Goal: Task Accomplishment & Management: Complete application form

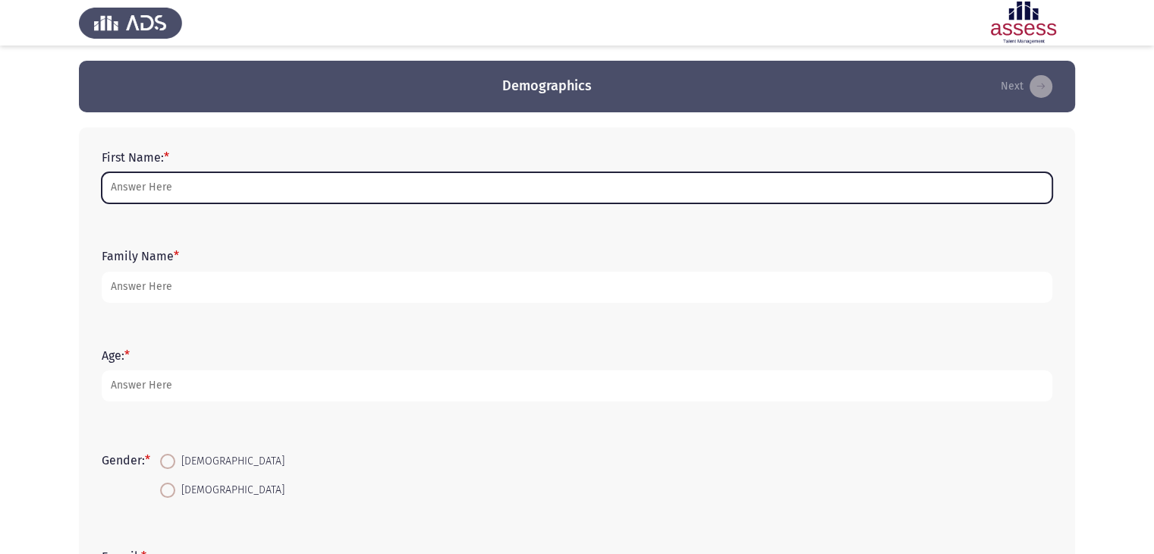
click at [411, 196] on input "First Name: *" at bounding box center [577, 187] width 950 height 31
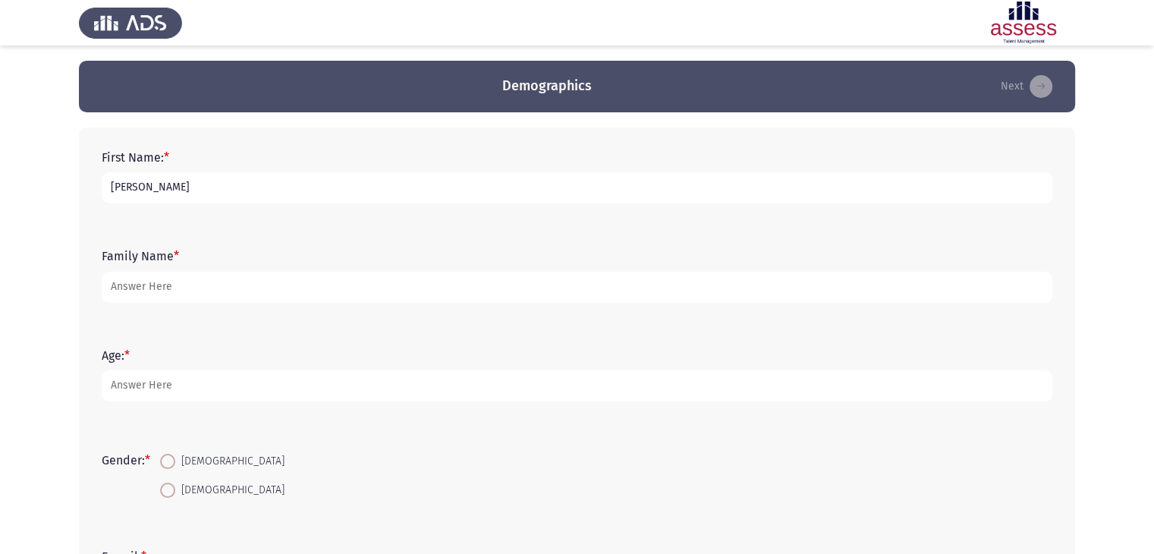
type input "[PERSON_NAME]"
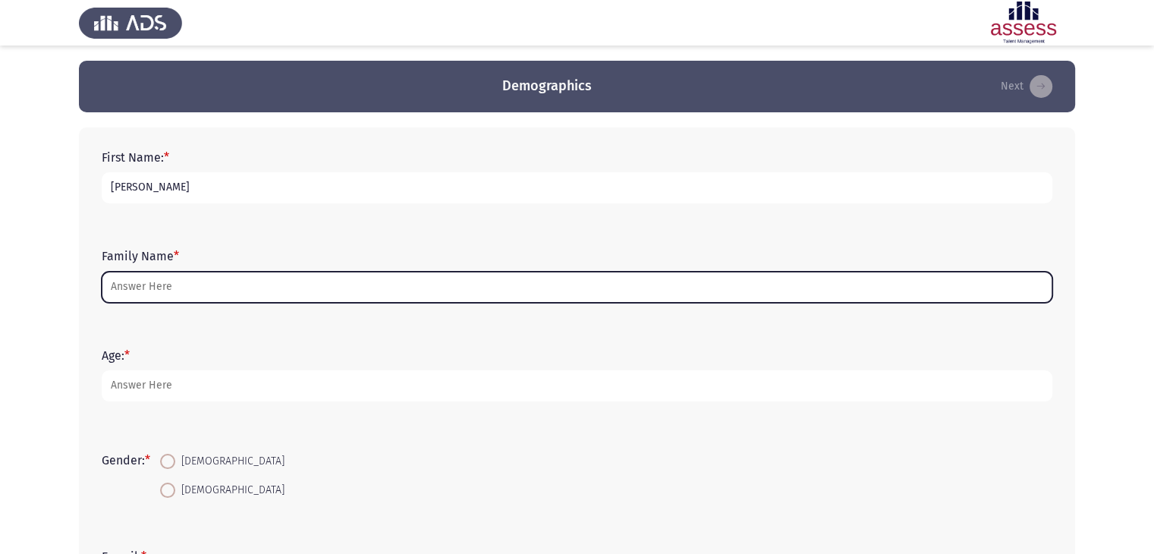
click at [343, 282] on input "Family Name *" at bounding box center [577, 287] width 950 height 31
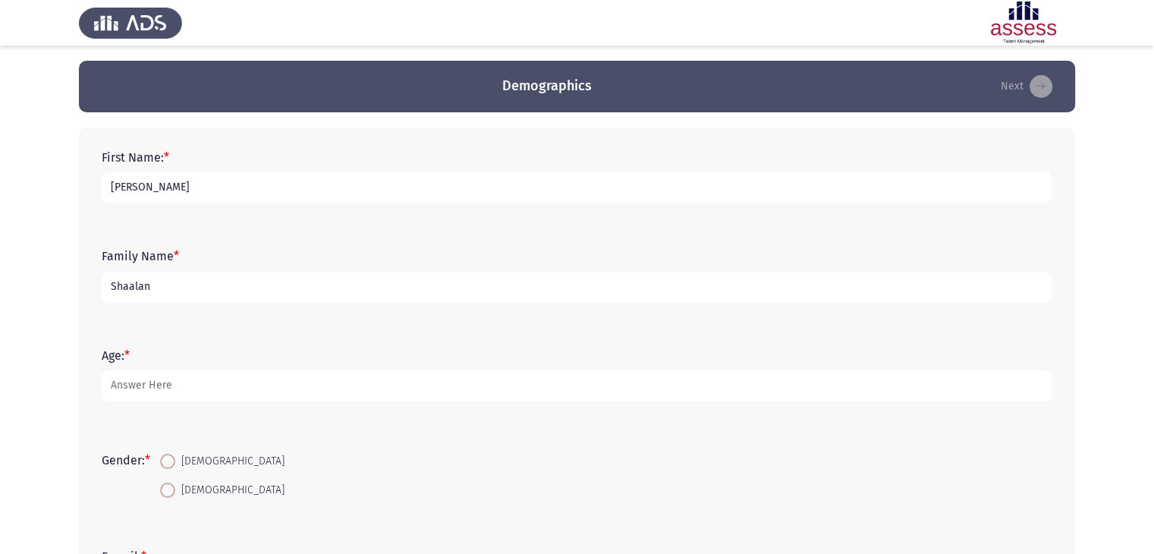
type input "Shaalan"
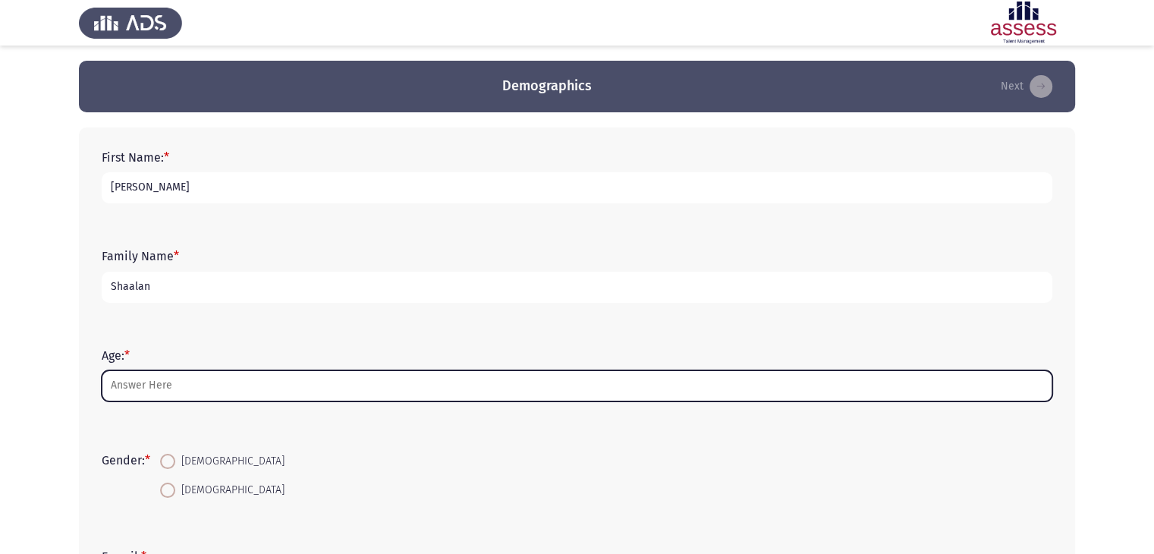
click at [344, 379] on input "Age: *" at bounding box center [577, 385] width 950 height 31
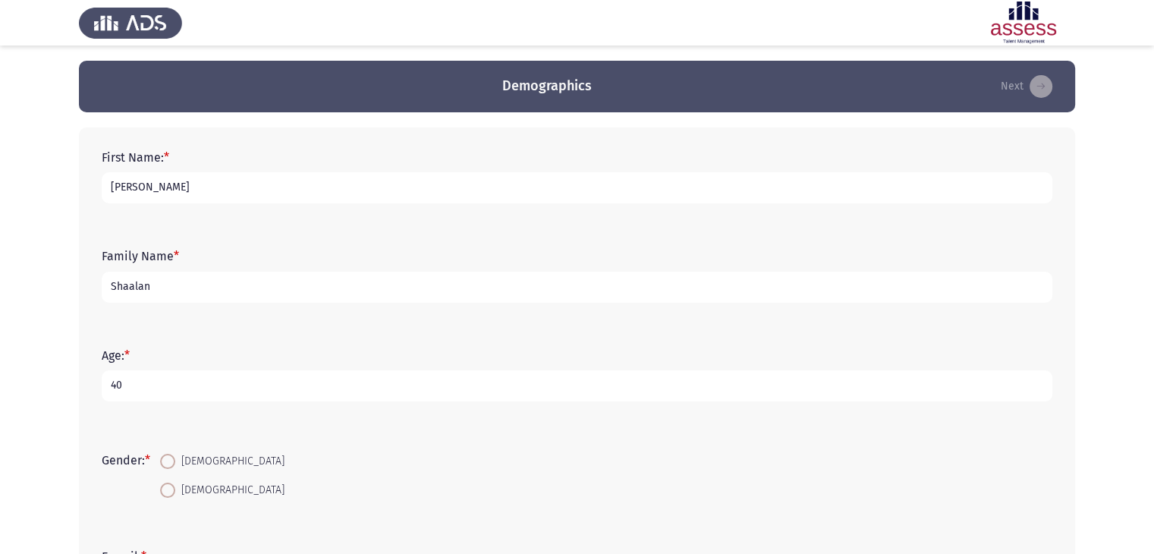
type input "40"
click at [164, 468] on span at bounding box center [167, 461] width 15 height 15
click at [164, 468] on input "[DEMOGRAPHIC_DATA]" at bounding box center [167, 461] width 15 height 15
radio input "true"
click at [72, 413] on app-assessment-container "Demographics Next First Name: * Mohamed Family Name * Shaalan Age: * 40 Gender:…" at bounding box center [577, 438] width 1154 height 754
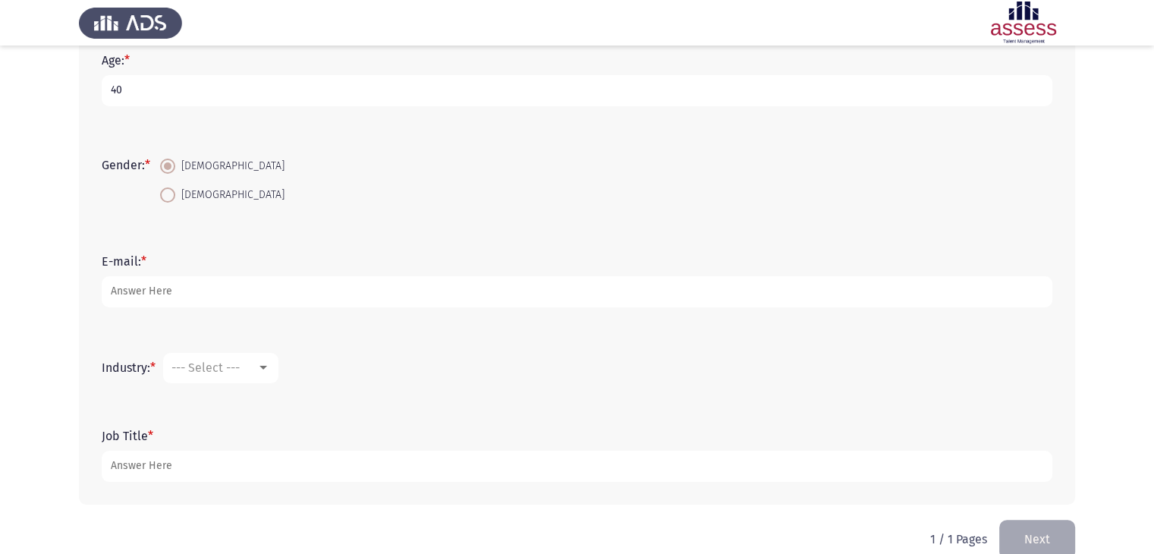
scroll to position [322, 0]
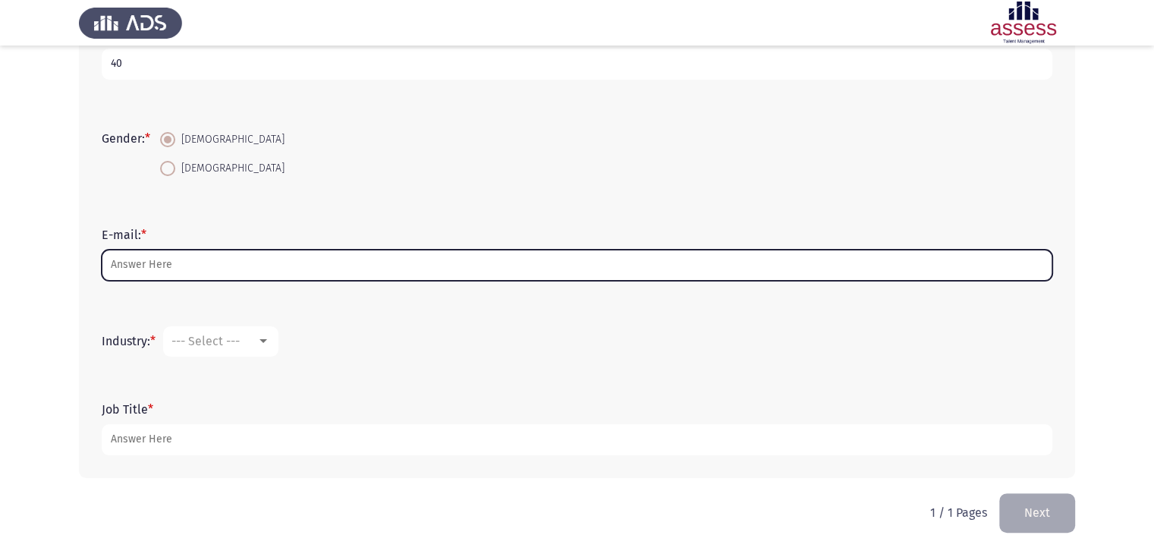
click at [171, 265] on input "E-mail: *" at bounding box center [577, 265] width 950 height 31
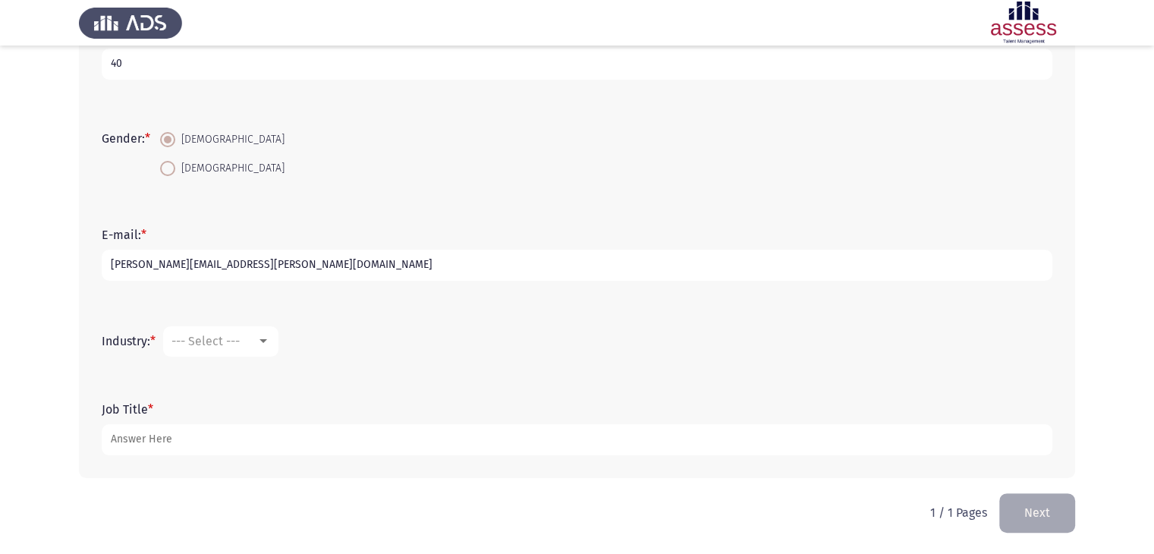
type input "[PERSON_NAME][EMAIL_ADDRESS][PERSON_NAME][DOMAIN_NAME]"
click at [265, 347] on div at bounding box center [263, 341] width 14 height 12
click at [231, 341] on span "Accounting" at bounding box center [270, 340] width 197 height 36
click at [49, 331] on app-assessment-container "Demographics Next First Name: * Mohamed Family Name * Shaalan Age: * 40 Gender:…" at bounding box center [577, 116] width 1154 height 754
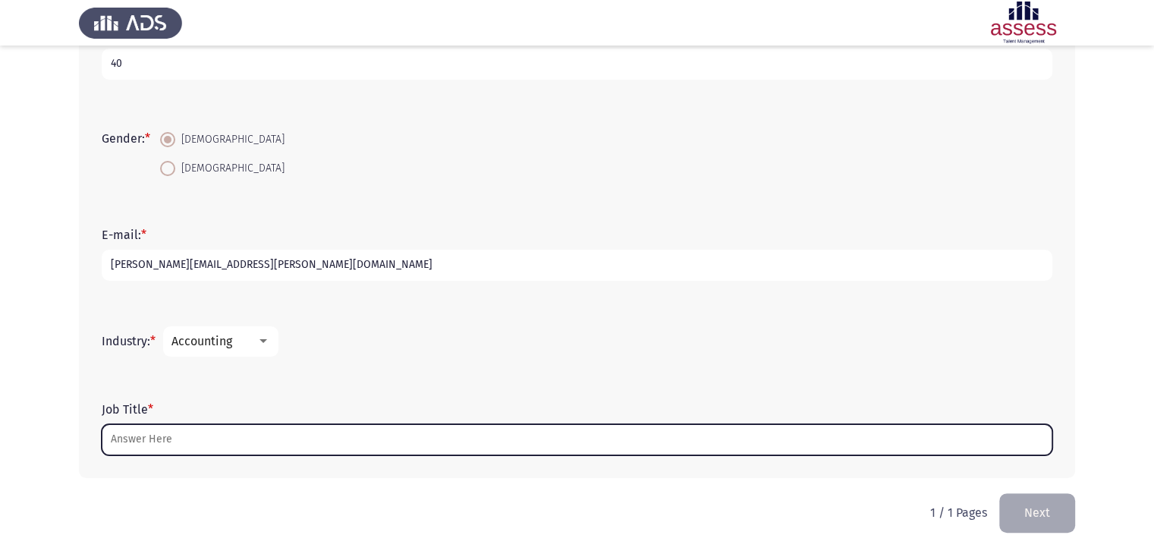
click at [162, 438] on input "Job Title *" at bounding box center [577, 439] width 950 height 31
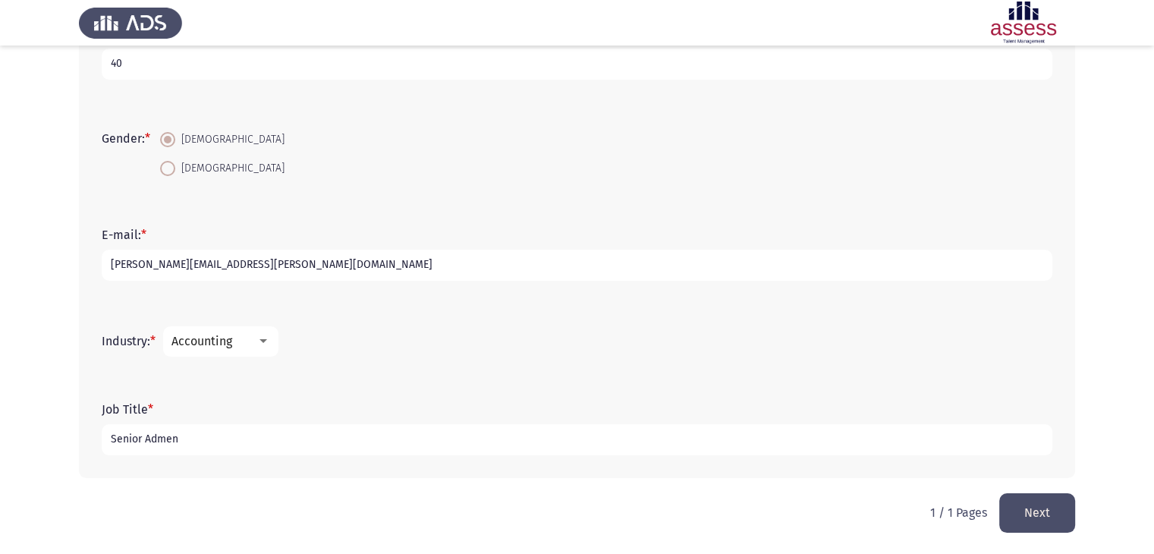
type input "Senior Admen"
click at [1040, 510] on button "Next" at bounding box center [1037, 512] width 76 height 39
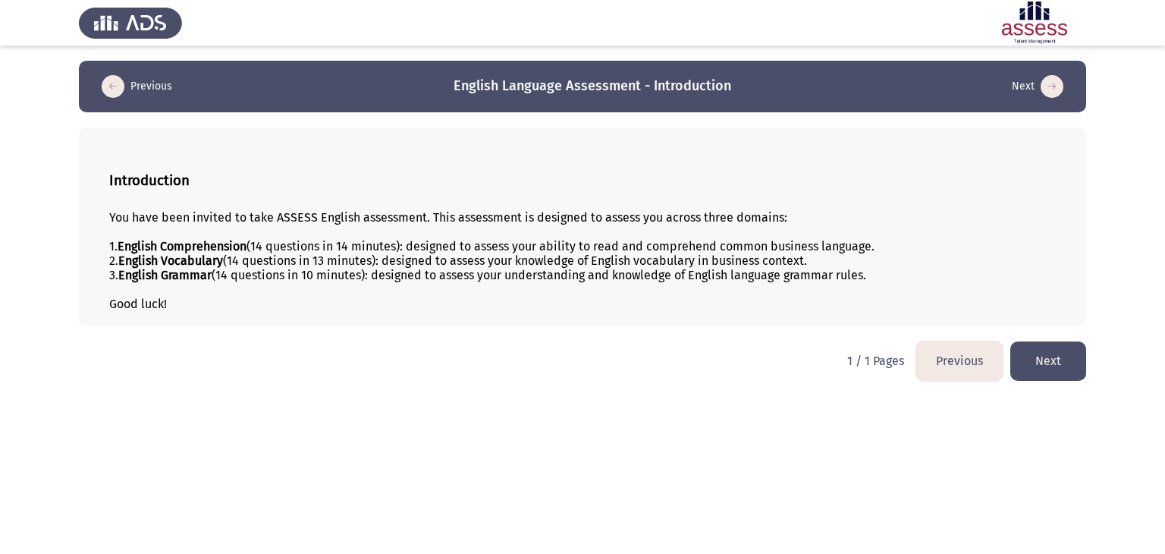
click at [1060, 366] on button "Next" at bounding box center [1048, 360] width 76 height 39
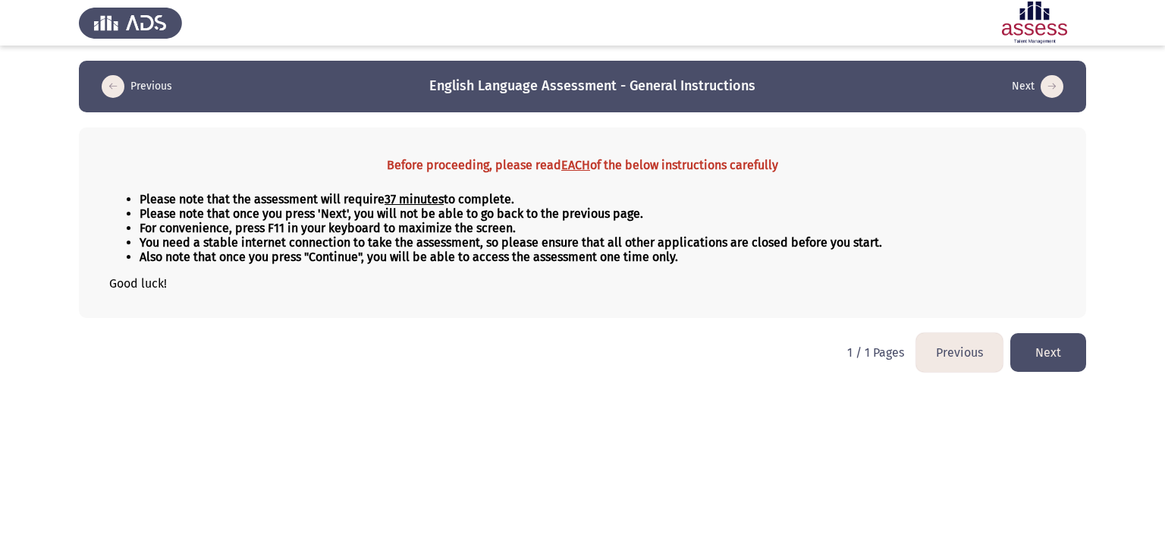
click at [1041, 359] on button "Next" at bounding box center [1048, 352] width 76 height 39
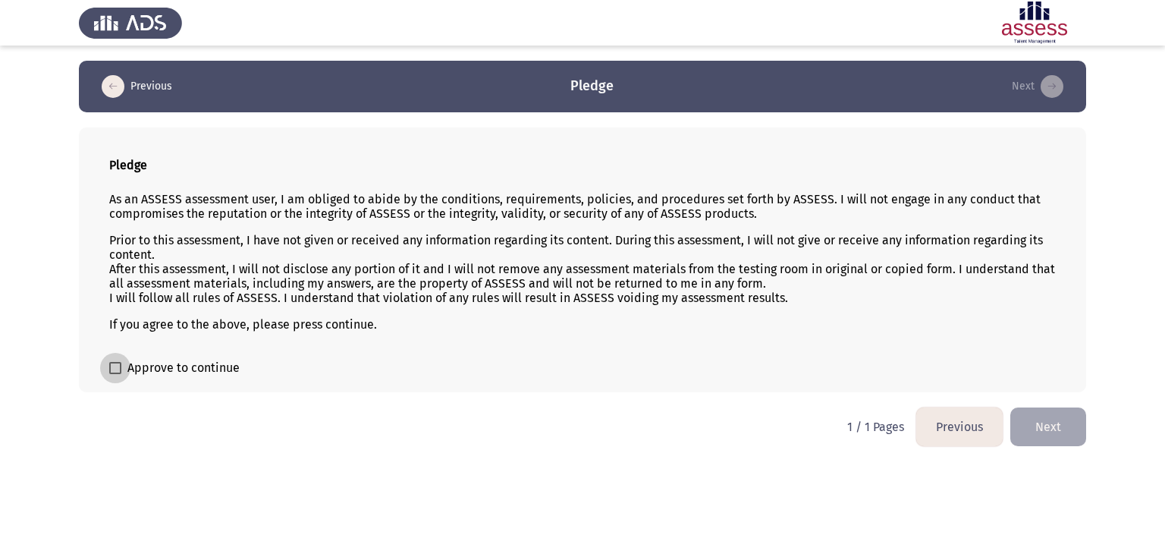
click at [186, 371] on span "Approve to continue" at bounding box center [183, 368] width 112 height 18
click at [115, 374] on input "Approve to continue" at bounding box center [115, 374] width 1 height 1
checkbox input "true"
click at [1061, 426] on button "Next" at bounding box center [1048, 426] width 76 height 39
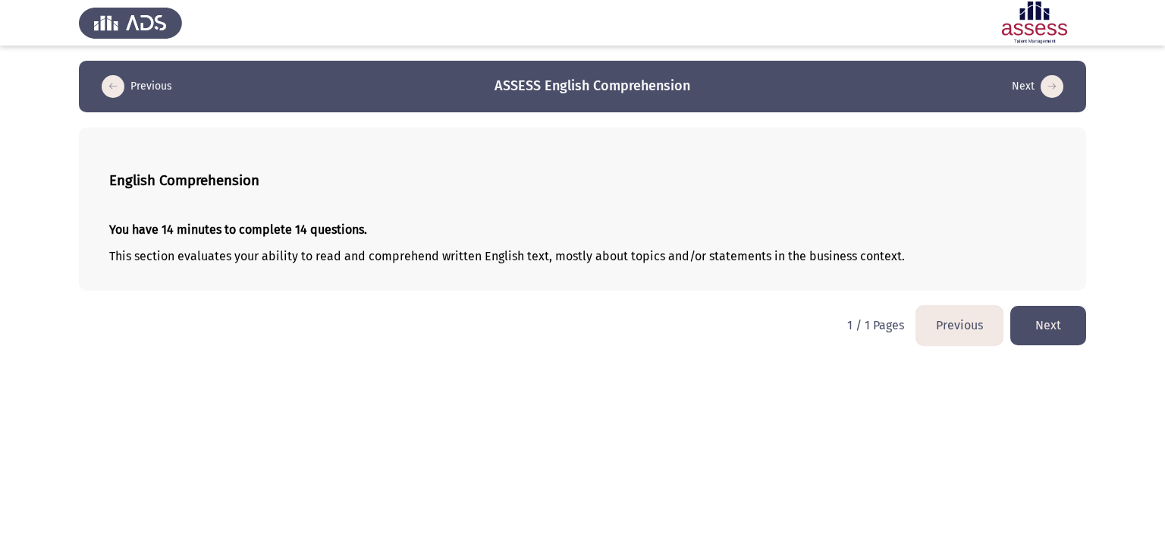
click at [1029, 333] on button "Next" at bounding box center [1048, 325] width 76 height 39
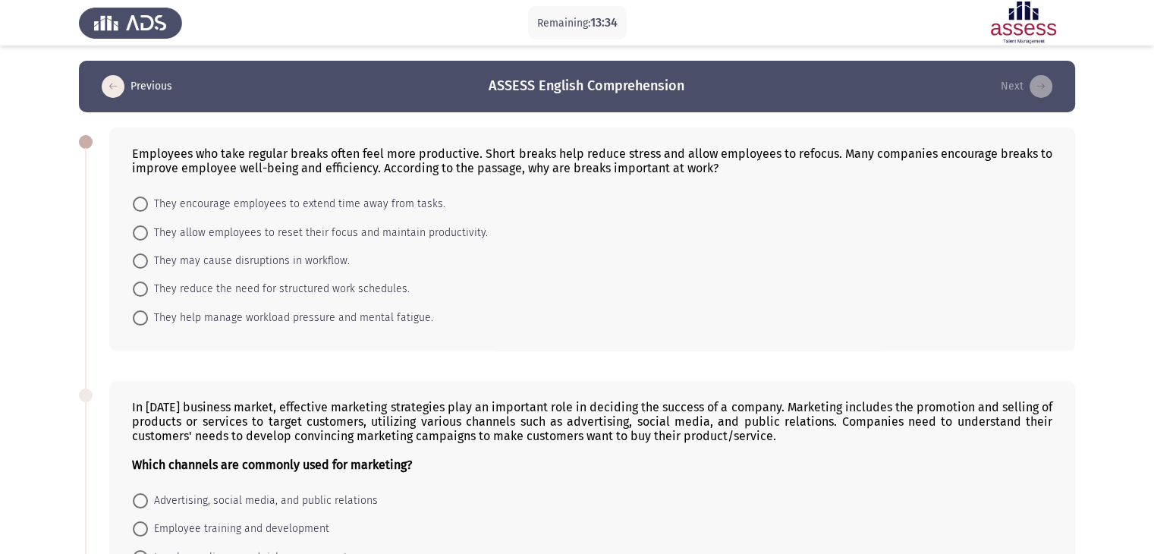
click at [145, 231] on span at bounding box center [140, 232] width 15 height 15
click at [145, 231] on input "They allow employees to reset their focus and maintain productivity." at bounding box center [140, 232] width 15 height 15
radio input "true"
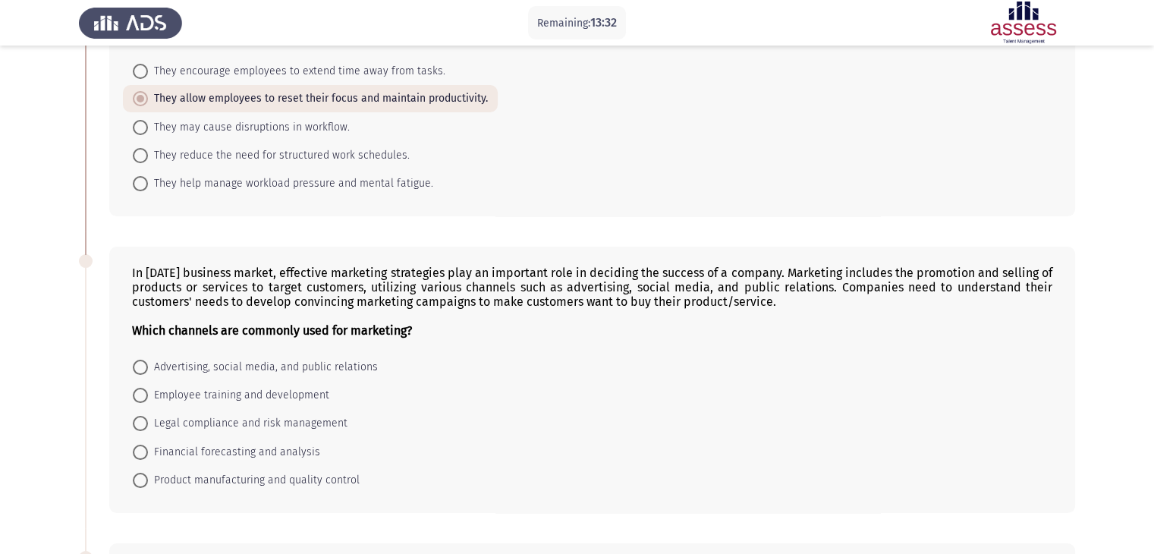
scroll to position [152, 0]
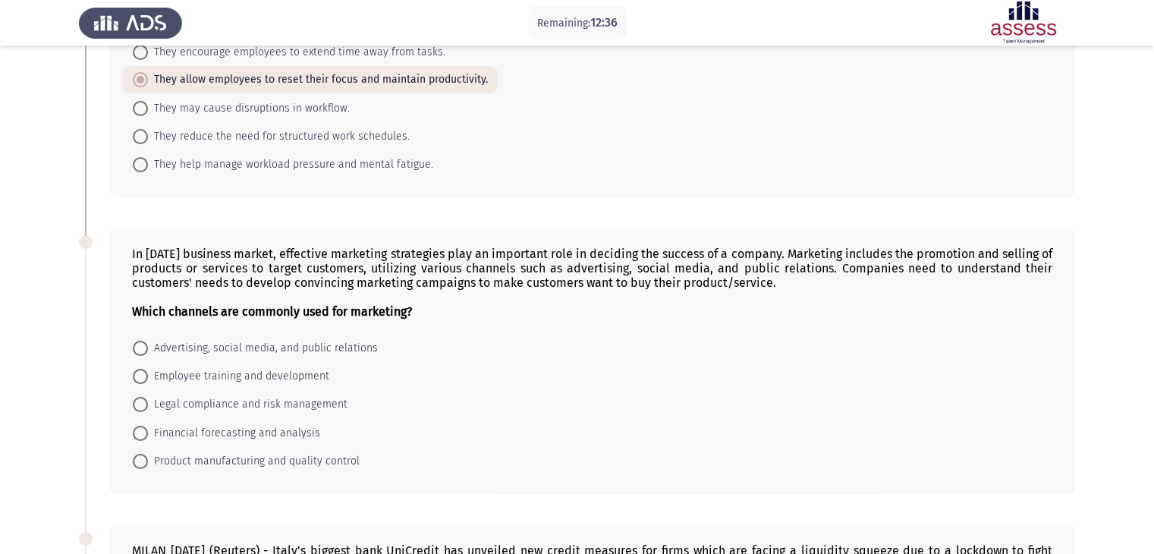
click at [140, 345] on span at bounding box center [140, 348] width 15 height 15
click at [140, 345] on input "Advertising, social media, and public relations" at bounding box center [140, 348] width 15 height 15
radio input "true"
click at [144, 403] on span at bounding box center [140, 403] width 15 height 15
click at [144, 403] on input "Legal compliance and risk management" at bounding box center [140, 403] width 15 height 15
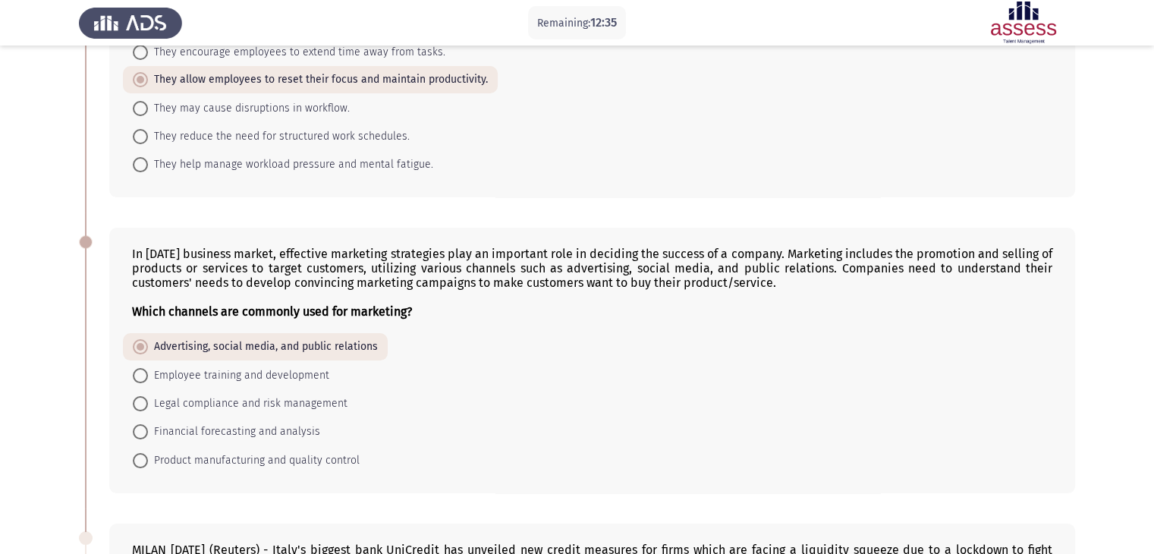
radio input "true"
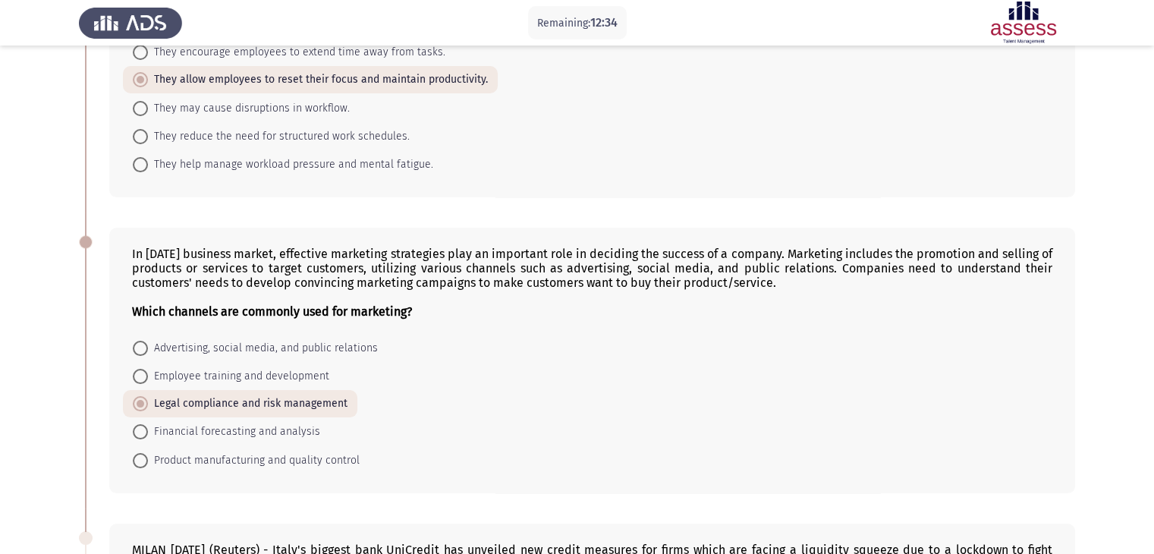
click at [143, 347] on span at bounding box center [140, 348] width 15 height 15
click at [143, 347] on input "Advertising, social media, and public relations" at bounding box center [140, 348] width 15 height 15
radio input "true"
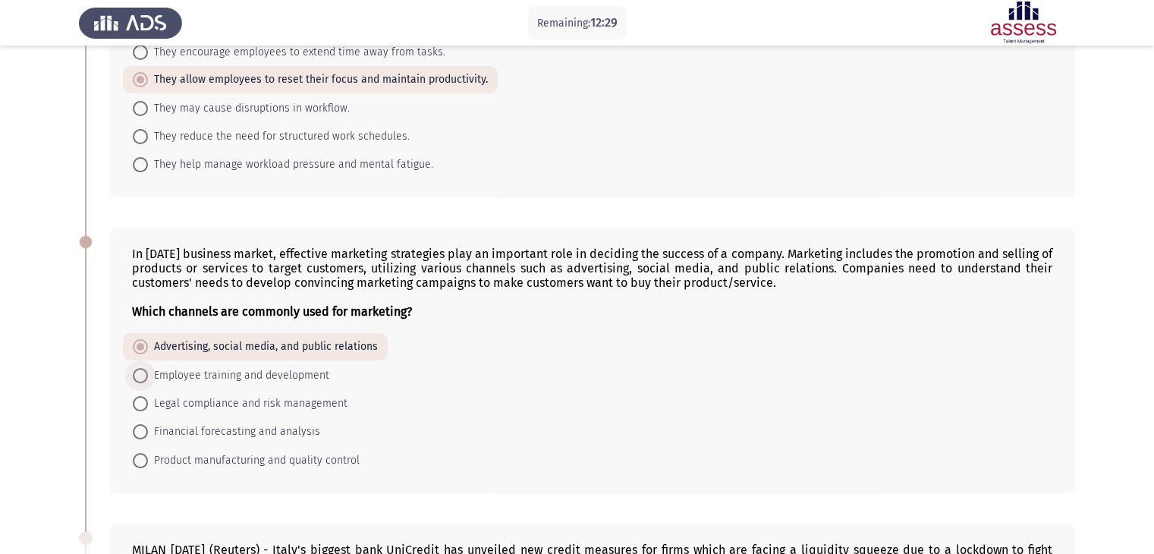
click at [143, 371] on span at bounding box center [140, 375] width 15 height 15
click at [143, 371] on input "Employee training and development" at bounding box center [140, 375] width 15 height 15
radio input "true"
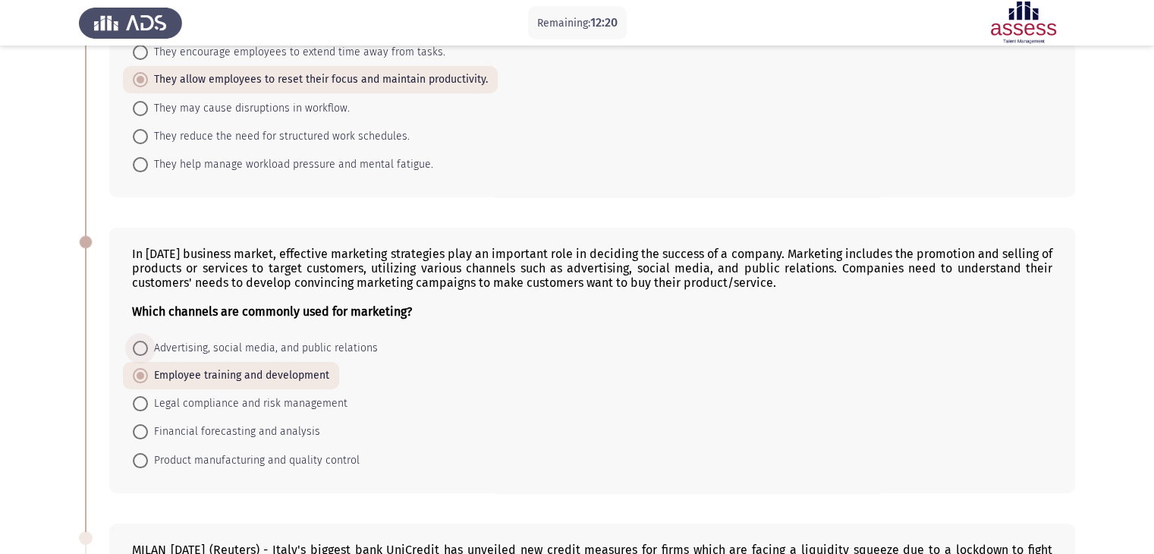
click at [139, 347] on span at bounding box center [140, 348] width 15 height 15
click at [139, 347] on input "Advertising, social media, and public relations" at bounding box center [140, 348] width 15 height 15
radio input "true"
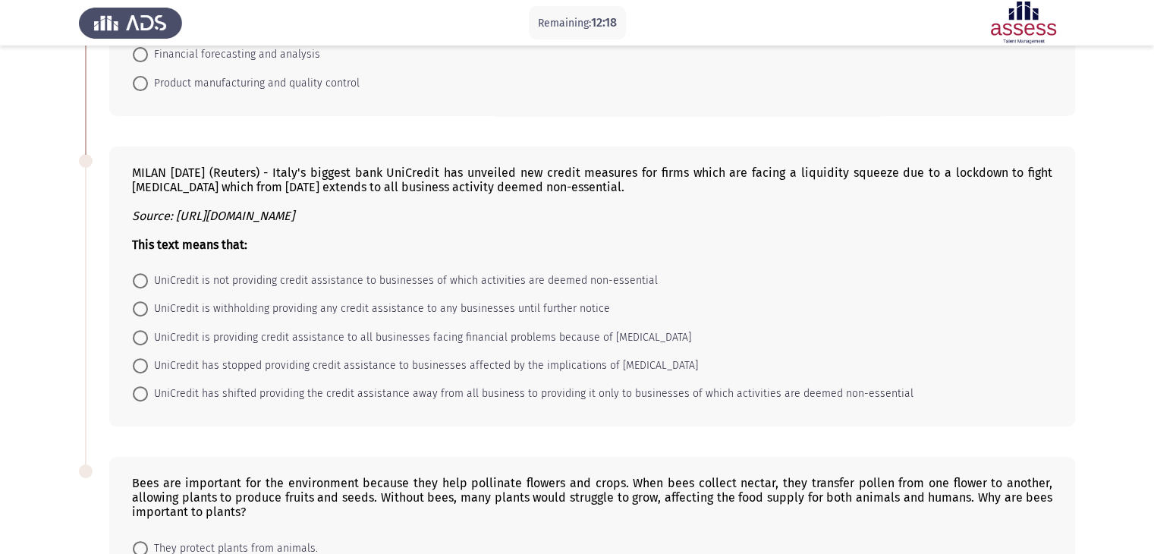
scroll to position [531, 0]
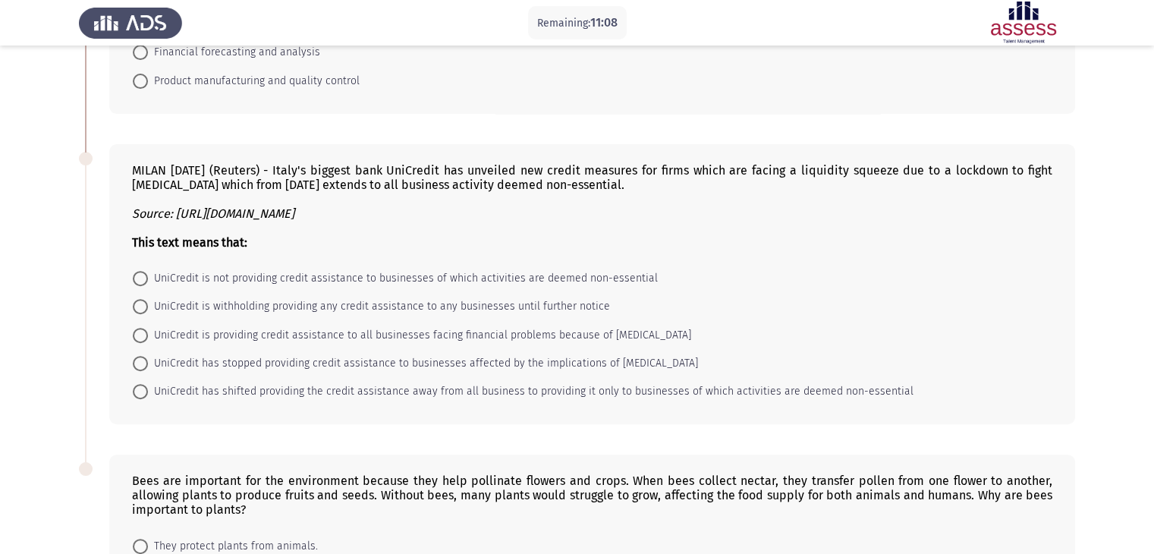
click at [138, 279] on span at bounding box center [140, 278] width 15 height 15
click at [138, 279] on input "UniCredit is not providing credit assistance to businesses of which activities …" at bounding box center [140, 278] width 15 height 15
radio input "true"
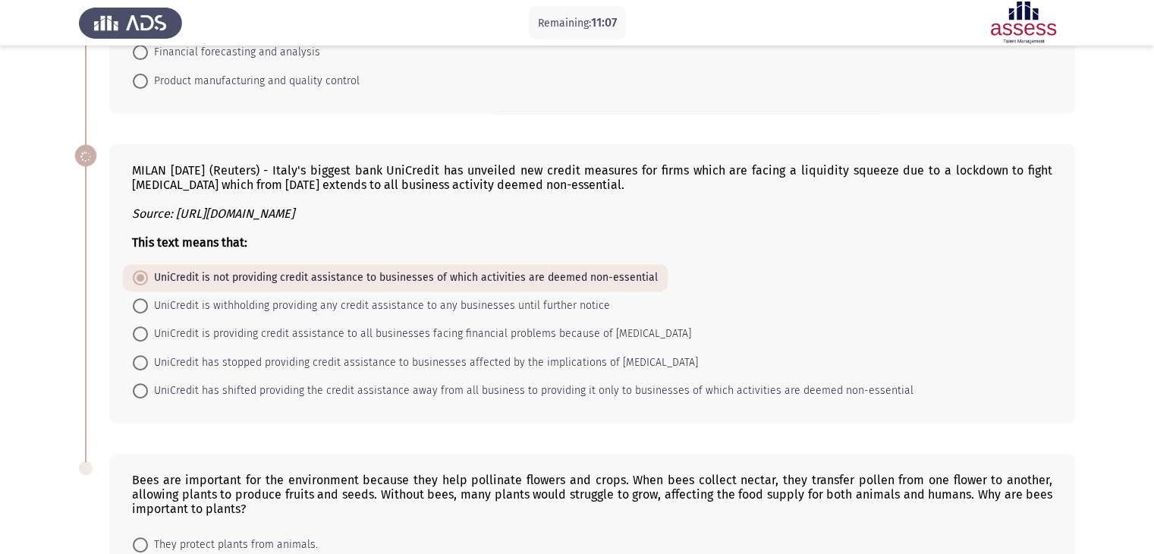
scroll to position [744, 0]
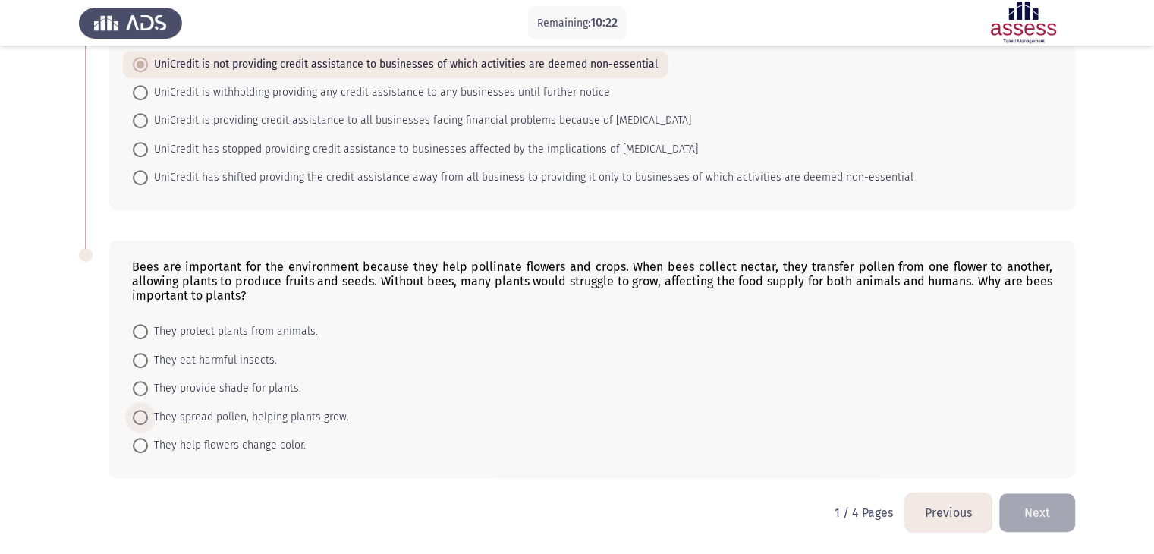
click at [143, 418] on span at bounding box center [140, 417] width 15 height 15
click at [143, 418] on input "They spread pollen, helping plants grow." at bounding box center [140, 417] width 15 height 15
radio input "true"
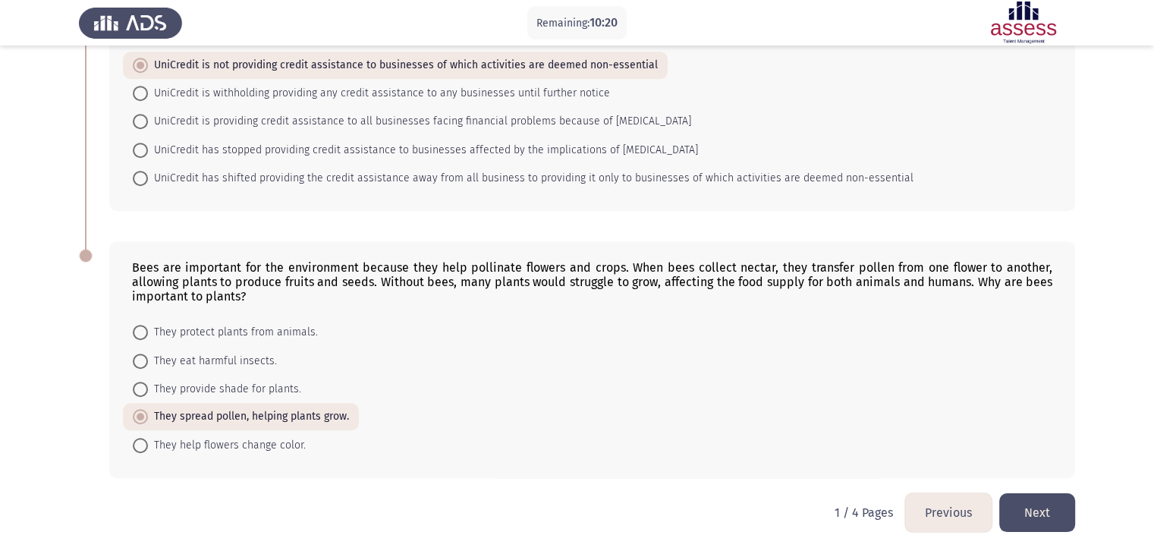
click at [1038, 517] on button "Next" at bounding box center [1037, 512] width 76 height 39
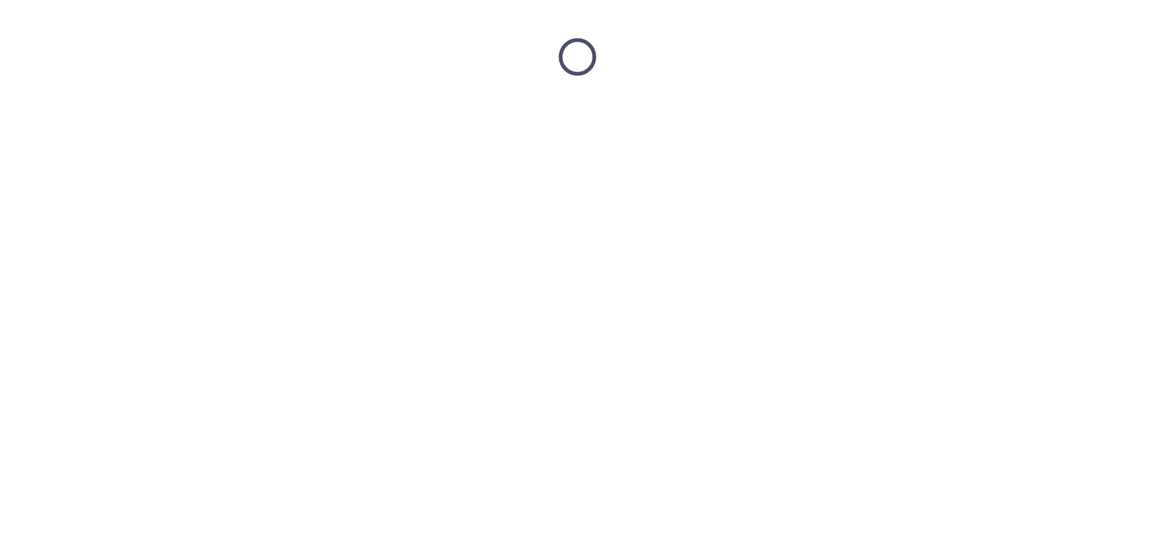
scroll to position [0, 0]
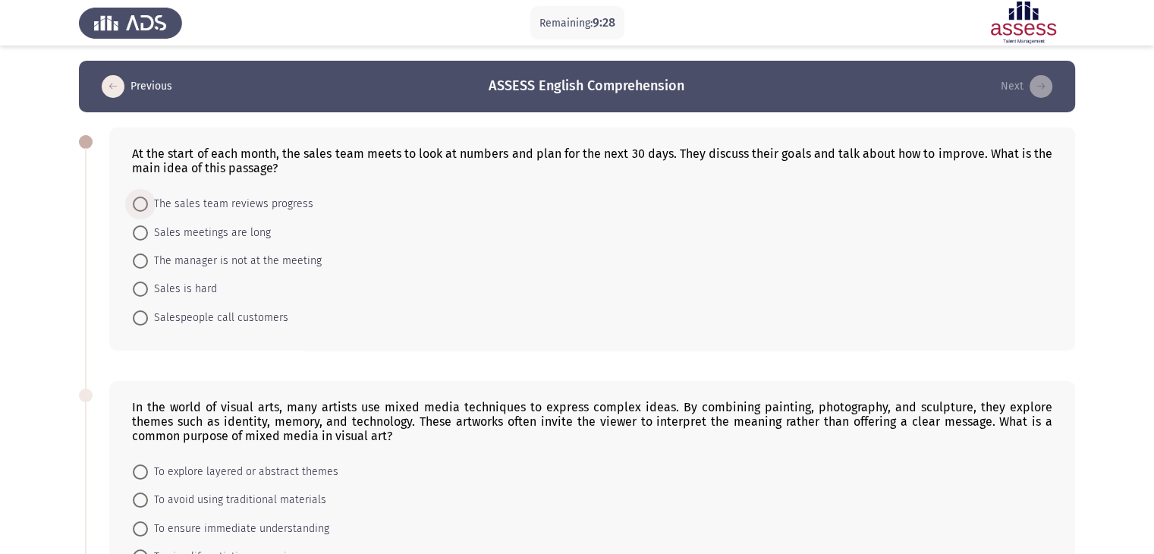
click at [142, 201] on span at bounding box center [140, 203] width 15 height 15
click at [142, 201] on input "The sales team reviews progress" at bounding box center [140, 203] width 15 height 15
radio input "true"
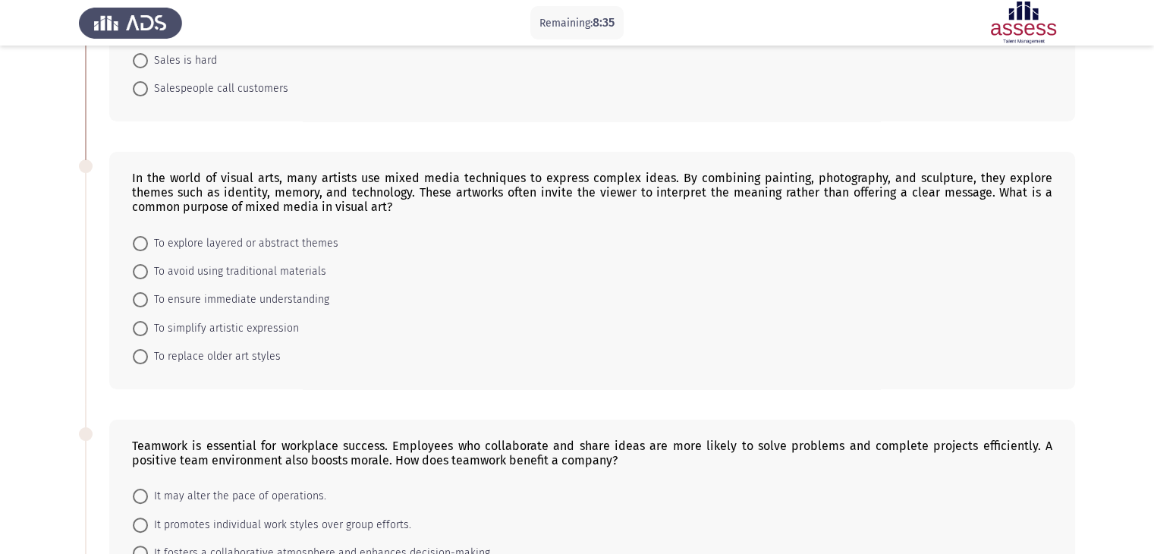
click at [143, 297] on span at bounding box center [140, 299] width 15 height 15
click at [143, 297] on input "To ensure immediate understanding" at bounding box center [140, 299] width 15 height 15
radio input "true"
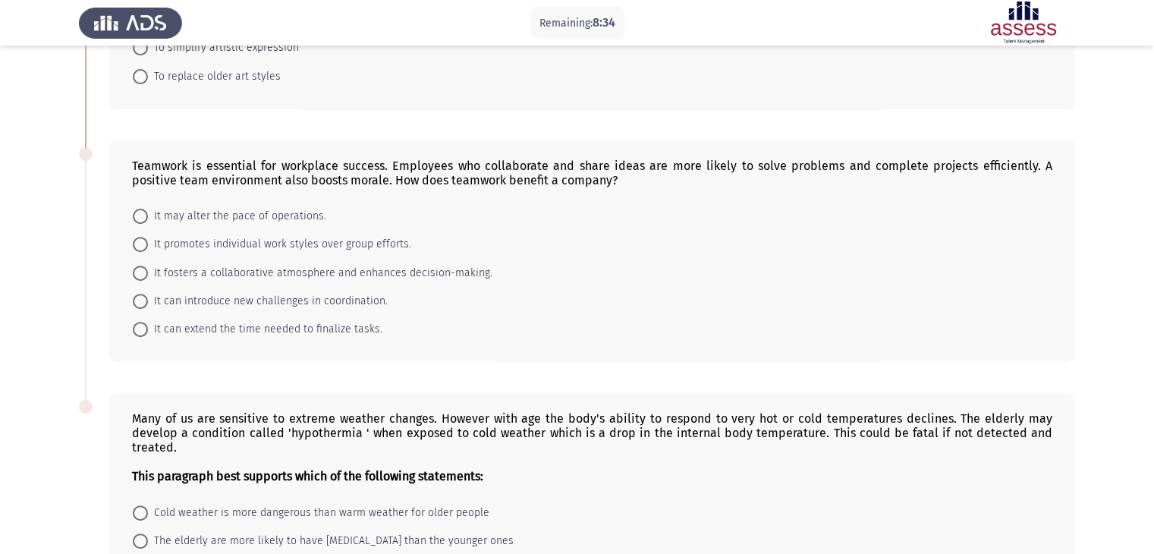
scroll to position [531, 0]
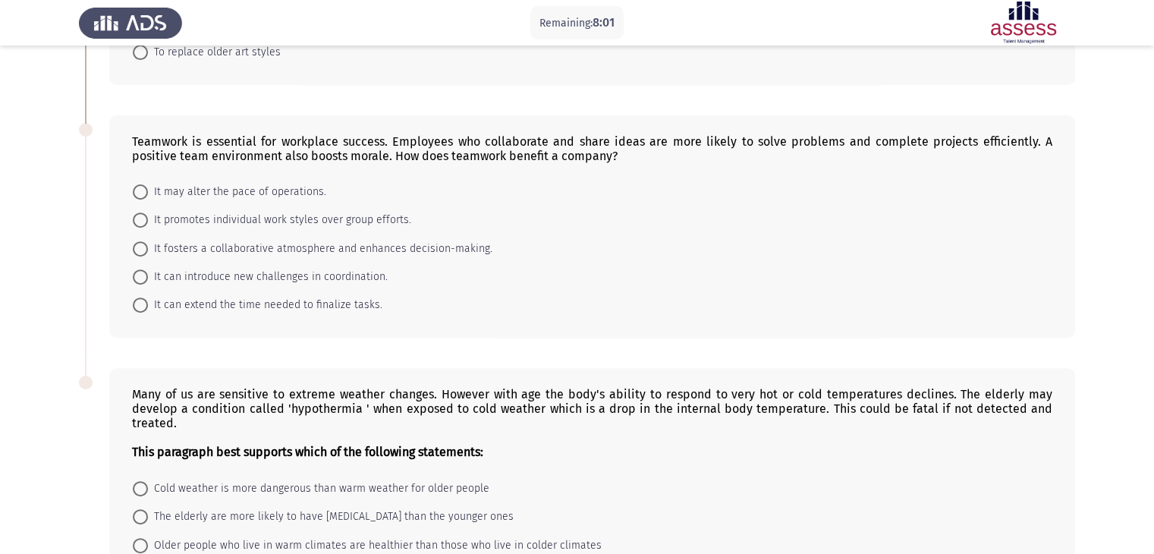
click at [145, 309] on span at bounding box center [140, 304] width 15 height 15
click at [145, 309] on input "It can extend the time needed to finalize tasks." at bounding box center [140, 304] width 15 height 15
radio input "true"
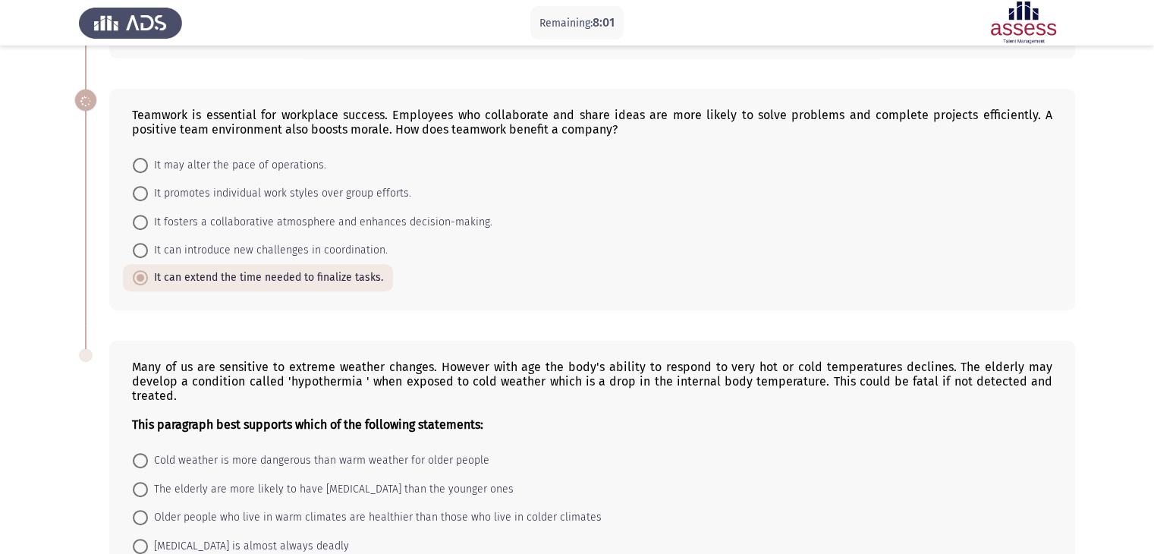
scroll to position [686, 0]
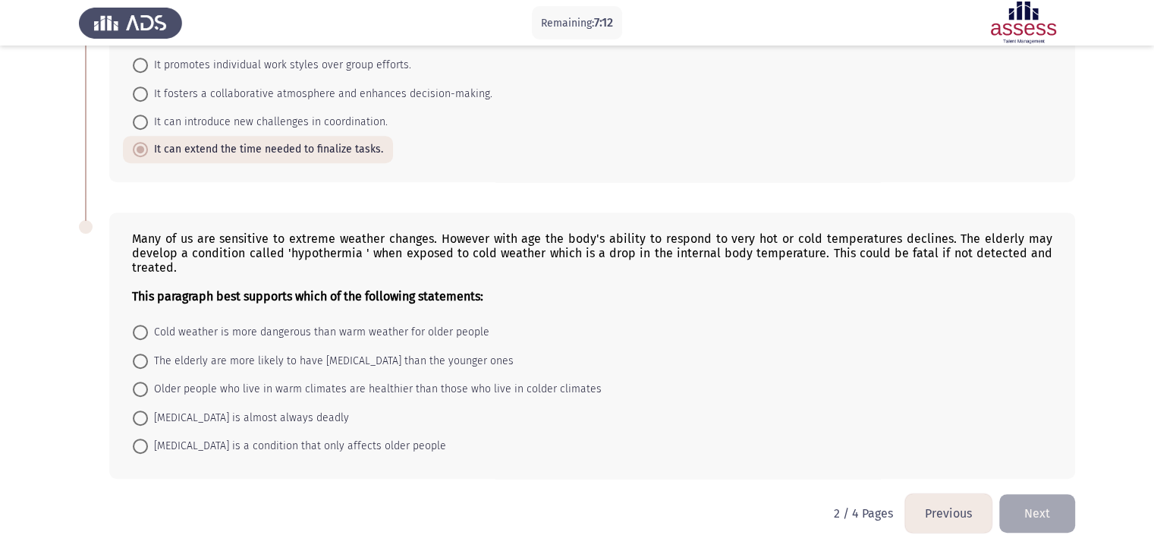
click at [143, 360] on span at bounding box center [140, 360] width 15 height 15
click at [143, 360] on input "The elderly are more likely to have hypothermia than the younger ones" at bounding box center [140, 360] width 15 height 15
radio input "true"
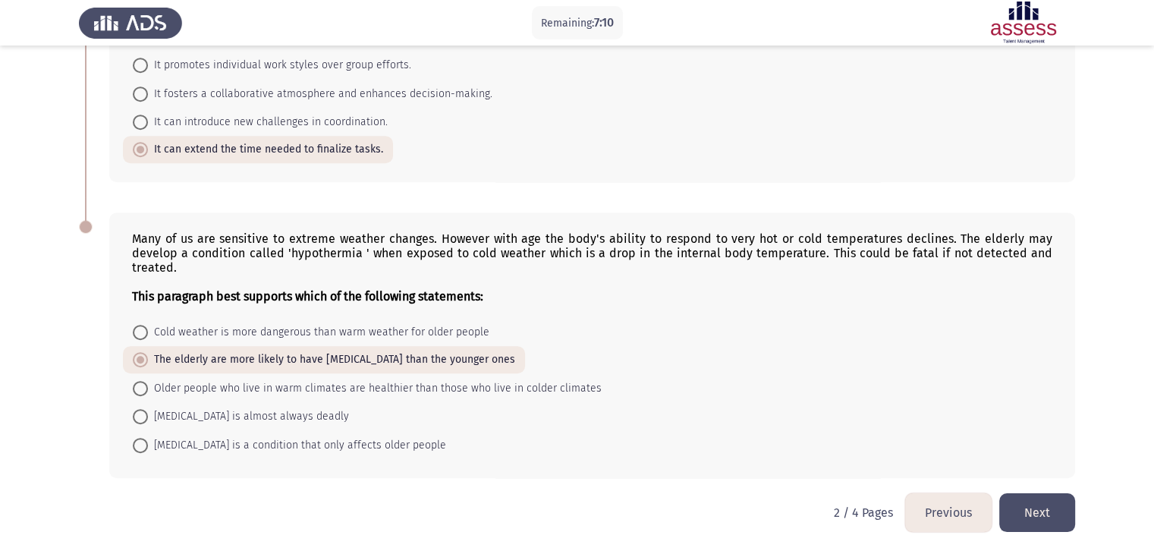
click at [1024, 516] on button "Next" at bounding box center [1037, 512] width 76 height 39
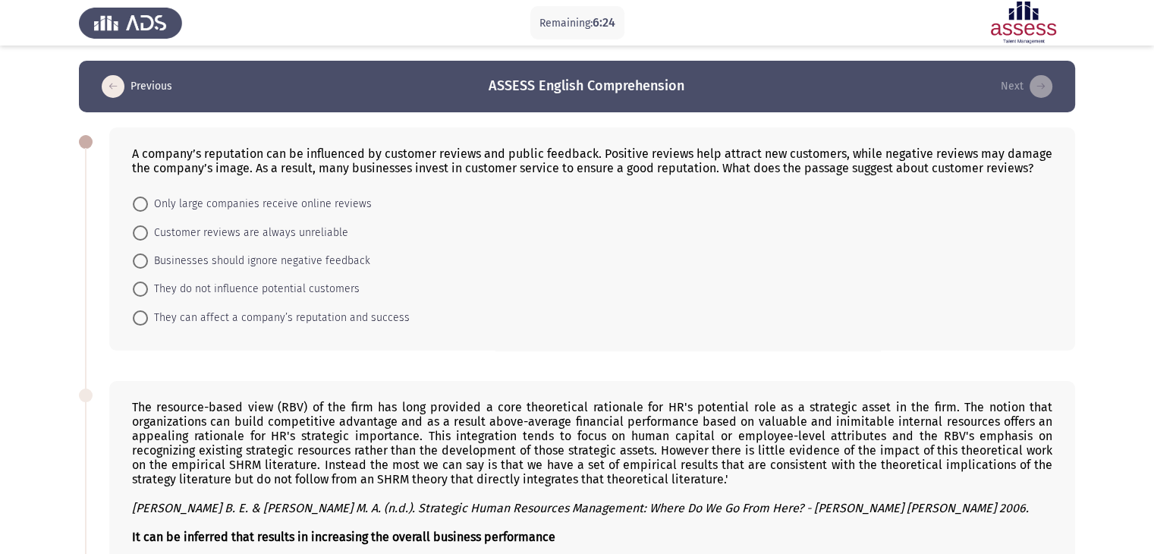
click at [145, 316] on span at bounding box center [140, 317] width 15 height 15
click at [145, 316] on input "They can affect a company’s reputation and success" at bounding box center [140, 317] width 15 height 15
radio input "true"
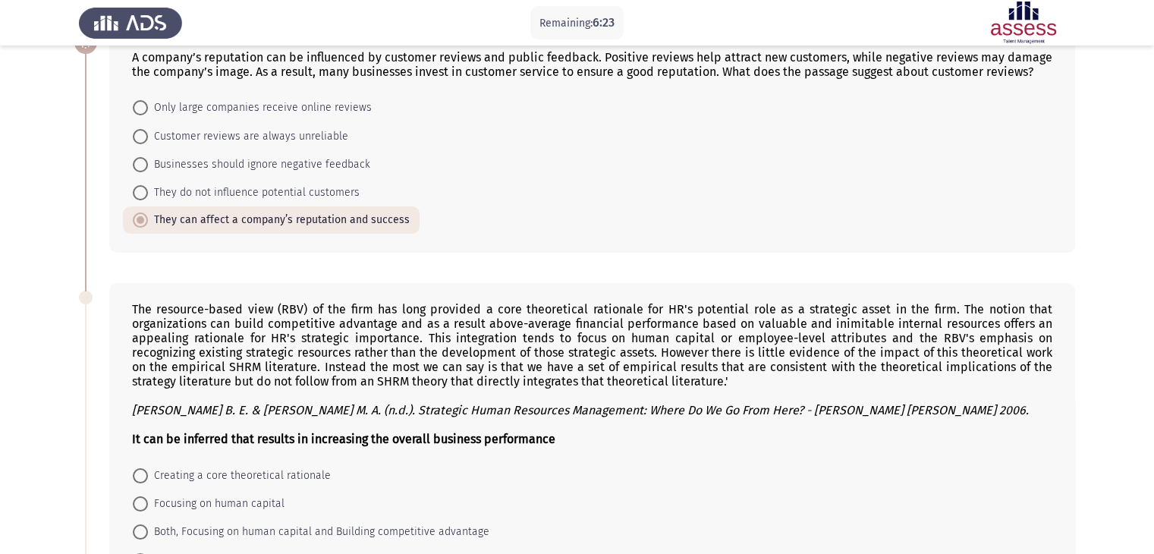
scroll to position [228, 0]
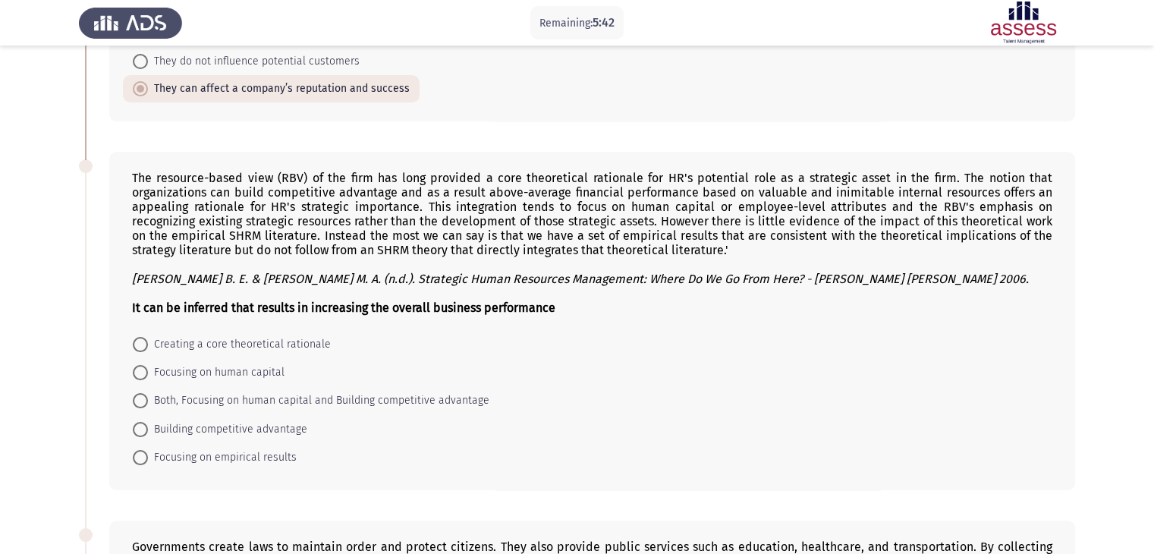
click at [143, 371] on span at bounding box center [140, 372] width 15 height 15
click at [143, 371] on input "Focusing on human capital" at bounding box center [140, 372] width 15 height 15
radio input "true"
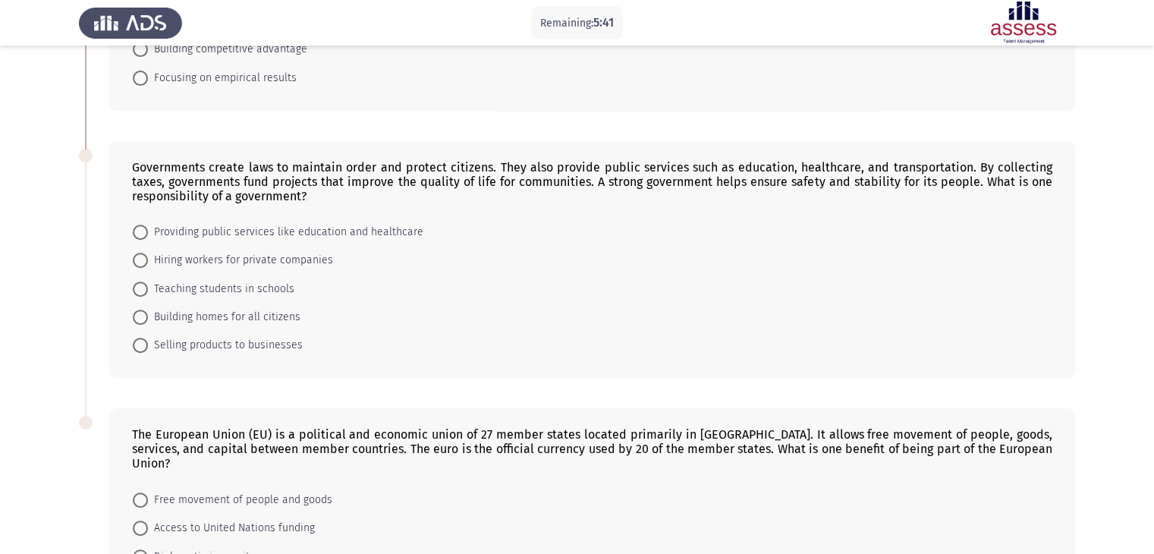
scroll to position [607, 0]
click at [140, 238] on span at bounding box center [140, 231] width 15 height 15
click at [140, 238] on input "Providing public services like education and healthcare" at bounding box center [140, 231] width 15 height 15
radio input "true"
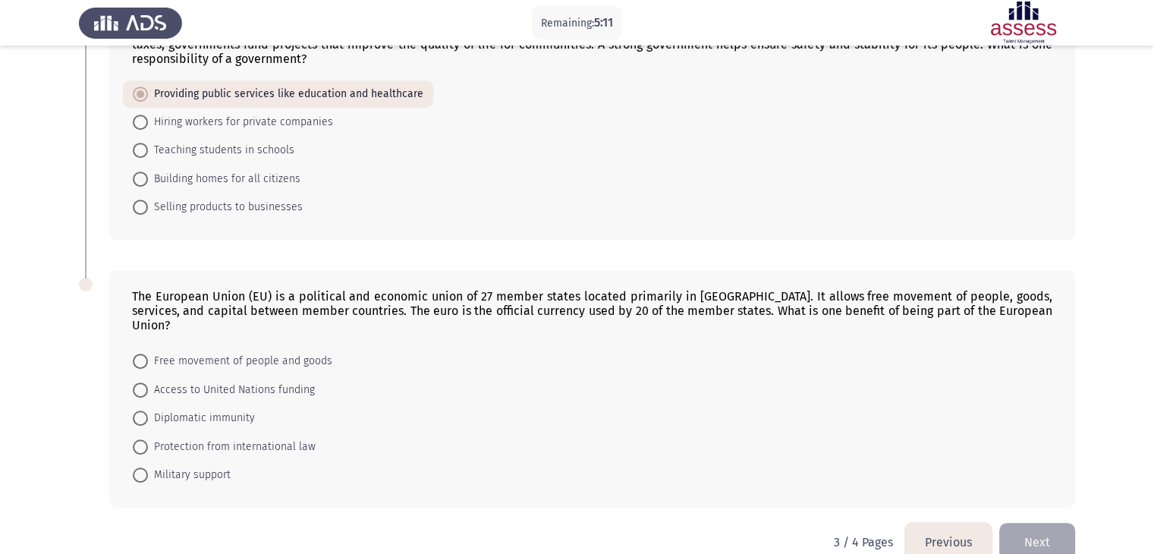
scroll to position [759, 0]
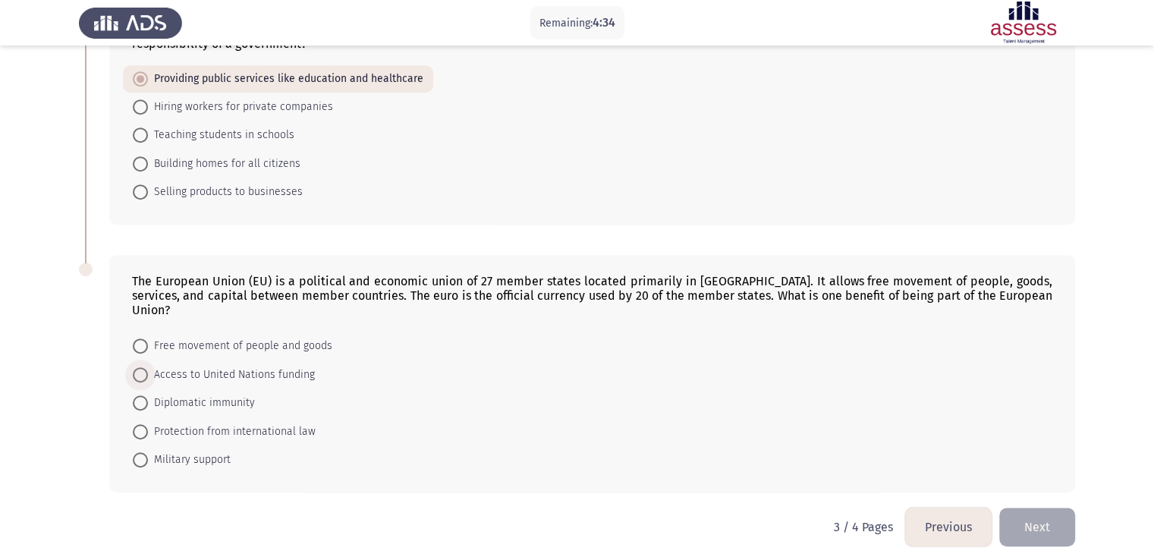
click at [143, 367] on span at bounding box center [140, 374] width 15 height 15
click at [143, 367] on input "Access to United Nations funding" at bounding box center [140, 374] width 15 height 15
radio input "true"
click at [1041, 510] on button "Next" at bounding box center [1037, 526] width 76 height 39
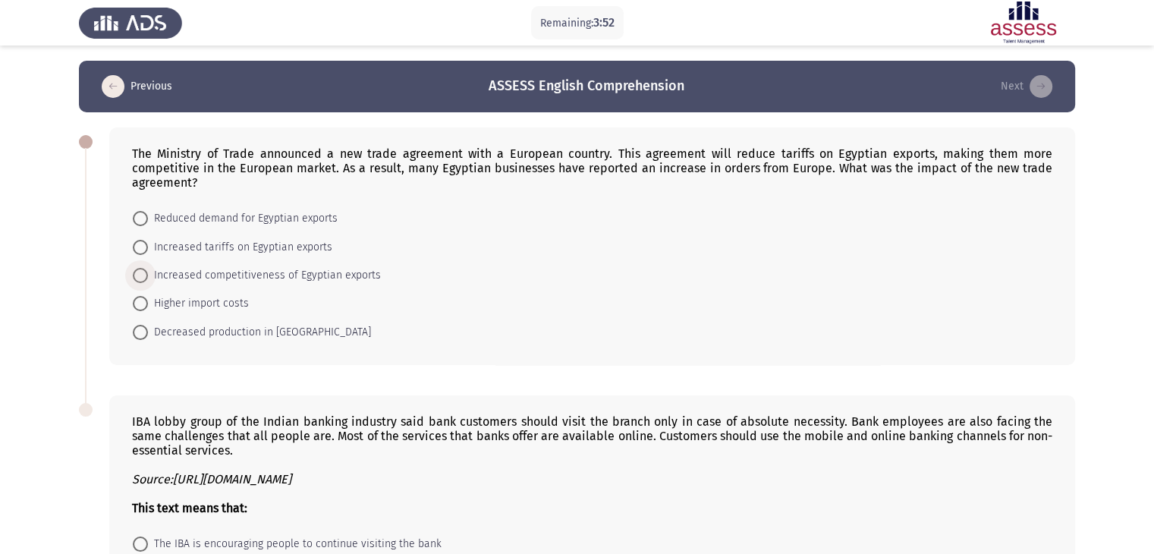
click at [142, 274] on span at bounding box center [140, 275] width 15 height 15
click at [142, 274] on input "Increased competitiveness of Egyptian exports" at bounding box center [140, 275] width 15 height 15
radio input "true"
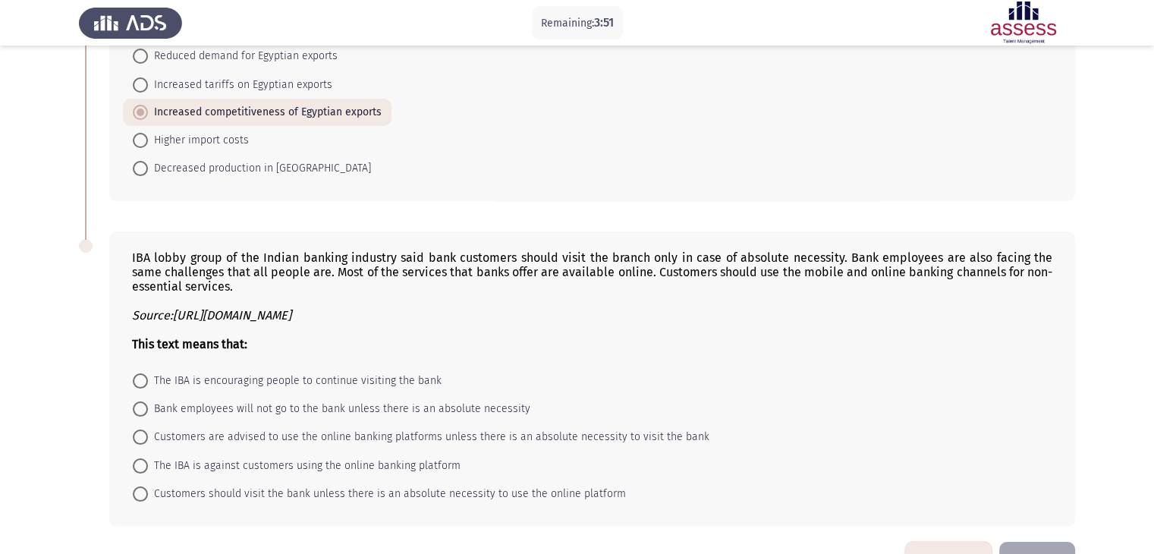
scroll to position [212, 0]
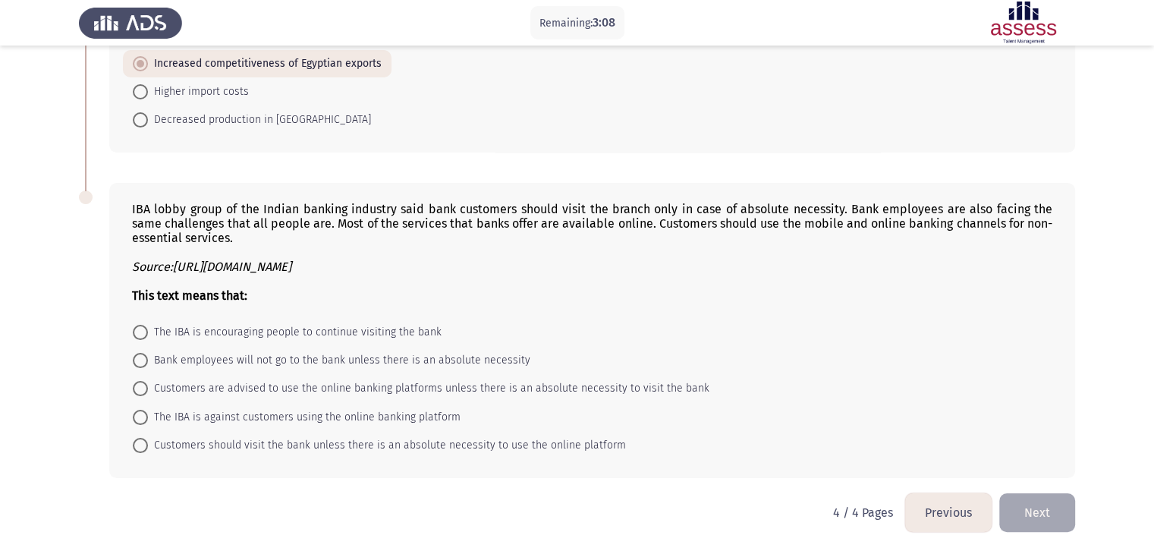
click at [140, 386] on span at bounding box center [140, 388] width 15 height 15
click at [140, 386] on input "Customers are advised to use the online banking platforms unless there is an ab…" at bounding box center [140, 388] width 15 height 15
radio input "true"
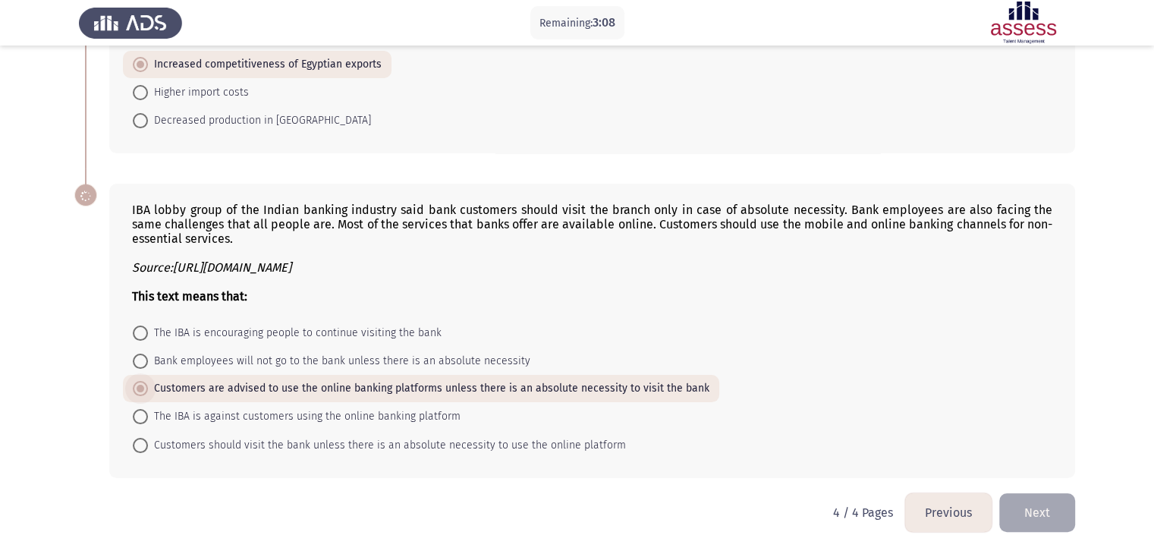
scroll to position [210, 0]
click at [1034, 508] on button "Next" at bounding box center [1037, 512] width 76 height 39
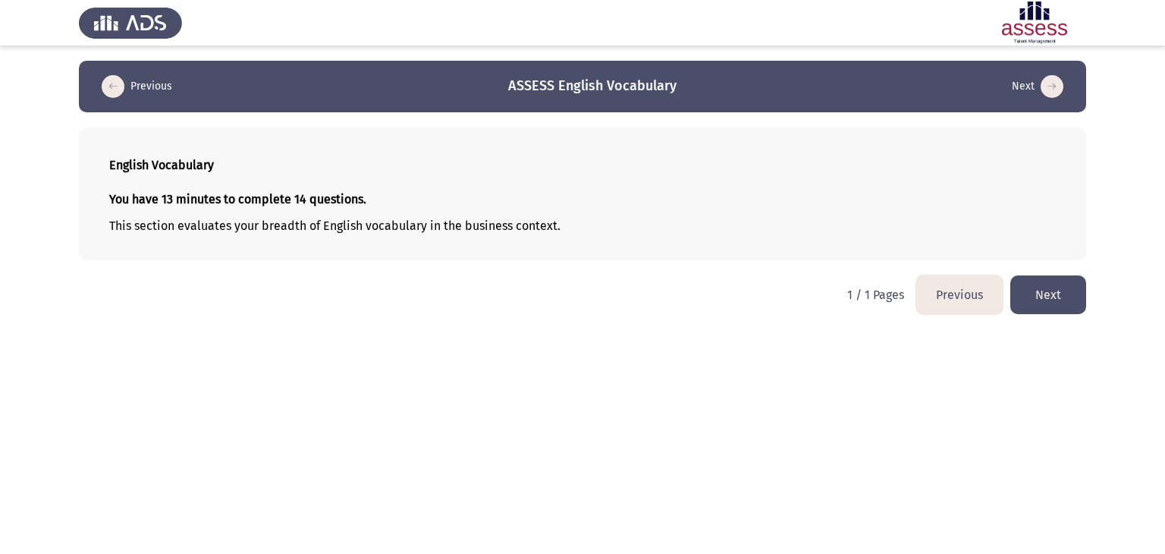
click at [1059, 300] on button "Next" at bounding box center [1048, 294] width 76 height 39
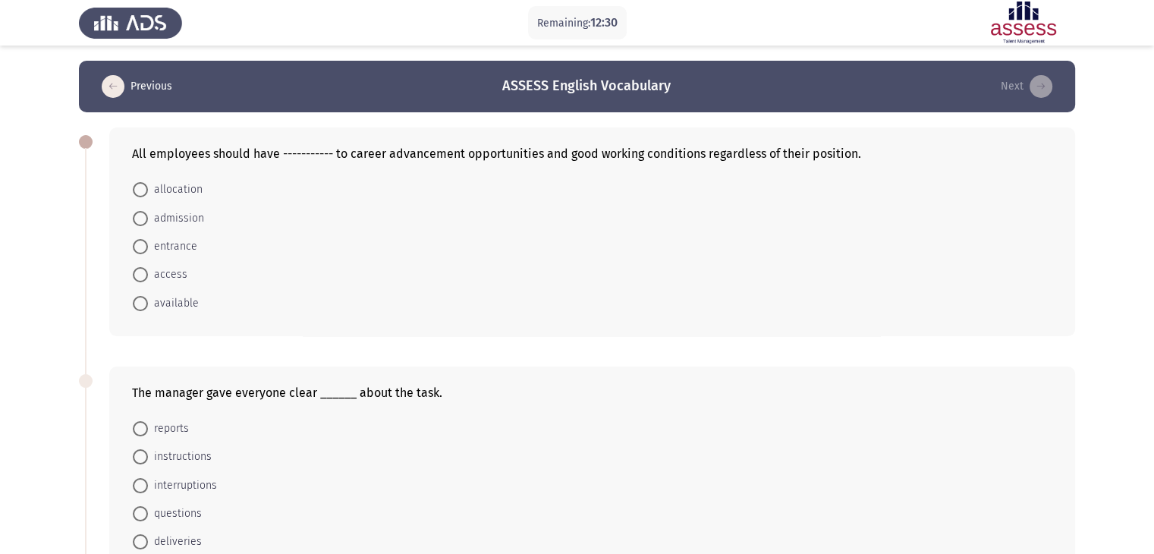
drag, startPoint x: 856, startPoint y: 155, endPoint x: 689, endPoint y: 164, distance: 167.1
click at [693, 164] on div "All employees should have ----------- to career advancement opportunities and g…" at bounding box center [592, 231] width 966 height 209
drag, startPoint x: 203, startPoint y: 192, endPoint x: 163, endPoint y: 186, distance: 40.7
click at [163, 186] on mat-radio-button "allocation" at bounding box center [168, 189] width 90 height 28
click at [172, 283] on span "access" at bounding box center [167, 274] width 39 height 18
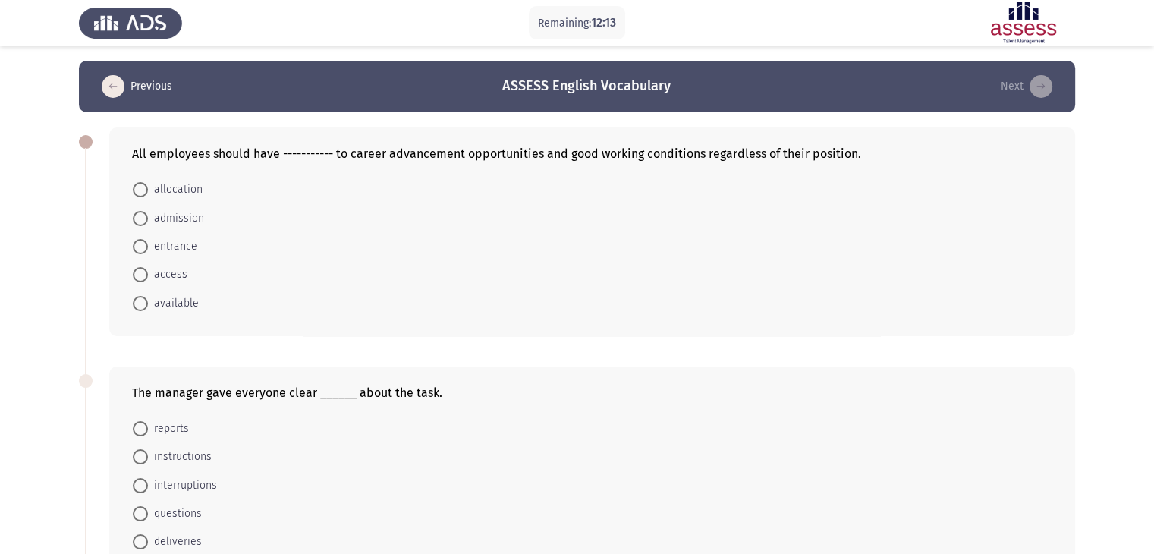
click at [148, 282] on input "access" at bounding box center [140, 274] width 15 height 15
radio input "true"
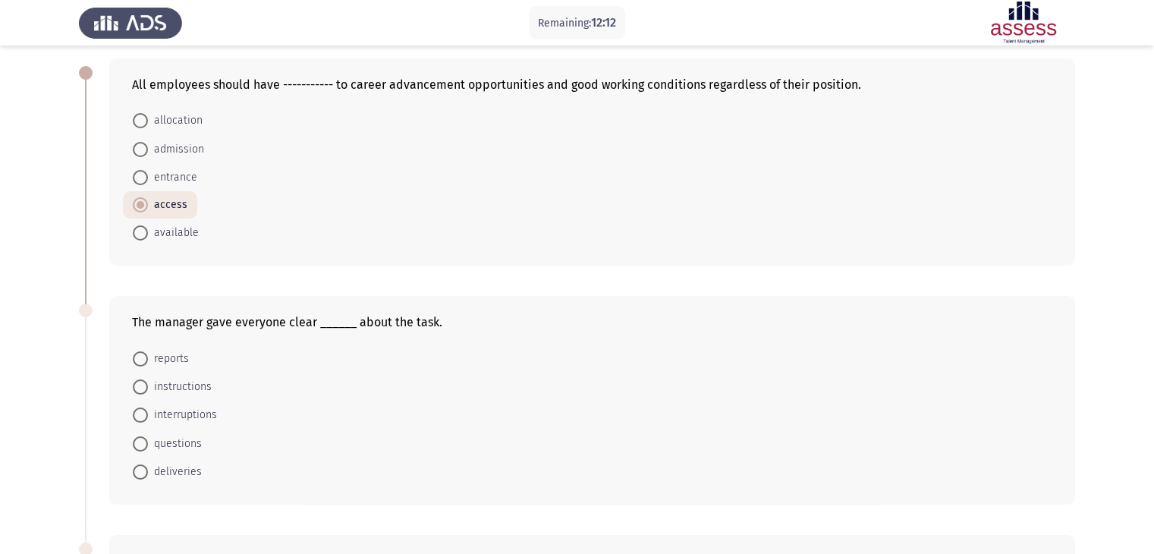
scroll to position [152, 0]
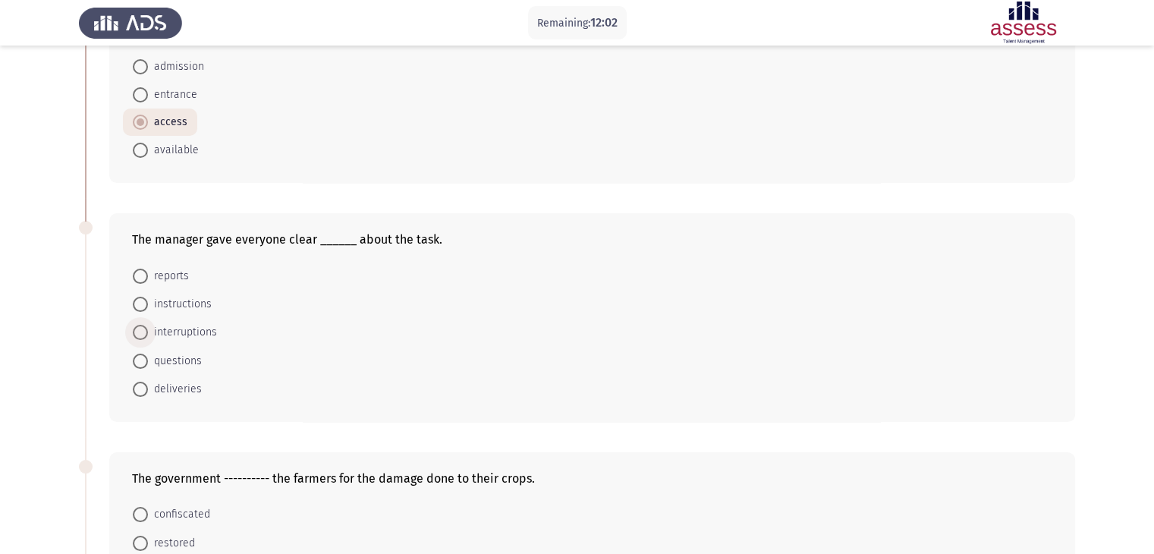
click at [147, 326] on span at bounding box center [140, 332] width 15 height 15
click at [147, 326] on input "interruptions" at bounding box center [140, 332] width 15 height 15
radio input "true"
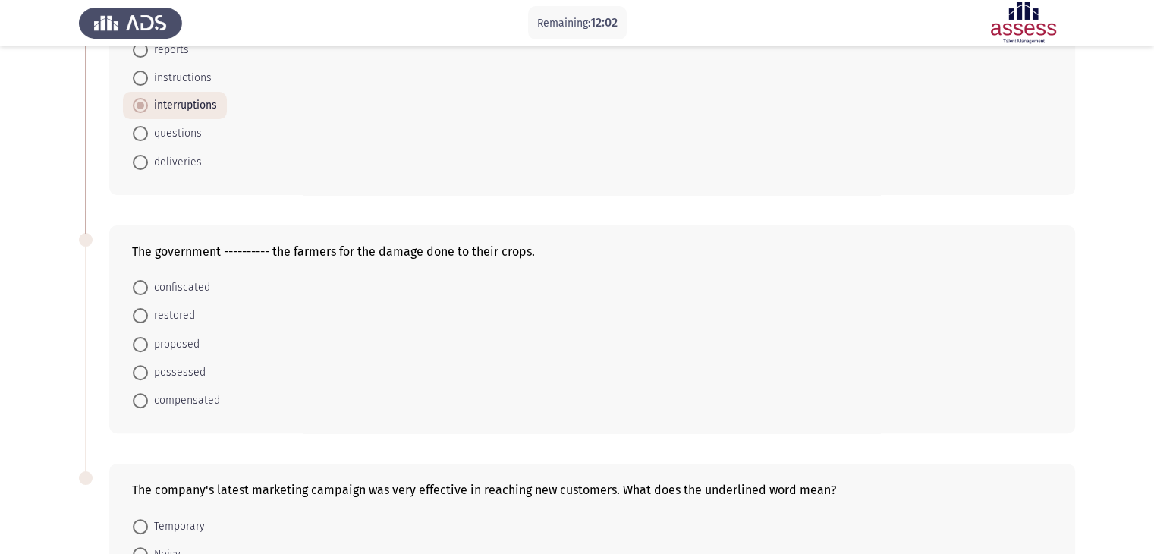
scroll to position [379, 0]
click at [143, 338] on span at bounding box center [140, 342] width 15 height 15
click at [143, 338] on input "proposed" at bounding box center [140, 342] width 15 height 15
radio input "true"
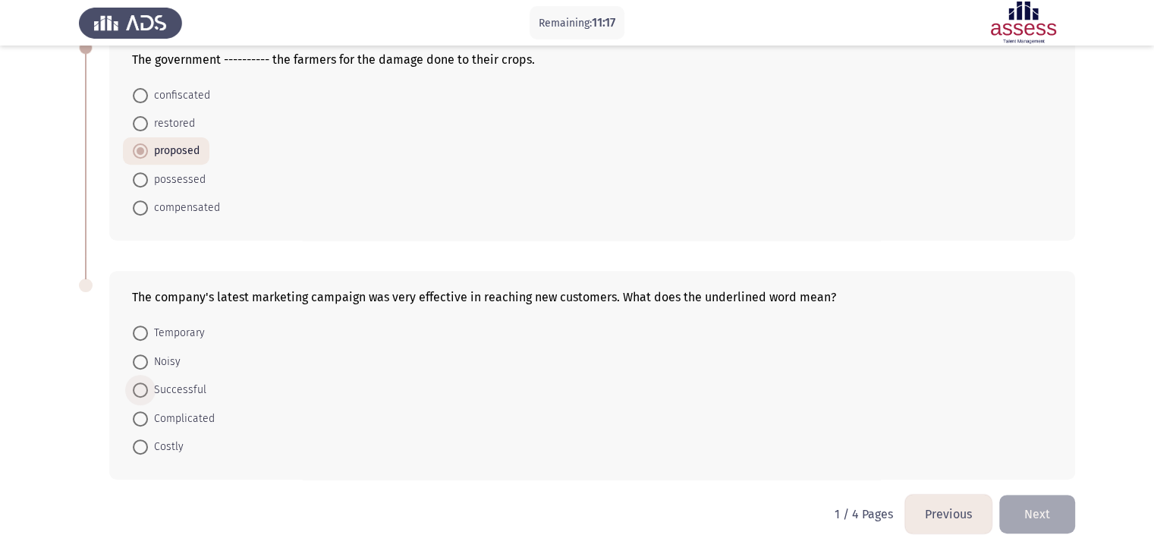
click at [180, 386] on span "Successful" at bounding box center [177, 390] width 58 height 18
click at [148, 386] on input "Successful" at bounding box center [140, 389] width 15 height 15
radio input "true"
click at [1028, 513] on button "Next" at bounding box center [1037, 514] width 76 height 39
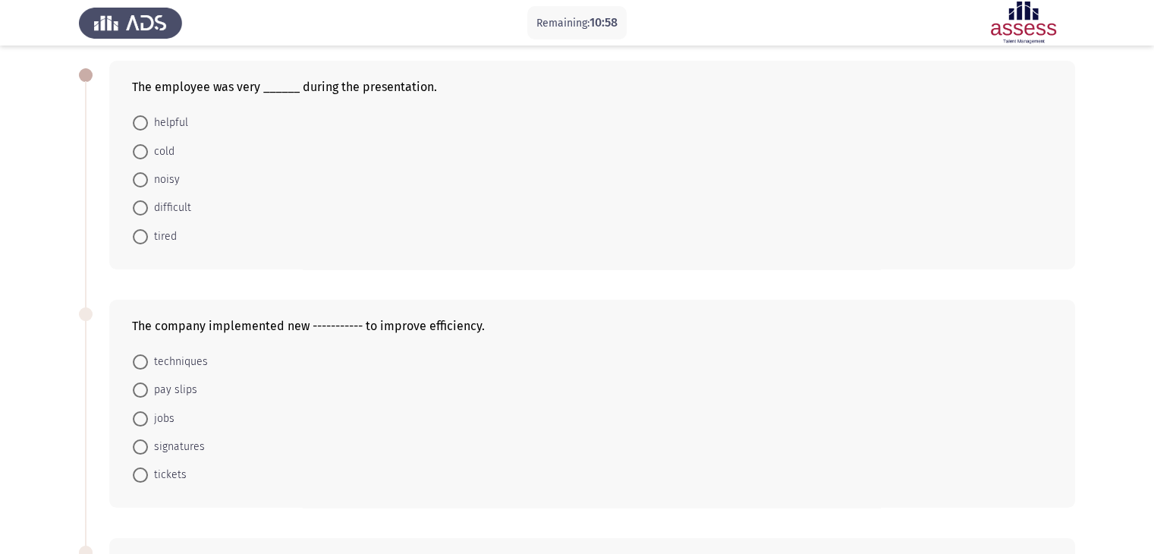
scroll to position [152, 0]
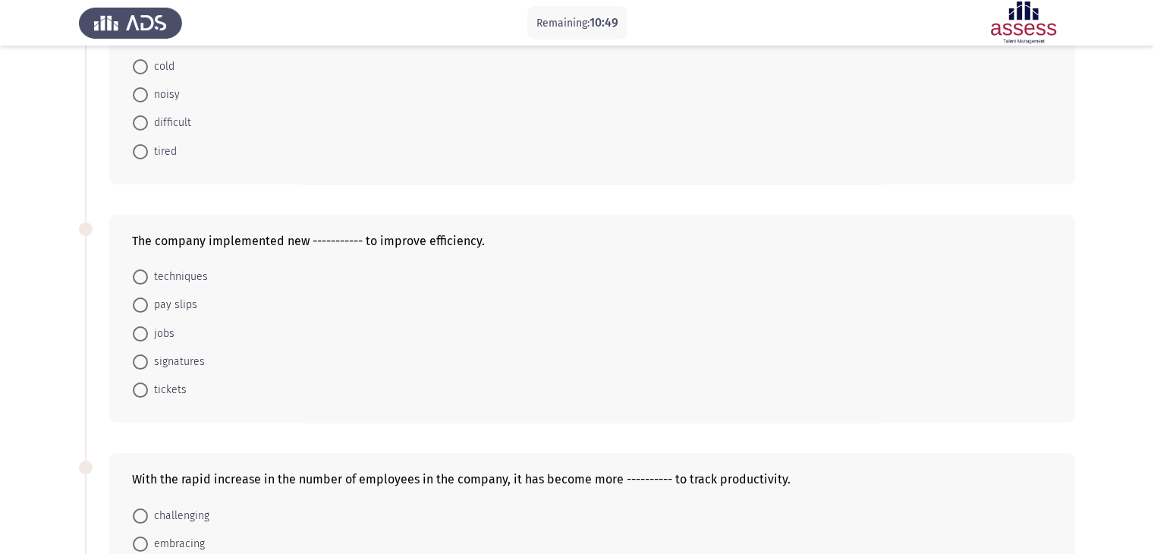
click at [146, 278] on span at bounding box center [140, 276] width 15 height 15
click at [146, 278] on input "techniques" at bounding box center [140, 276] width 15 height 15
radio input "true"
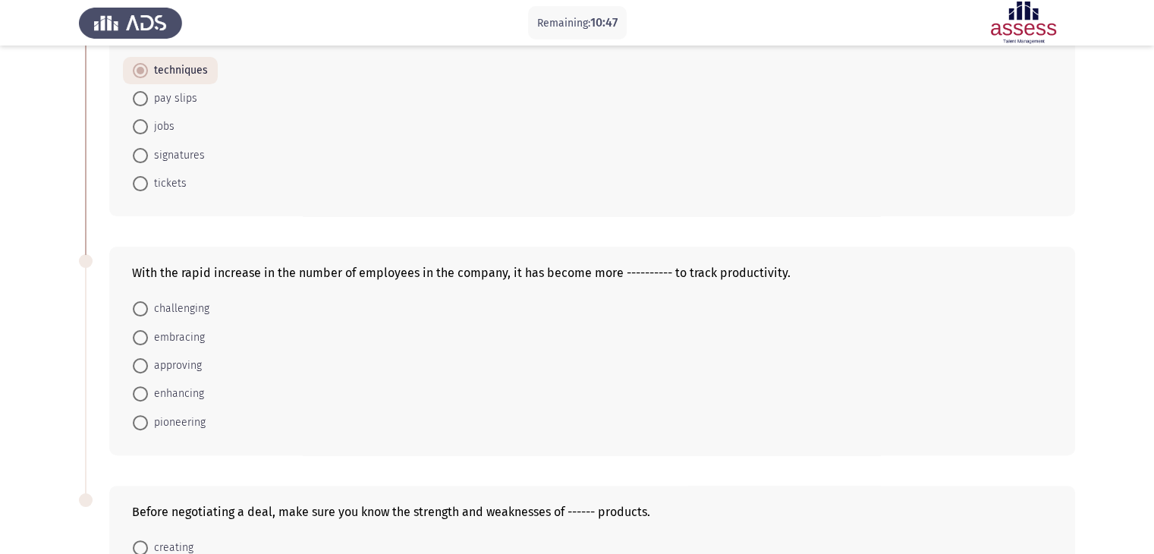
scroll to position [379, 0]
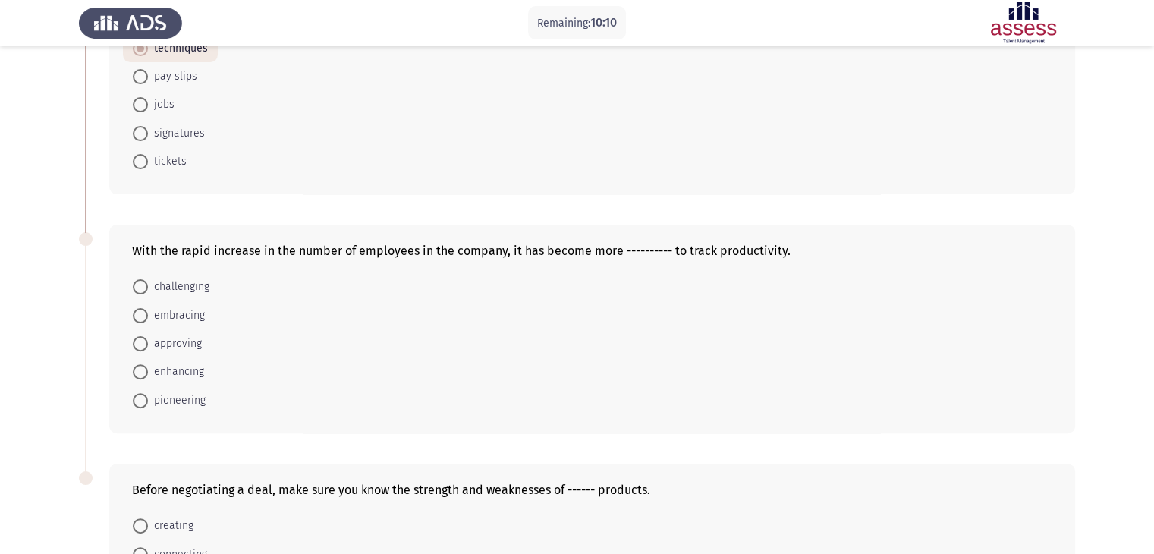
click at [174, 374] on span "enhancing" at bounding box center [176, 372] width 56 height 18
click at [148, 374] on input "enhancing" at bounding box center [140, 371] width 15 height 15
radio input "true"
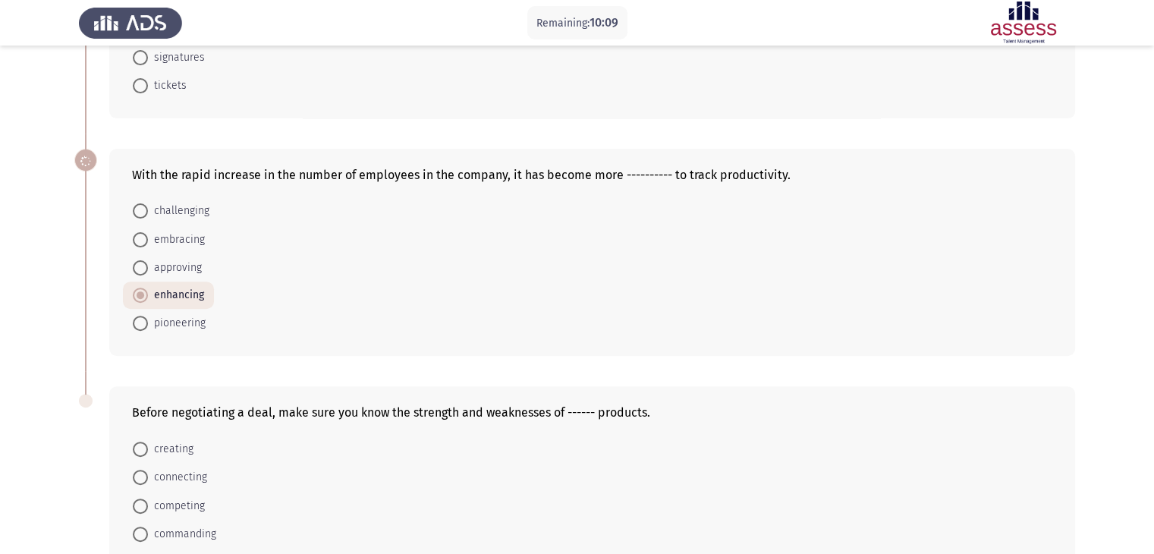
scroll to position [570, 0]
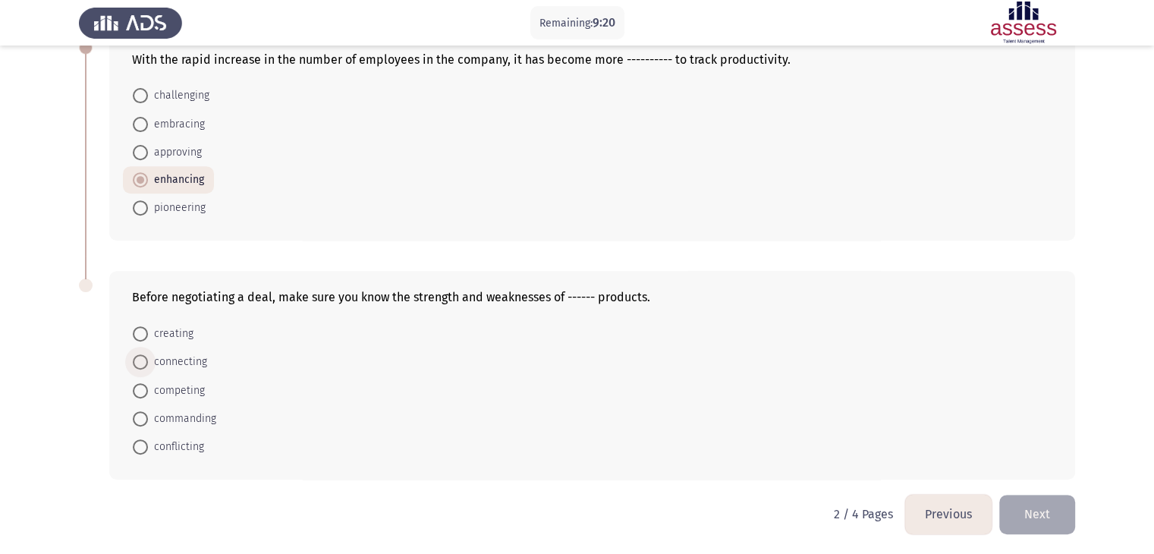
click at [143, 365] on span at bounding box center [140, 361] width 15 height 15
click at [143, 365] on input "connecting" at bounding box center [140, 361] width 15 height 15
radio input "true"
click at [143, 383] on span at bounding box center [140, 389] width 15 height 15
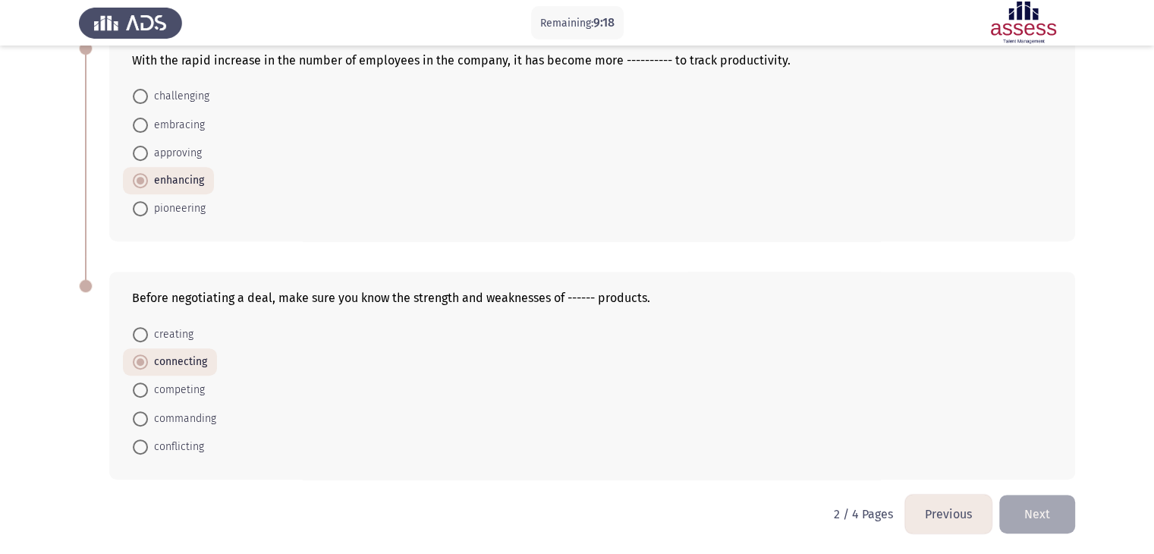
click at [143, 383] on input "competing" at bounding box center [140, 389] width 15 height 15
radio input "true"
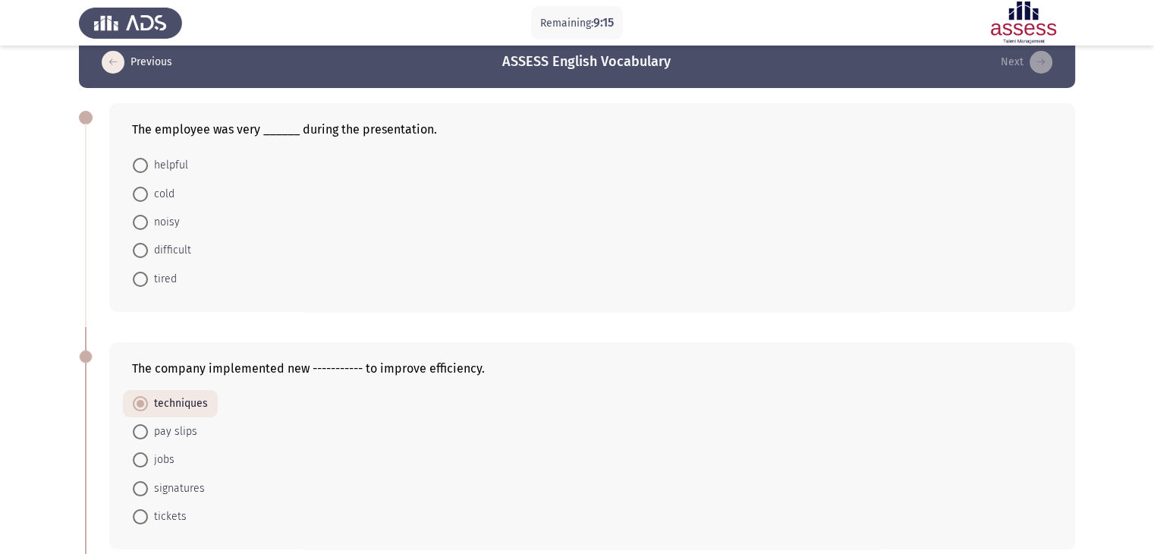
scroll to position [0, 0]
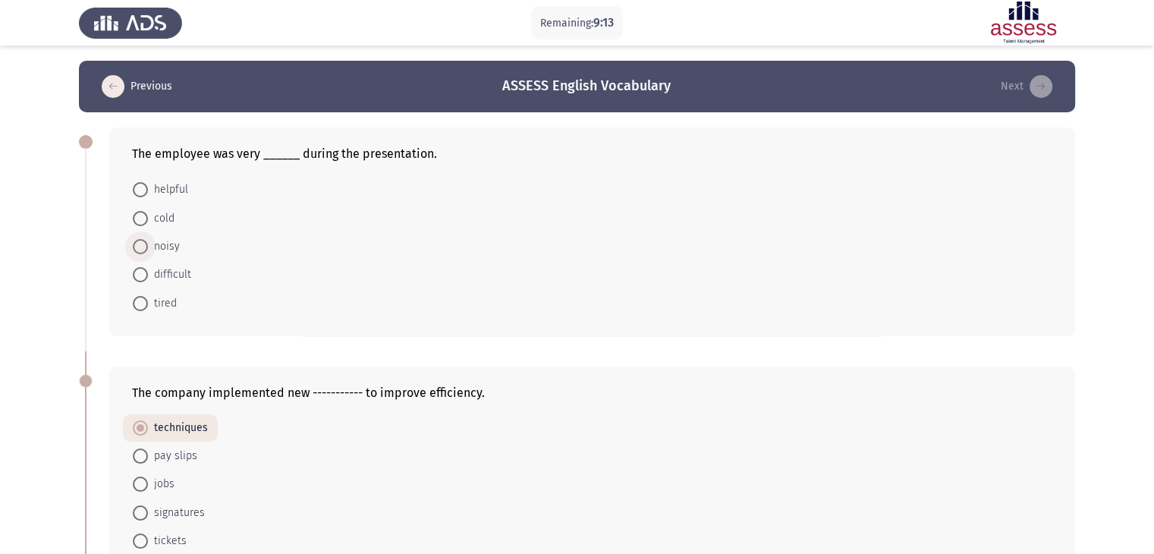
click at [143, 247] on span at bounding box center [140, 246] width 15 height 15
click at [143, 247] on input "noisy" at bounding box center [140, 246] width 15 height 15
radio input "true"
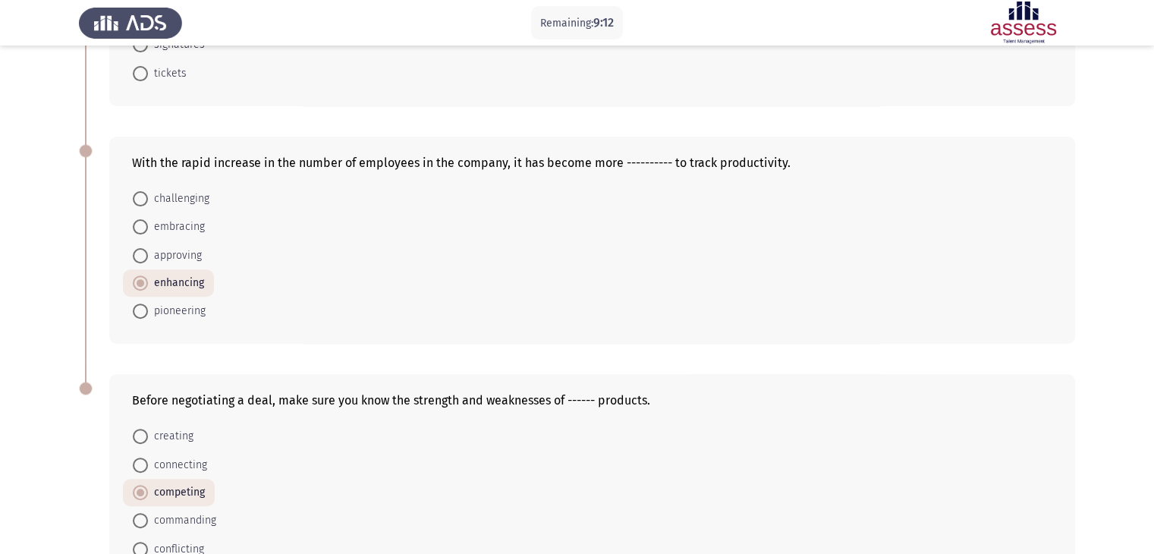
scroll to position [569, 0]
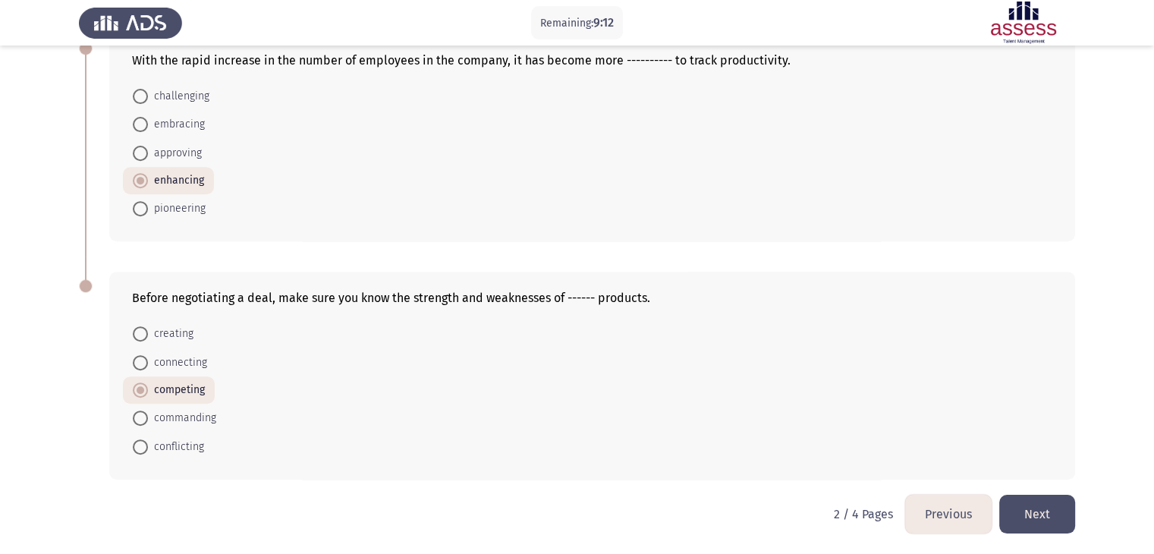
click at [1046, 511] on button "Next" at bounding box center [1037, 514] width 76 height 39
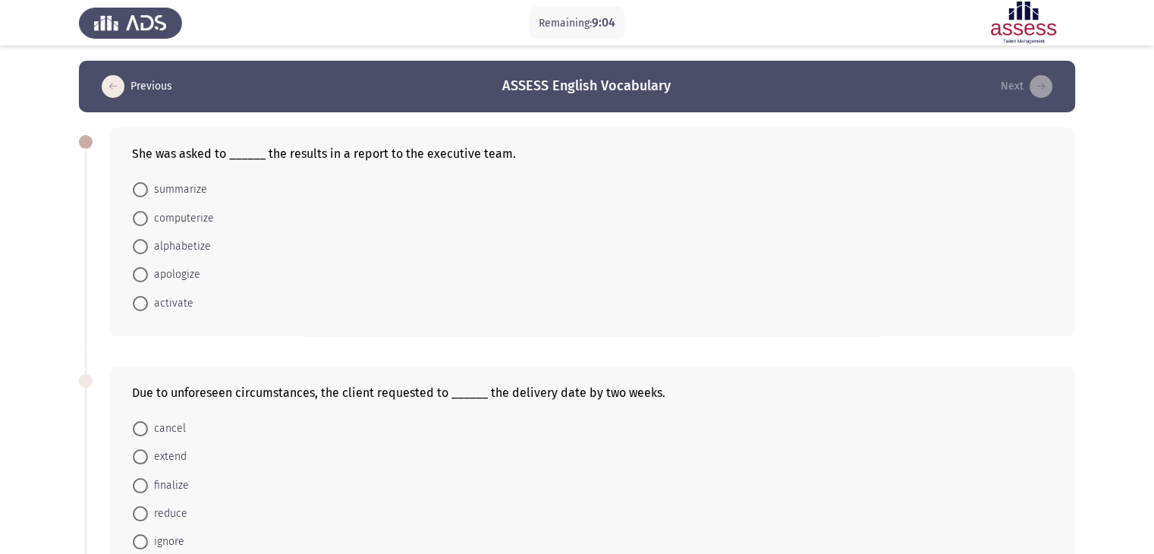
click at [146, 190] on span at bounding box center [140, 189] width 15 height 15
click at [146, 190] on input "summarize" at bounding box center [140, 189] width 15 height 15
radio input "true"
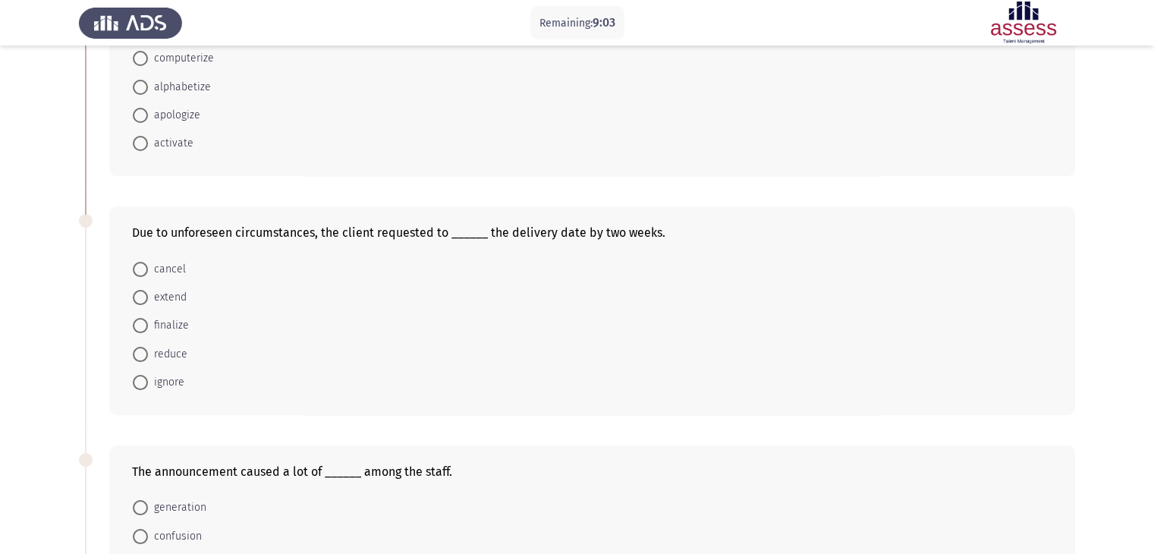
scroll to position [228, 0]
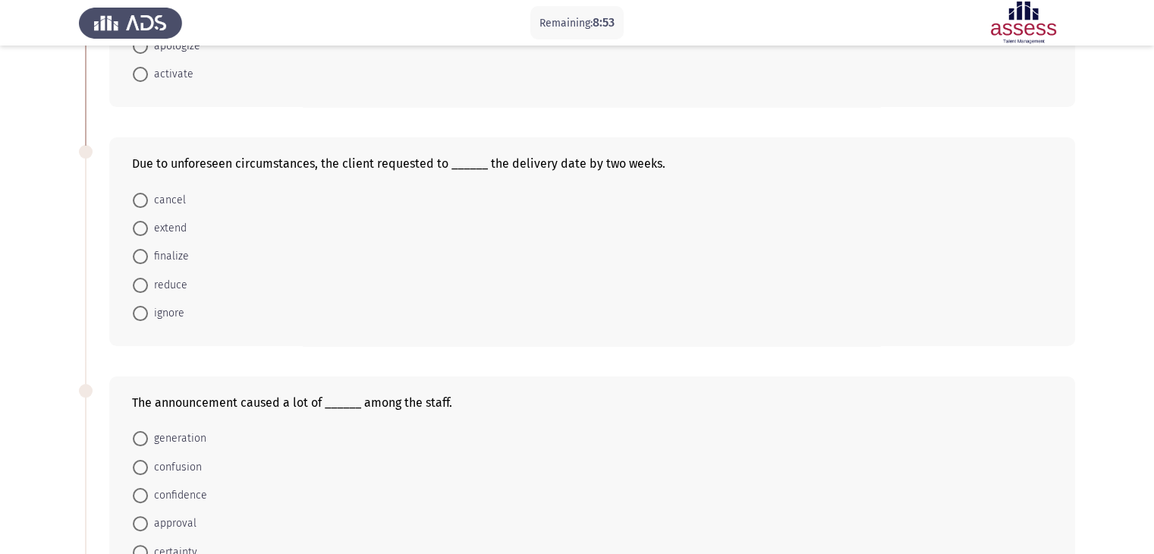
drag, startPoint x: 313, startPoint y: 164, endPoint x: 278, endPoint y: 154, distance: 36.3
click at [278, 154] on div "Due to unforeseen circumstances, the client requested to ______ the delivery da…" at bounding box center [592, 241] width 966 height 209
click at [139, 284] on span at bounding box center [140, 285] width 15 height 15
click at [139, 284] on input "reduce" at bounding box center [140, 285] width 15 height 15
radio input "true"
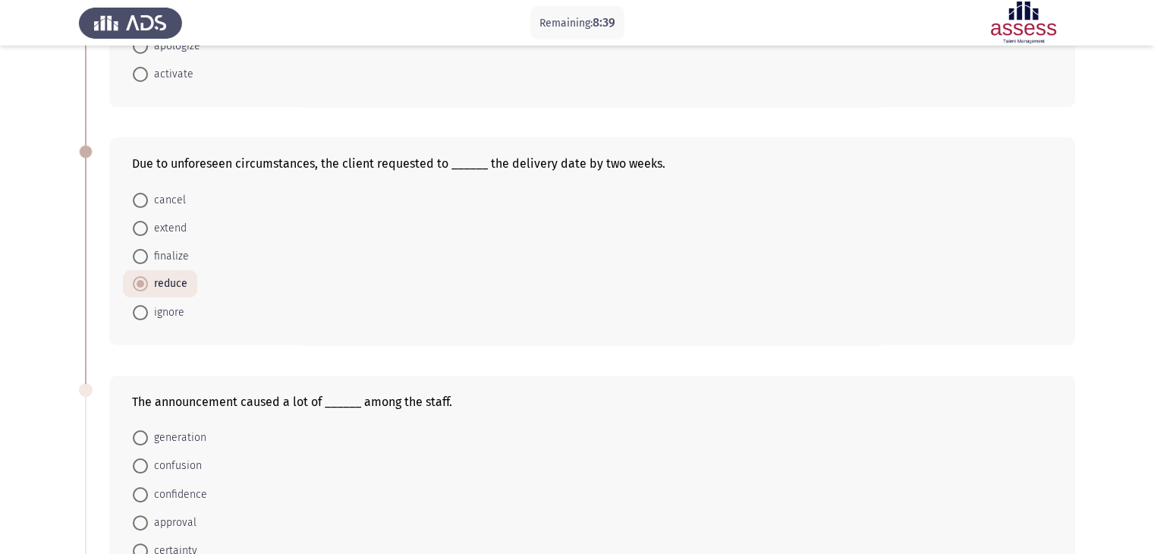
click at [0, 253] on app-assessment-container "Remaining: 8:39 Previous ASSESS English Vocabulary Next She was asked to ______…" at bounding box center [577, 335] width 1154 height 1004
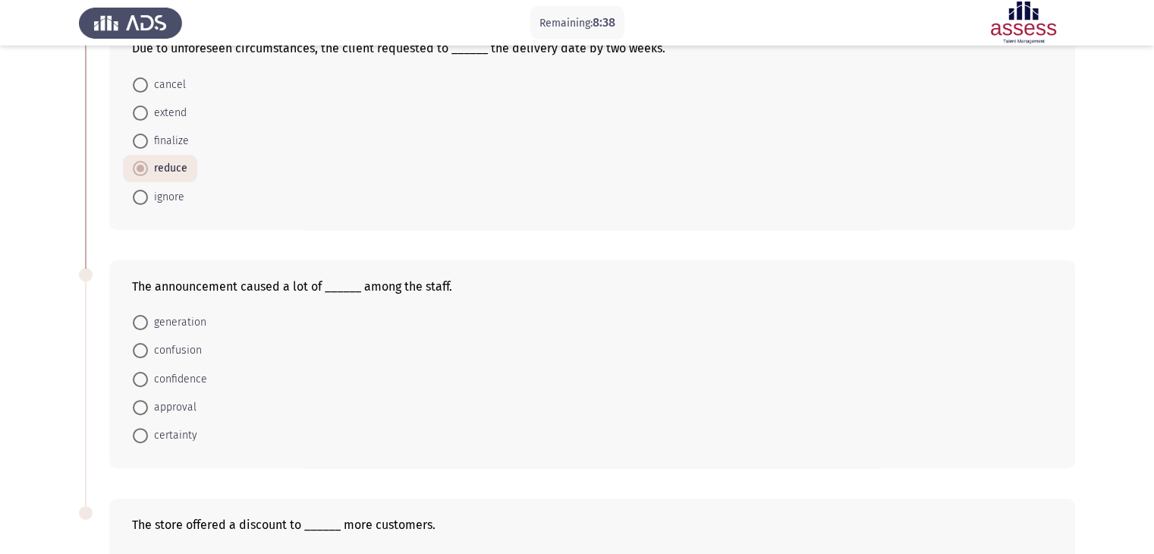
scroll to position [531, 0]
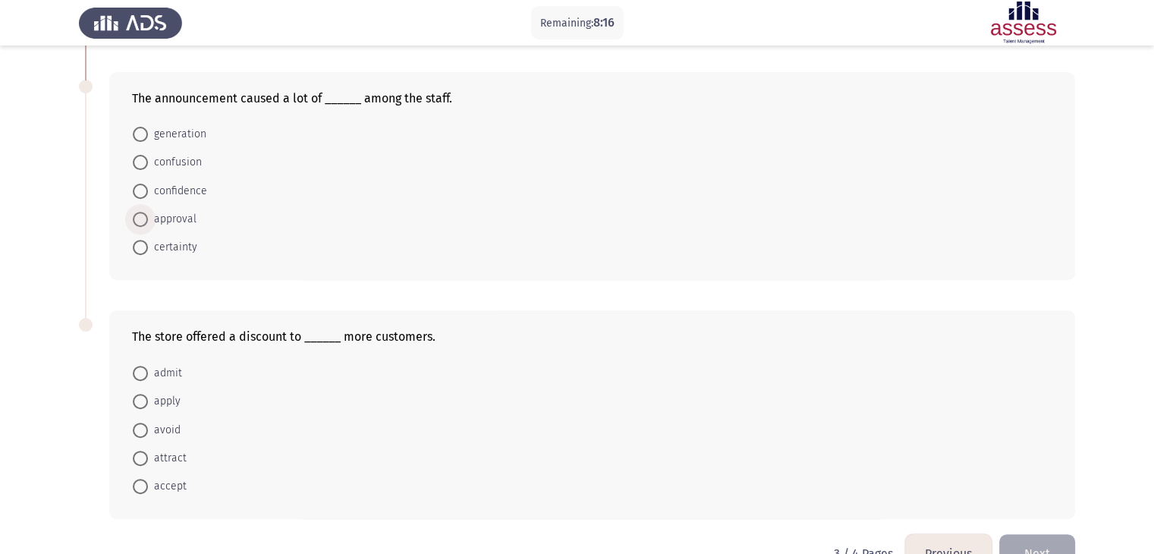
click at [171, 216] on span "approval" at bounding box center [172, 219] width 49 height 18
click at [148, 216] on input "approval" at bounding box center [140, 219] width 15 height 15
radio input "true"
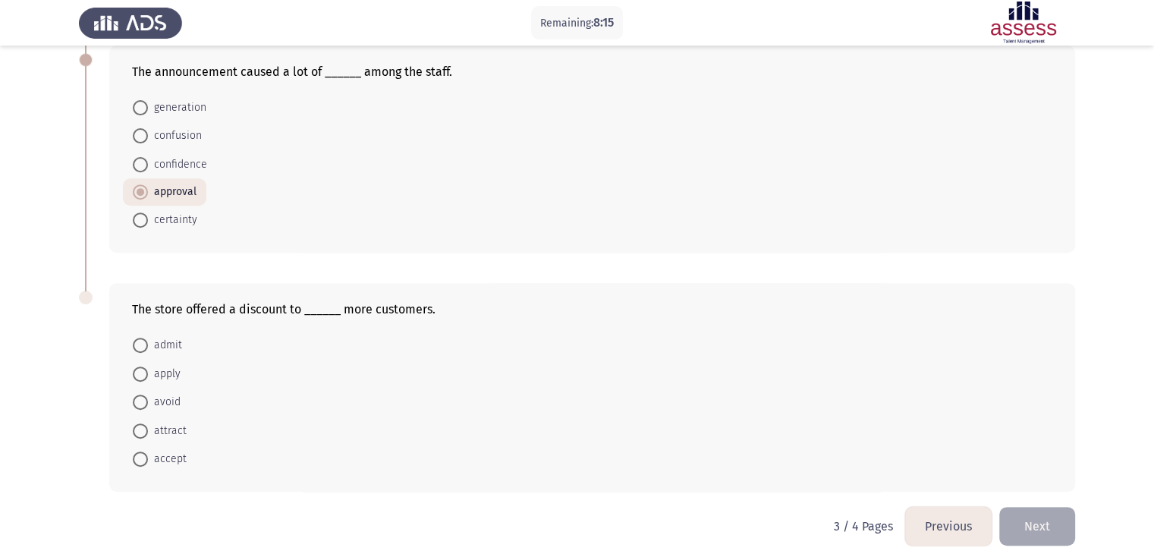
scroll to position [570, 0]
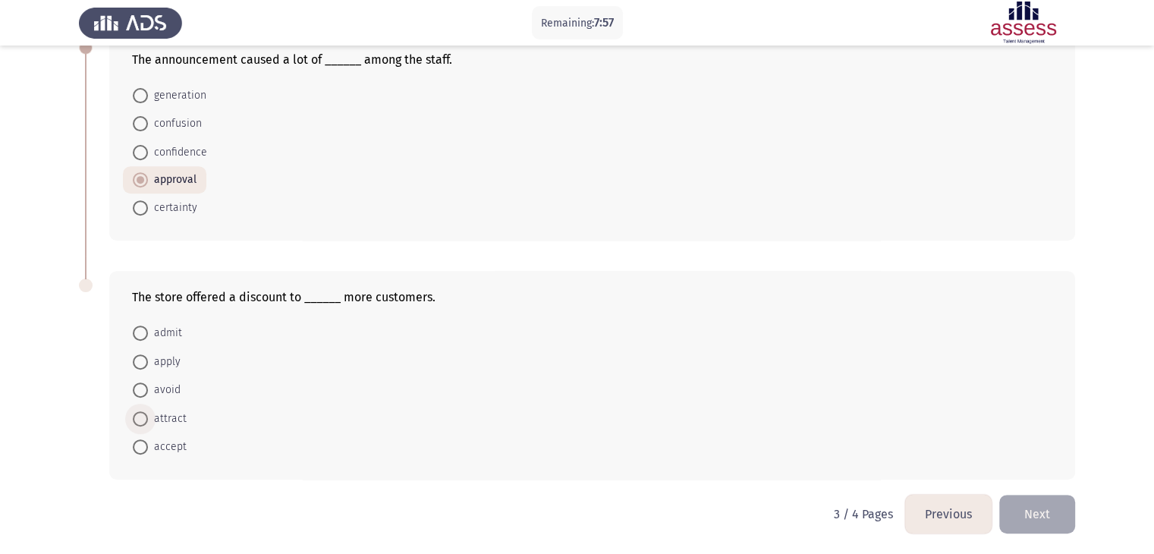
click at [159, 416] on span "attract" at bounding box center [167, 419] width 39 height 18
click at [148, 416] on input "attract" at bounding box center [140, 418] width 15 height 15
radio input "true"
click at [1057, 509] on button "Next" at bounding box center [1037, 514] width 76 height 39
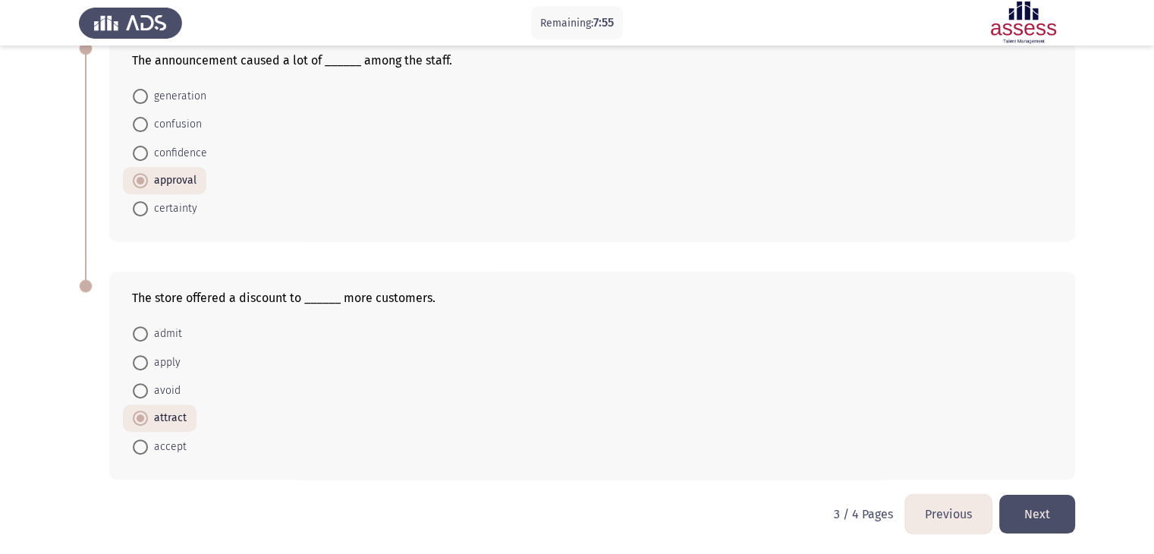
scroll to position [0, 0]
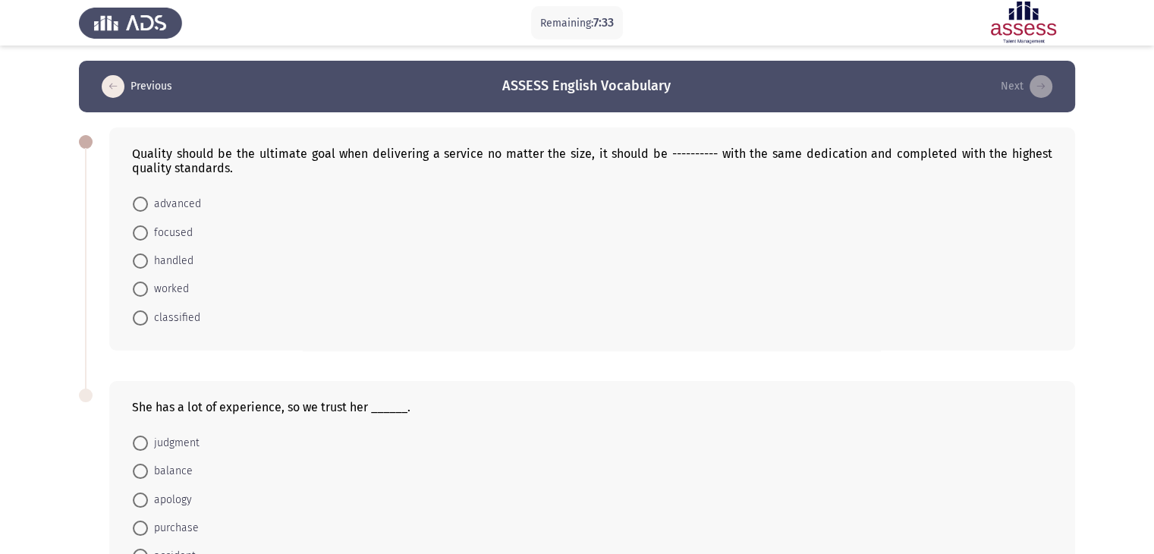
click at [143, 259] on span at bounding box center [140, 260] width 15 height 15
click at [143, 259] on input "handled" at bounding box center [140, 260] width 15 height 15
radio input "true"
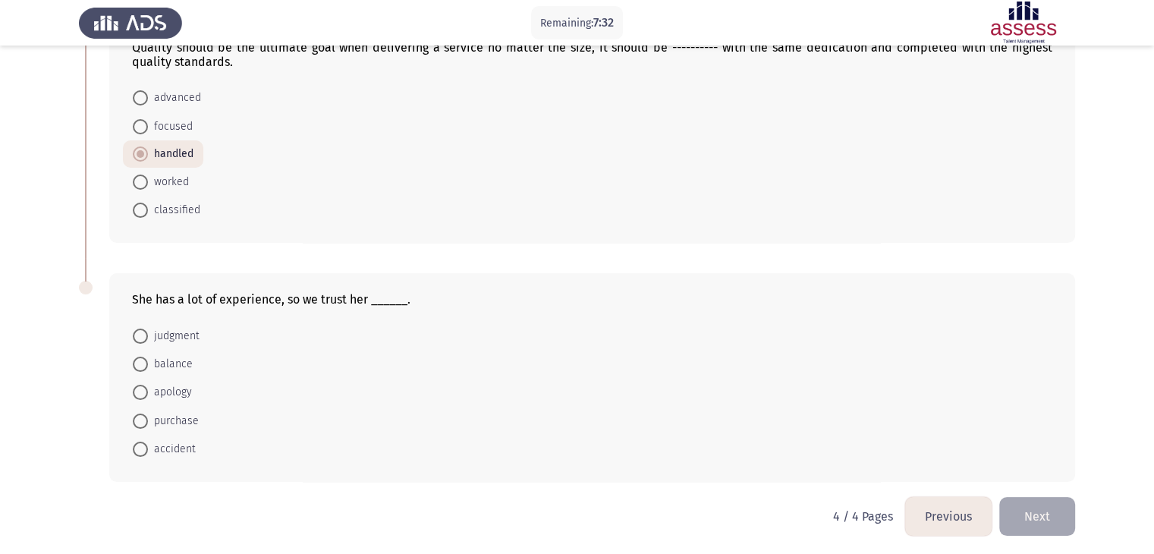
scroll to position [109, 0]
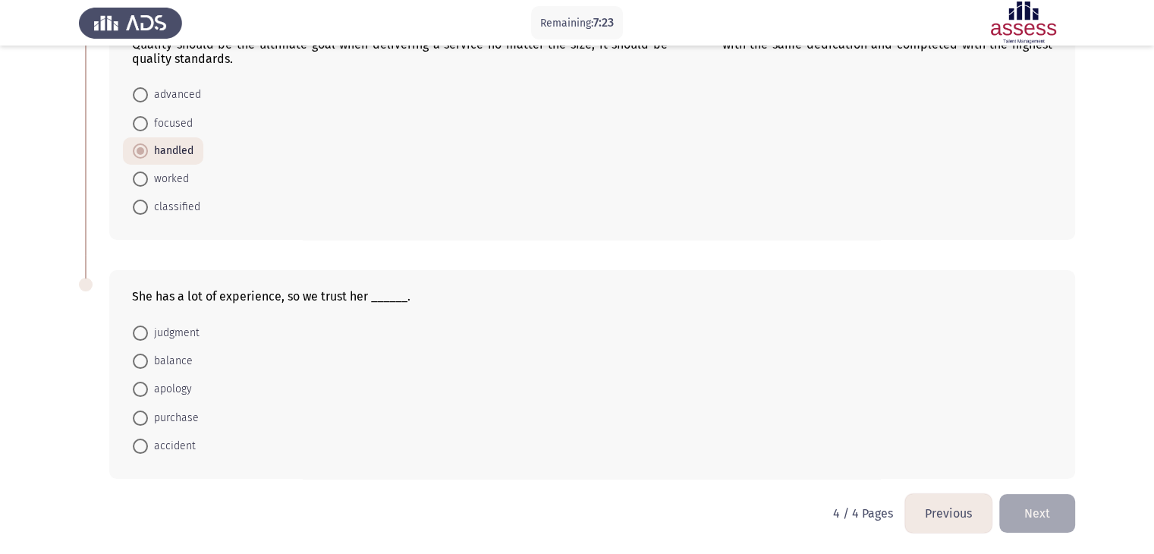
click at [146, 331] on span at bounding box center [140, 332] width 15 height 15
click at [146, 331] on input "judgment" at bounding box center [140, 332] width 15 height 15
radio input "true"
click at [1018, 507] on button "Next" at bounding box center [1037, 513] width 76 height 39
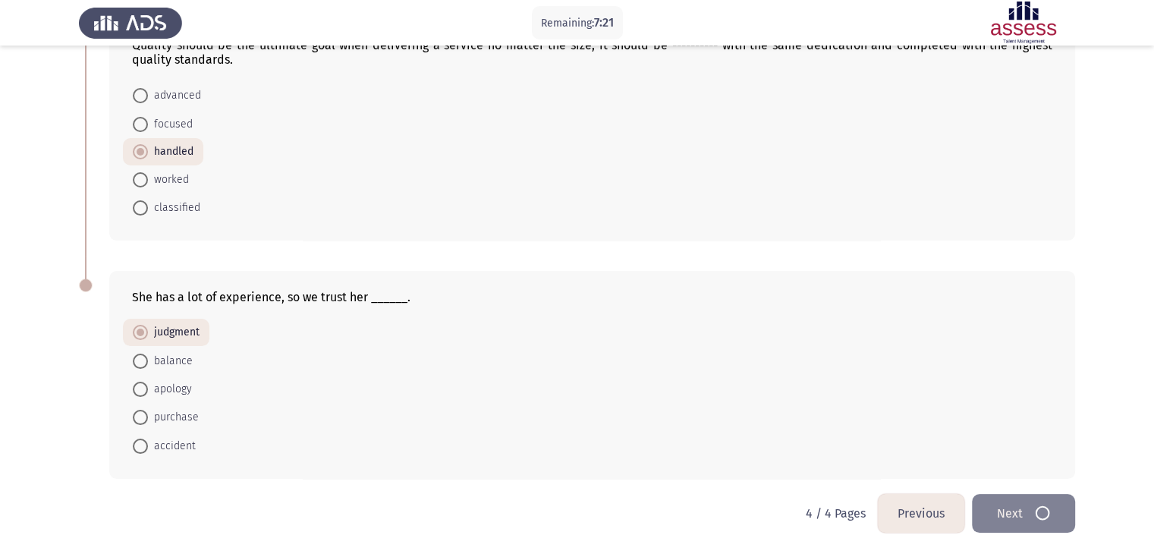
scroll to position [0, 0]
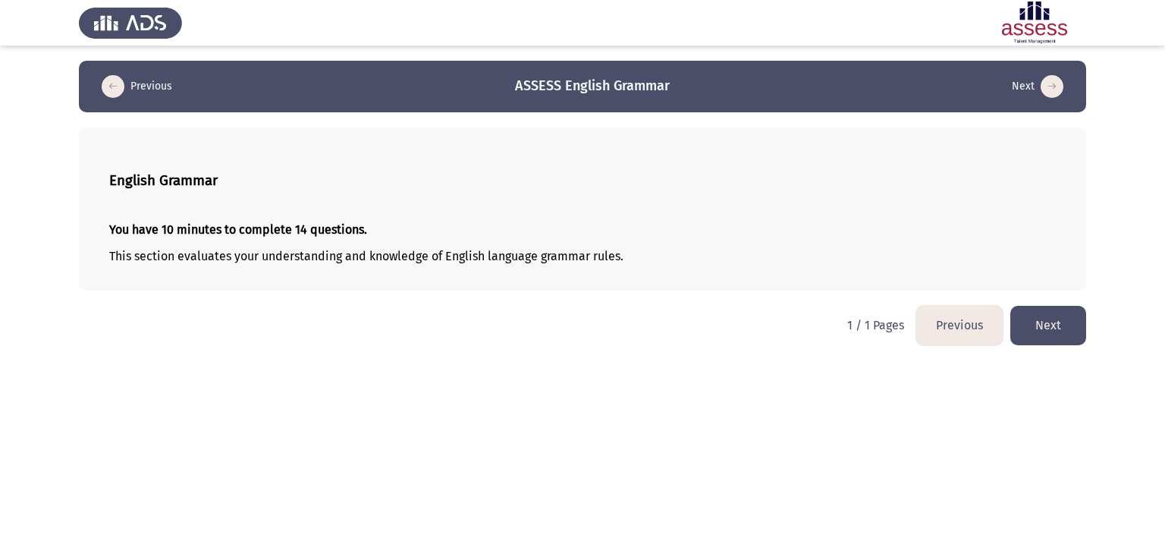
click at [1062, 326] on button "Next" at bounding box center [1048, 325] width 76 height 39
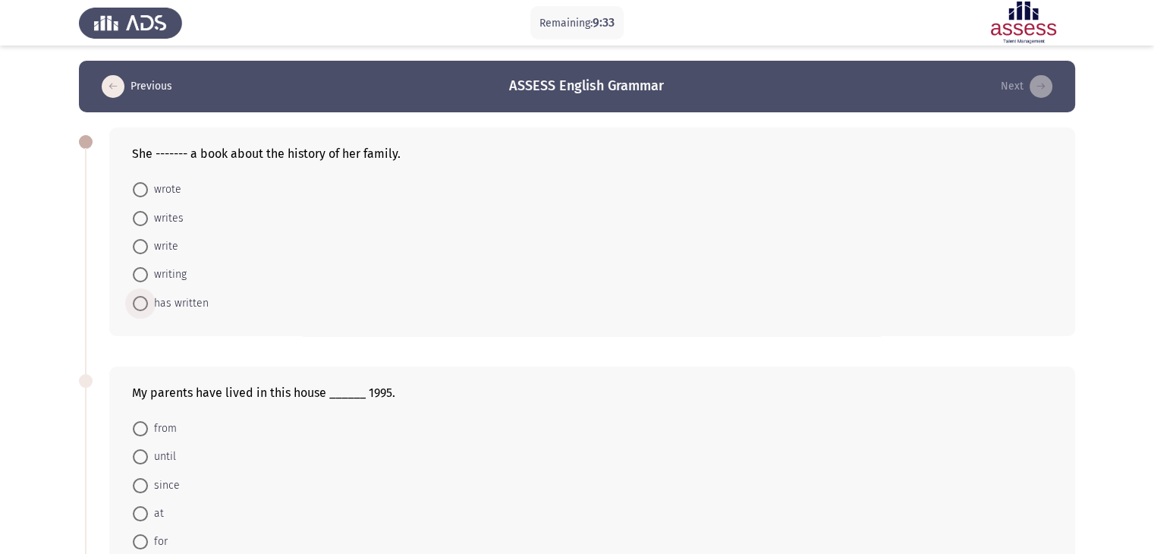
click at [179, 302] on span "has written" at bounding box center [178, 303] width 61 height 18
click at [148, 302] on input "has written" at bounding box center [140, 303] width 15 height 15
radio input "true"
click at [0, 307] on app-assessment-container "Remaining: 9:32 Previous ASSESS English Grammar Next She ------- a book about t…" at bounding box center [577, 564] width 1154 height 1006
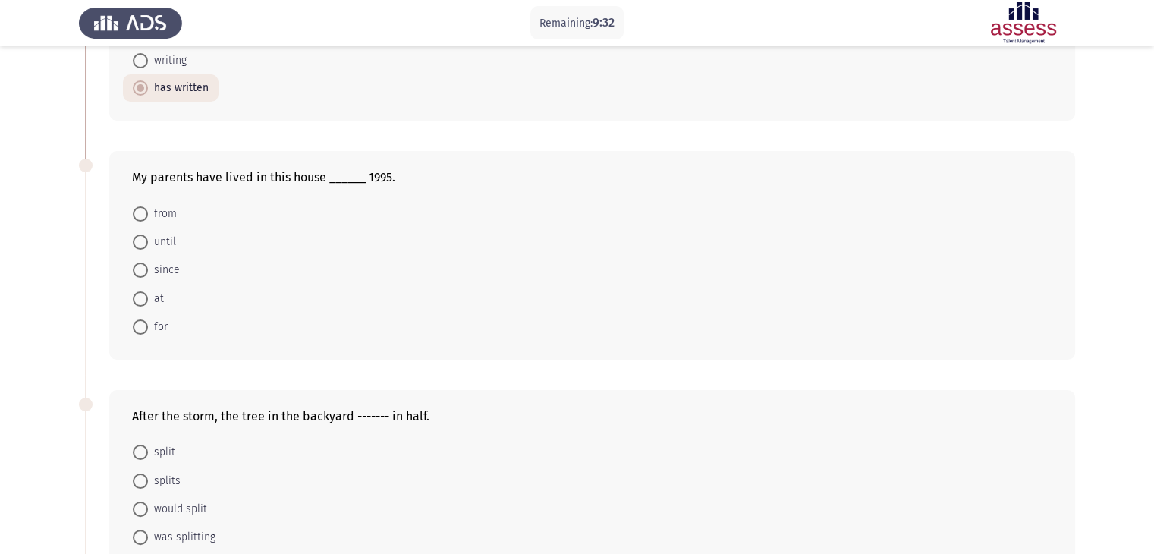
scroll to position [228, 0]
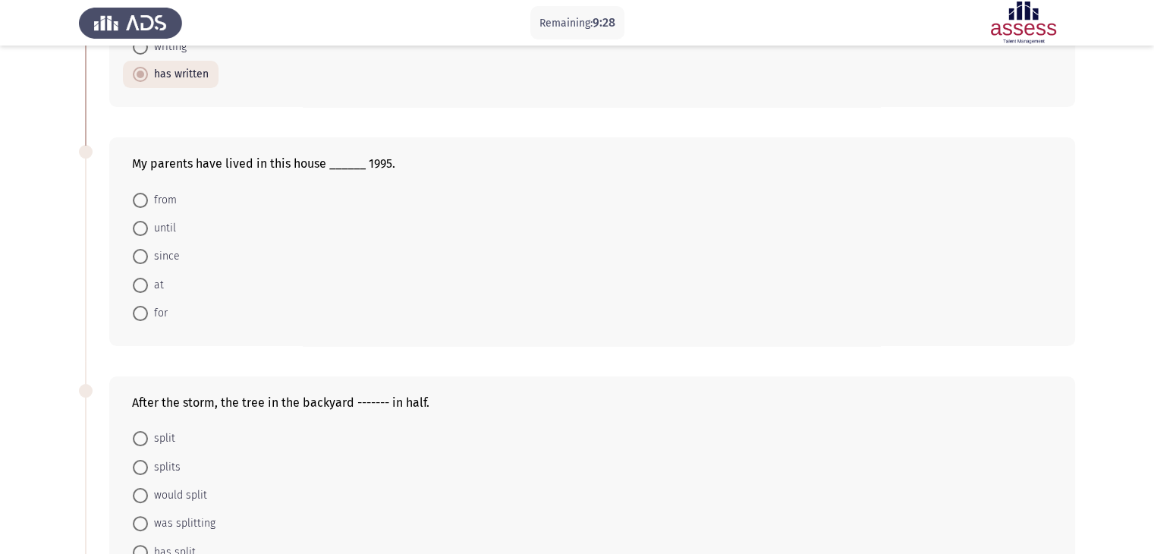
click at [153, 259] on span "since" at bounding box center [164, 256] width 32 height 18
click at [148, 259] on input "since" at bounding box center [140, 256] width 15 height 15
radio input "true"
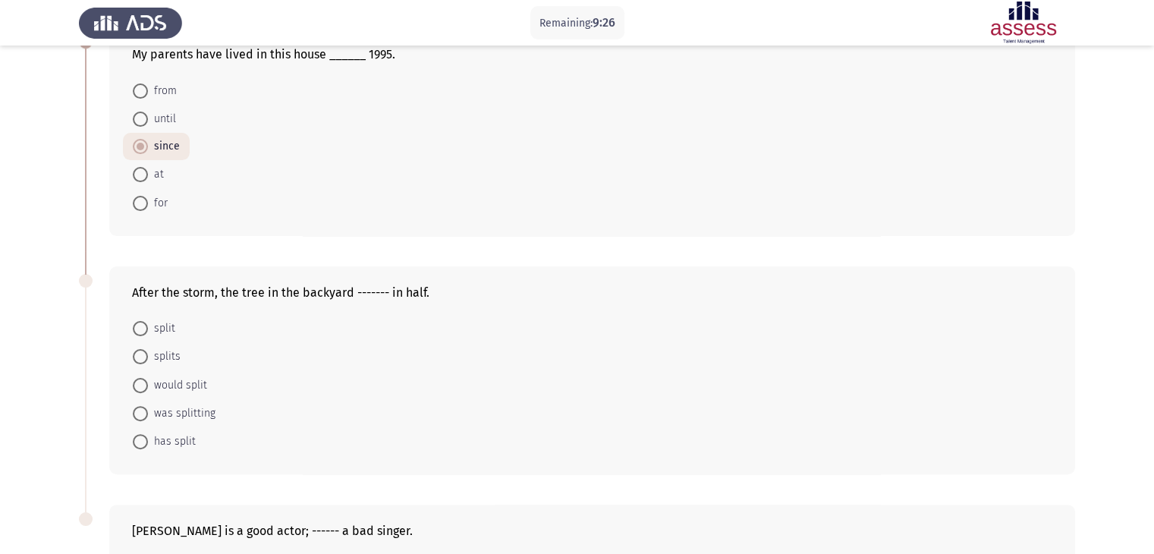
scroll to position [379, 0]
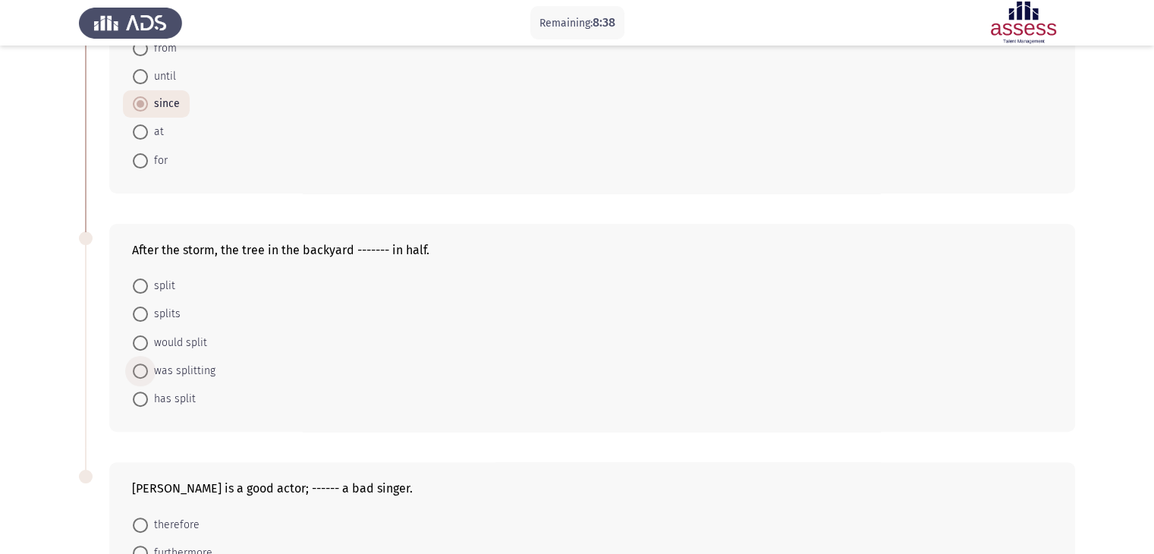
click at [173, 369] on span "was splitting" at bounding box center [182, 371] width 68 height 18
click at [148, 369] on input "was splitting" at bounding box center [140, 370] width 15 height 15
radio input "true"
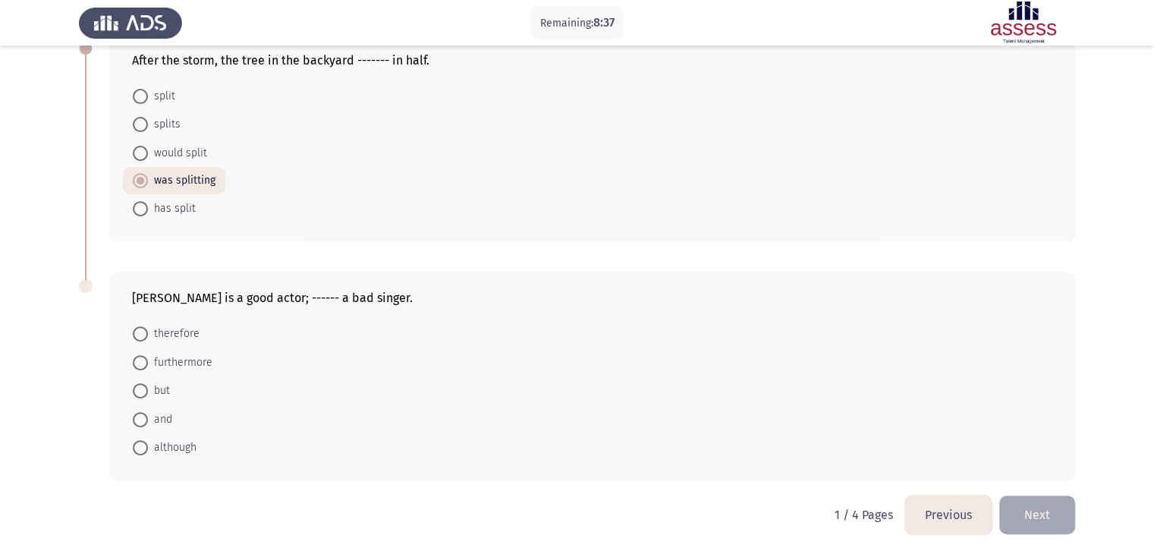
scroll to position [570, 0]
click at [139, 392] on span at bounding box center [140, 389] width 15 height 15
click at [139, 392] on input "but" at bounding box center [140, 389] width 15 height 15
radio input "true"
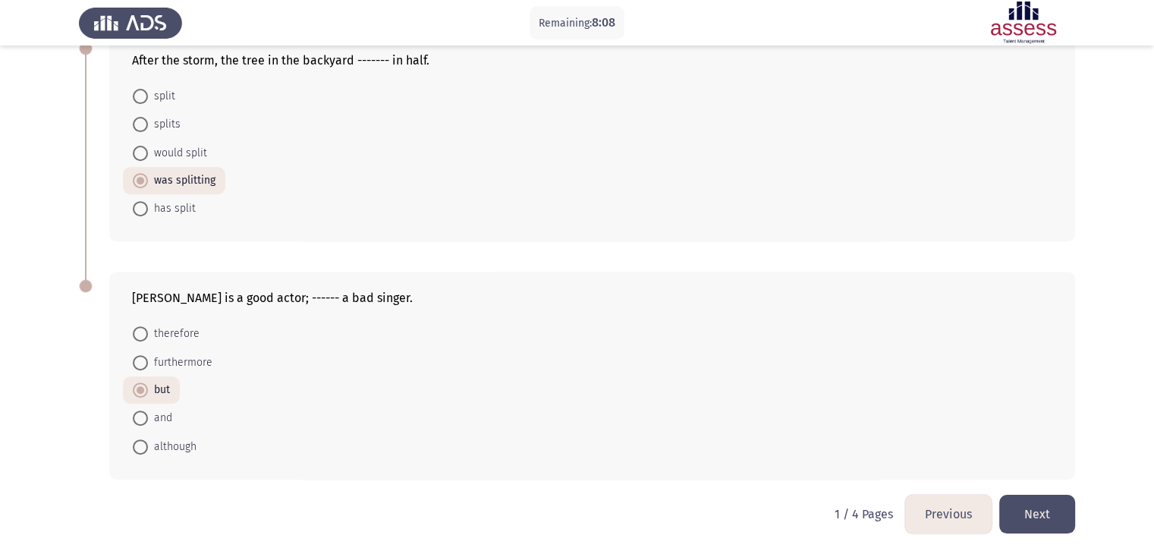
click at [1042, 510] on button "Next" at bounding box center [1037, 514] width 76 height 39
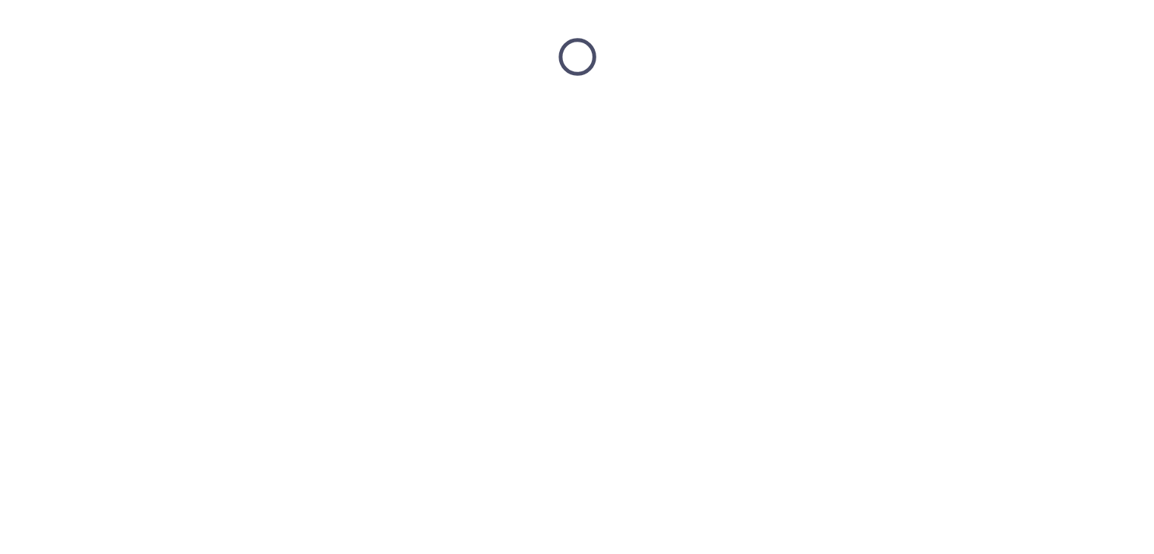
scroll to position [0, 0]
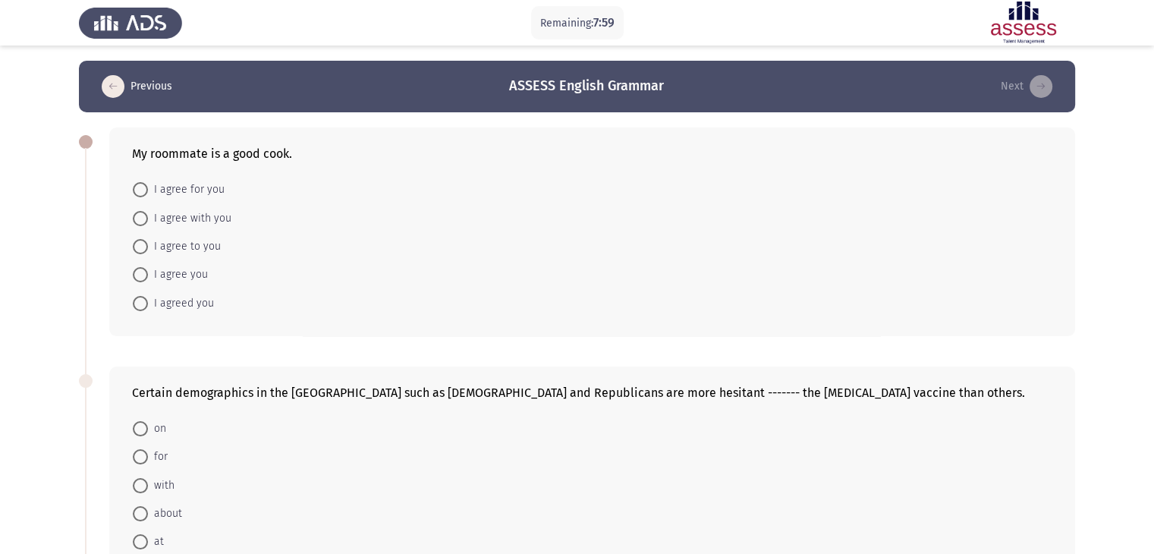
click at [140, 217] on span at bounding box center [140, 218] width 15 height 15
click at [140, 217] on input "I agree with you" at bounding box center [140, 218] width 15 height 15
radio input "true"
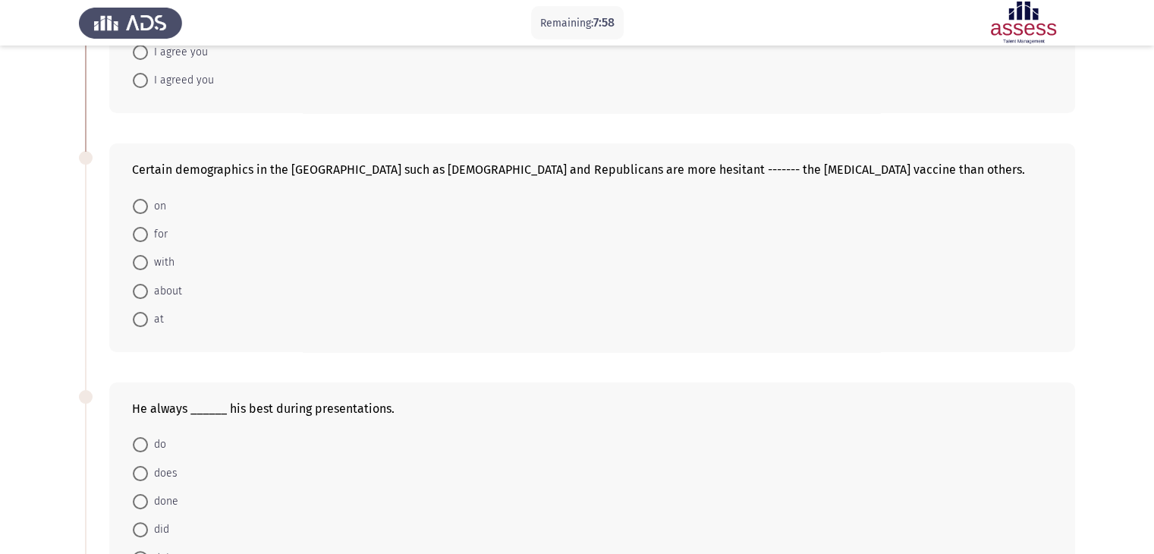
scroll to position [228, 0]
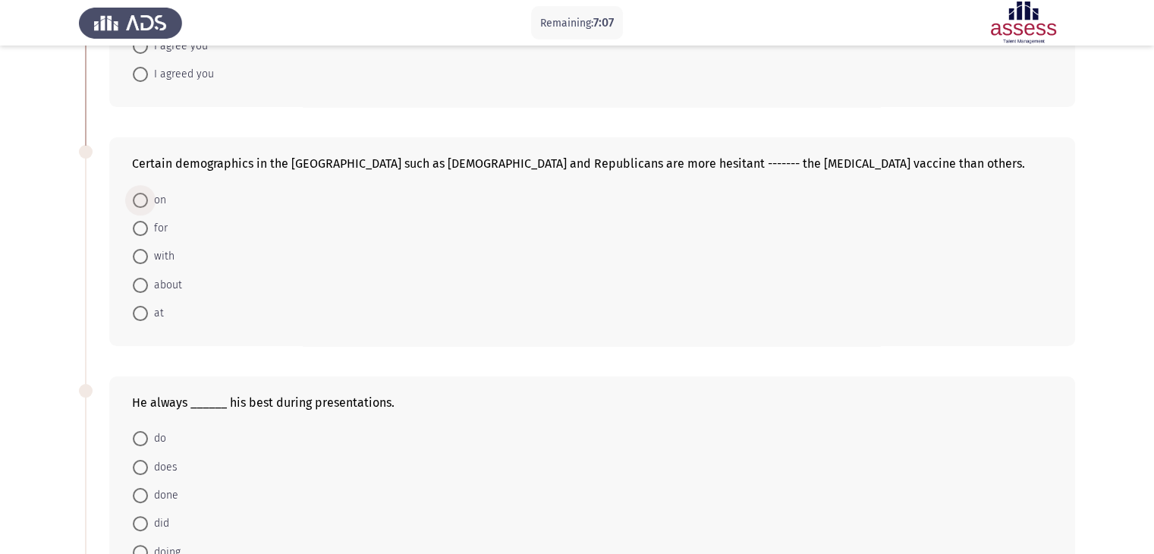
click at [152, 197] on span "on" at bounding box center [157, 200] width 18 height 18
click at [148, 197] on input "on" at bounding box center [140, 200] width 15 height 15
radio input "true"
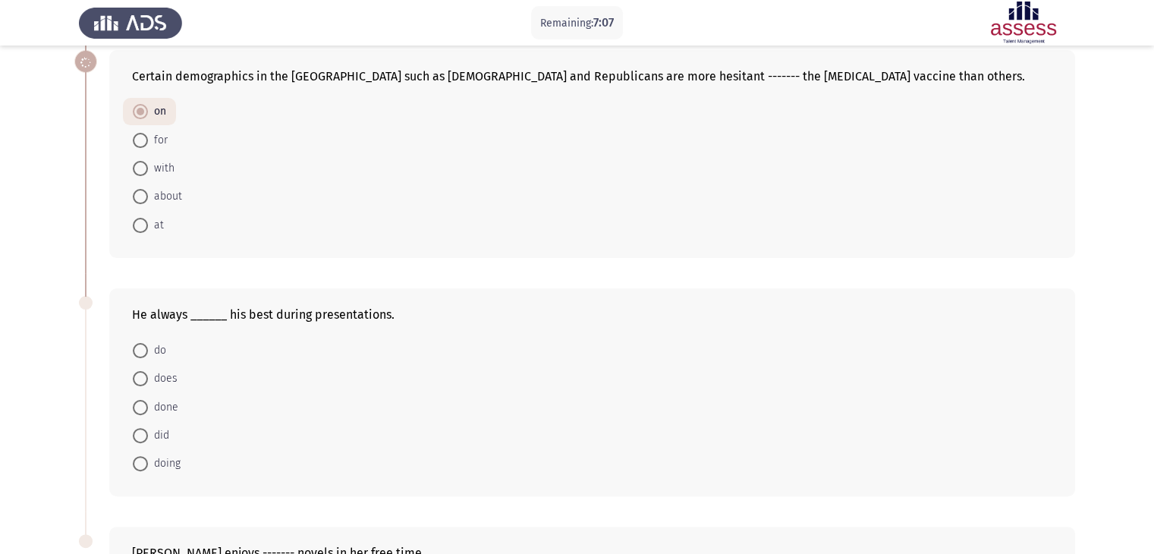
scroll to position [455, 0]
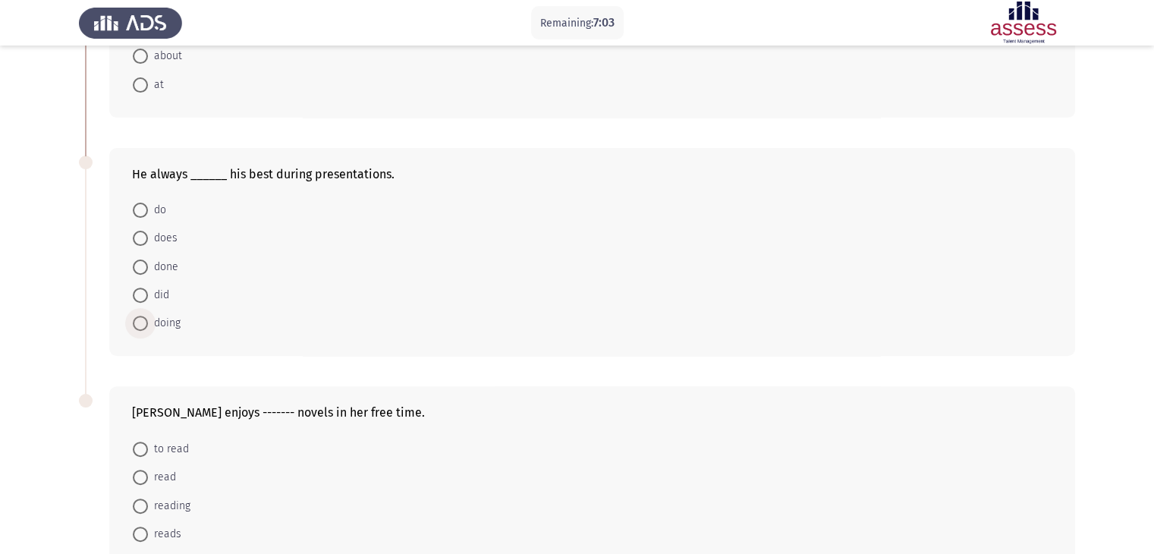
click at [143, 318] on span at bounding box center [140, 323] width 15 height 15
click at [143, 318] on input "doing" at bounding box center [140, 323] width 15 height 15
radio input "true"
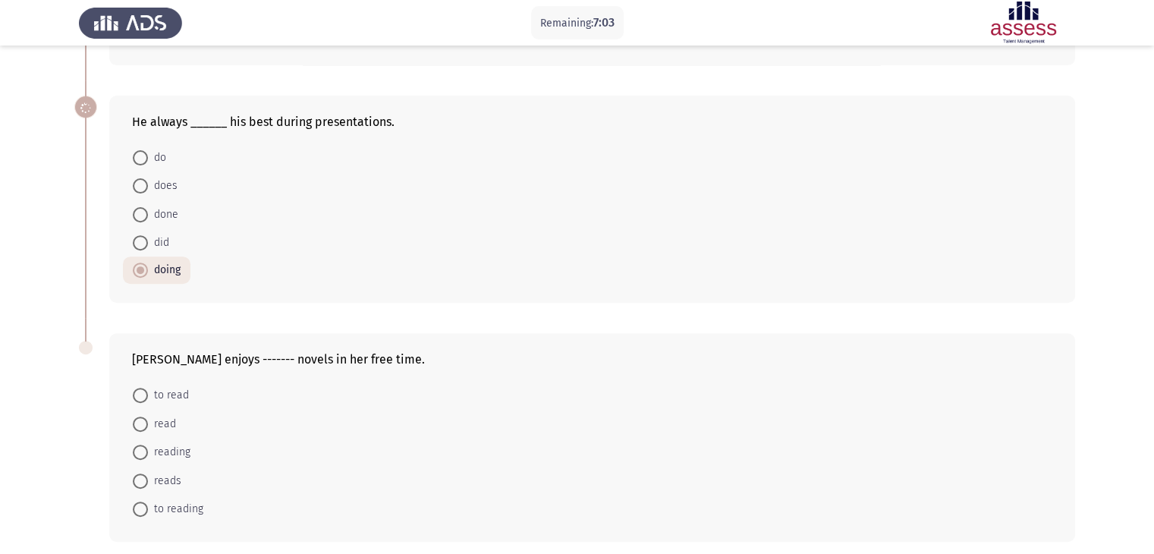
scroll to position [570, 0]
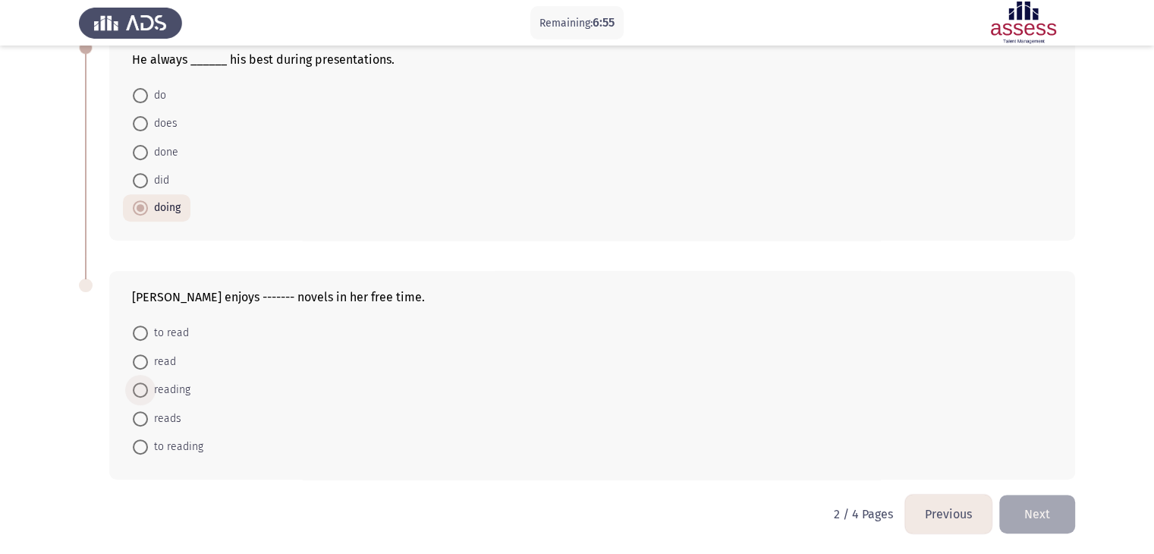
click at [153, 391] on span "reading" at bounding box center [169, 390] width 42 height 18
click at [148, 391] on input "reading" at bounding box center [140, 389] width 15 height 15
radio input "true"
click at [1057, 513] on button "Next" at bounding box center [1037, 514] width 76 height 39
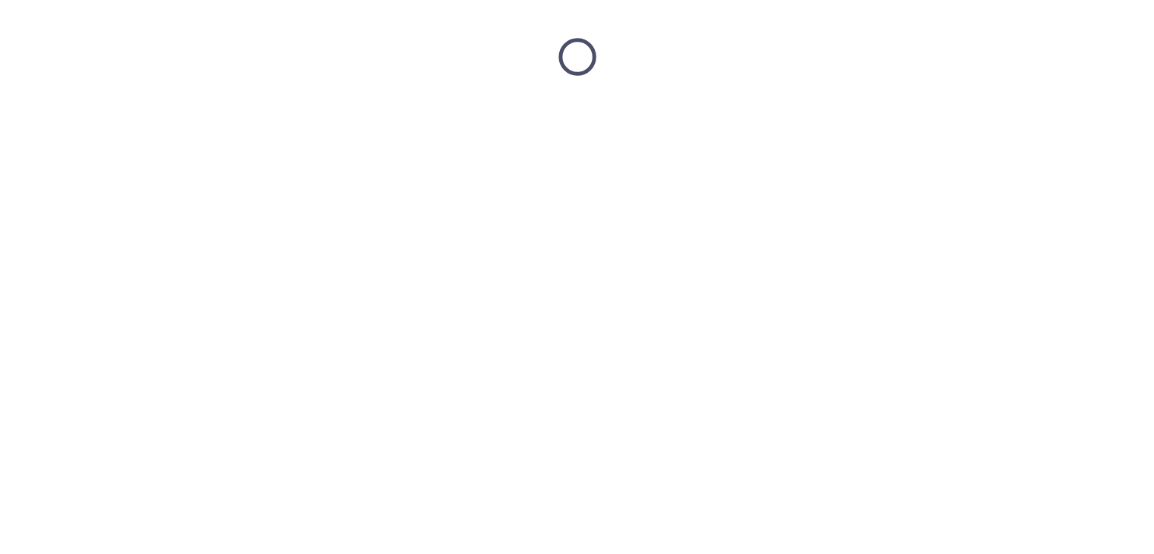
scroll to position [0, 0]
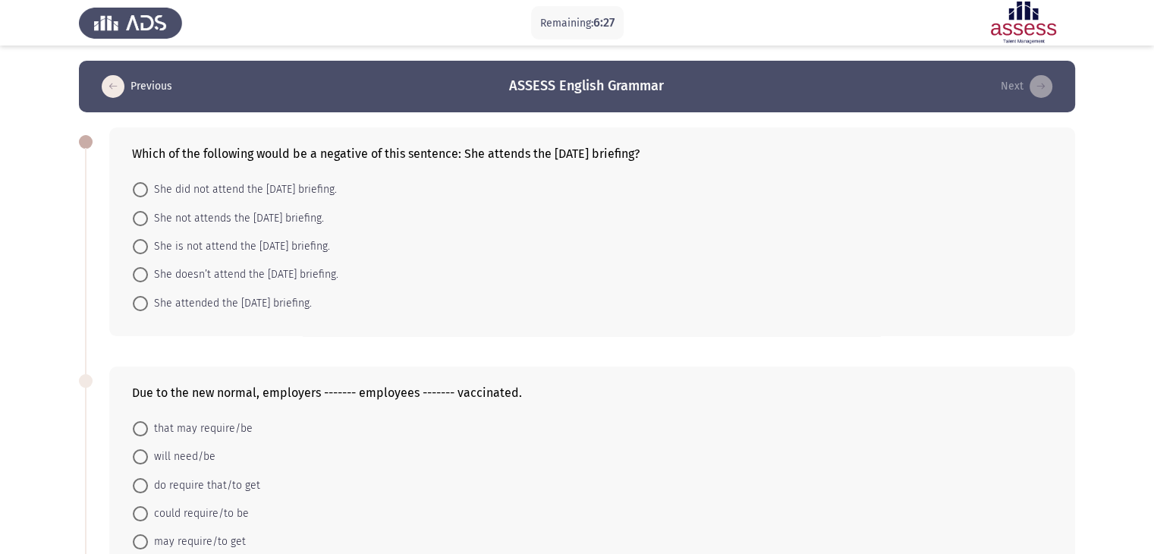
click at [143, 274] on span at bounding box center [140, 274] width 15 height 15
click at [143, 274] on input "She doesn’t attend the Monday briefing." at bounding box center [140, 274] width 15 height 15
radio input "true"
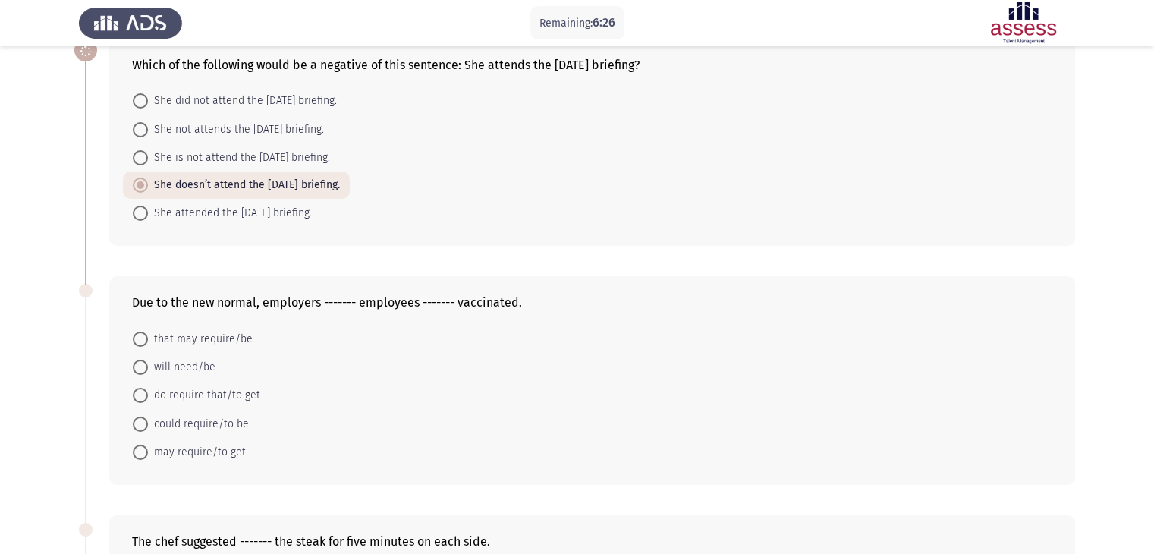
scroll to position [228, 0]
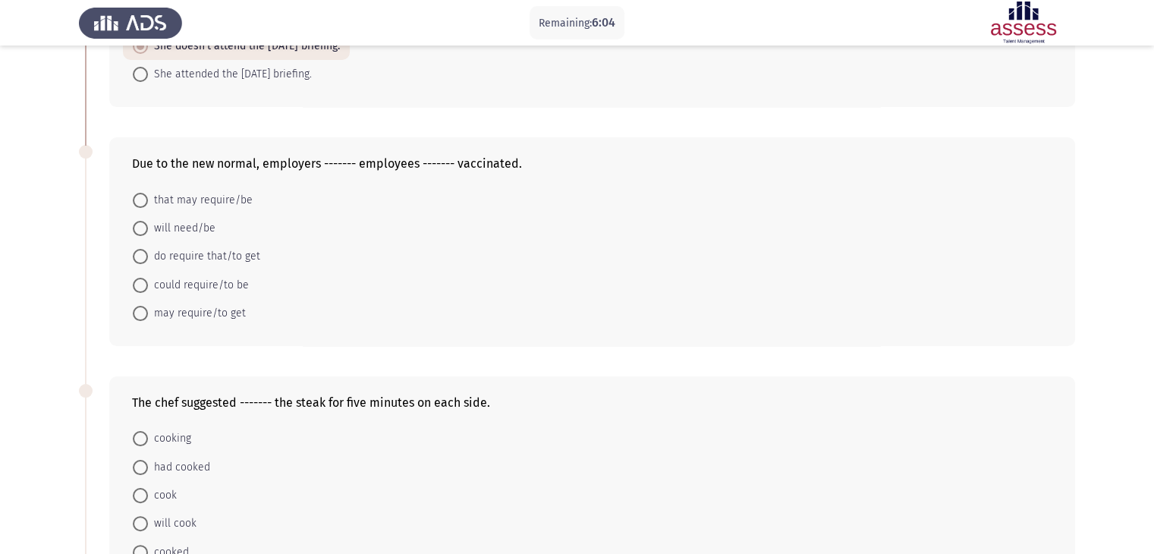
click at [149, 286] on span "could require/to be" at bounding box center [198, 285] width 101 height 18
click at [148, 286] on input "could require/to be" at bounding box center [140, 285] width 15 height 15
radio input "true"
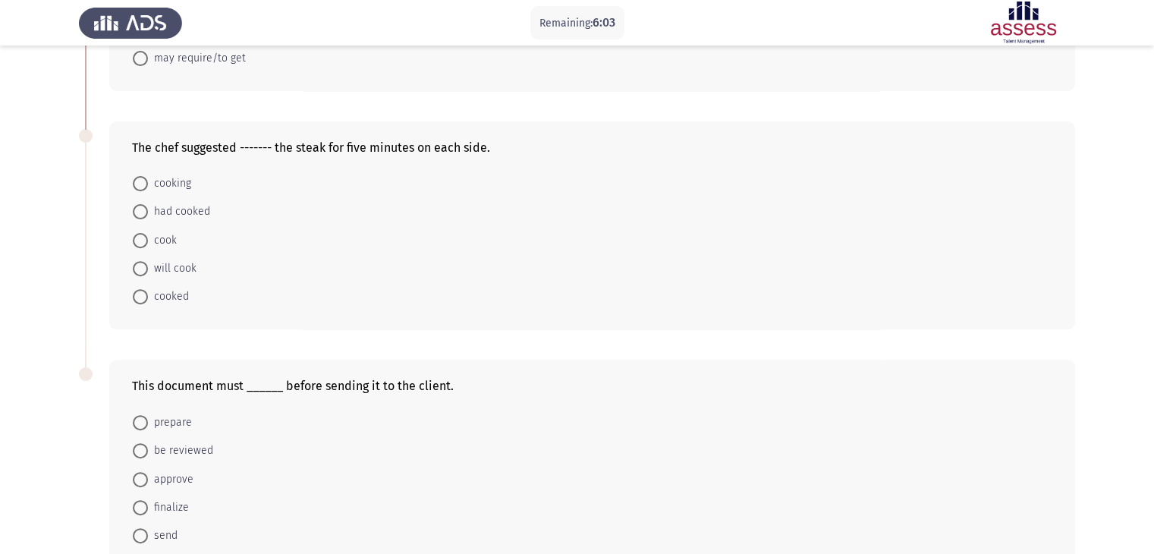
scroll to position [531, 0]
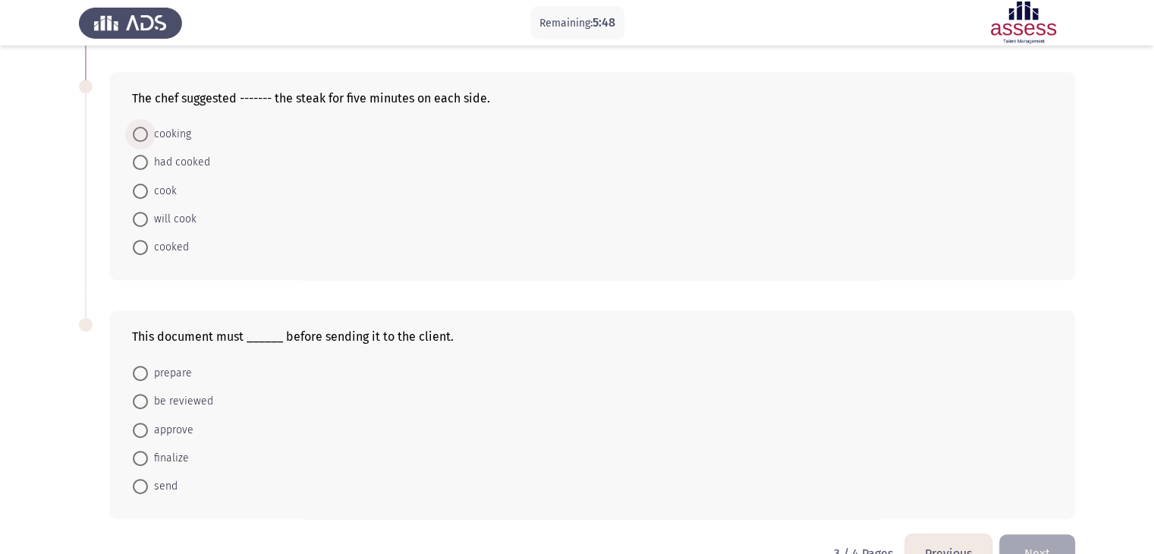
click at [167, 134] on span "cooking" at bounding box center [169, 134] width 43 height 18
click at [148, 134] on input "cooking" at bounding box center [140, 134] width 15 height 15
radio input "true"
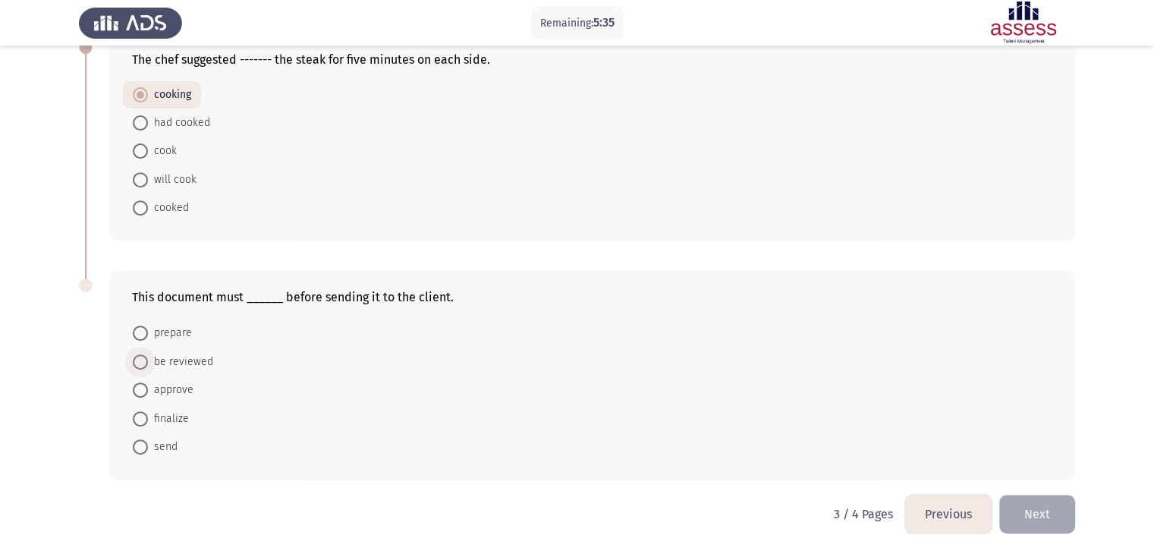
click at [184, 359] on span "be reviewed" at bounding box center [180, 362] width 65 height 18
click at [148, 359] on input "be reviewed" at bounding box center [140, 361] width 15 height 15
radio input "true"
click at [1047, 510] on button "Next" at bounding box center [1037, 514] width 76 height 39
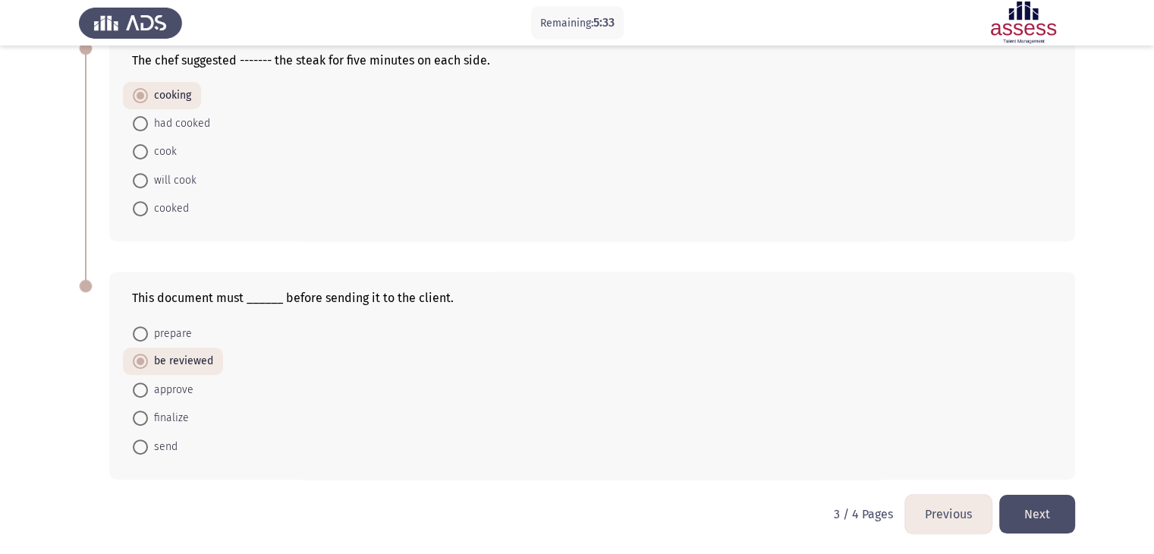
scroll to position [0, 0]
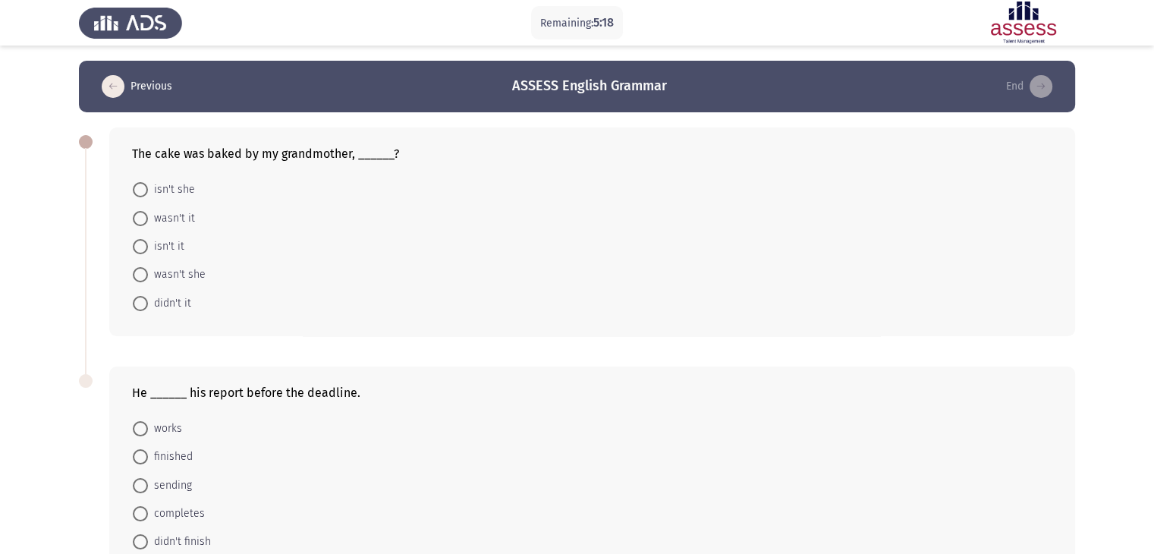
click at [141, 300] on span at bounding box center [140, 303] width 15 height 15
click at [141, 300] on input "didn't it" at bounding box center [140, 303] width 15 height 15
radio input "true"
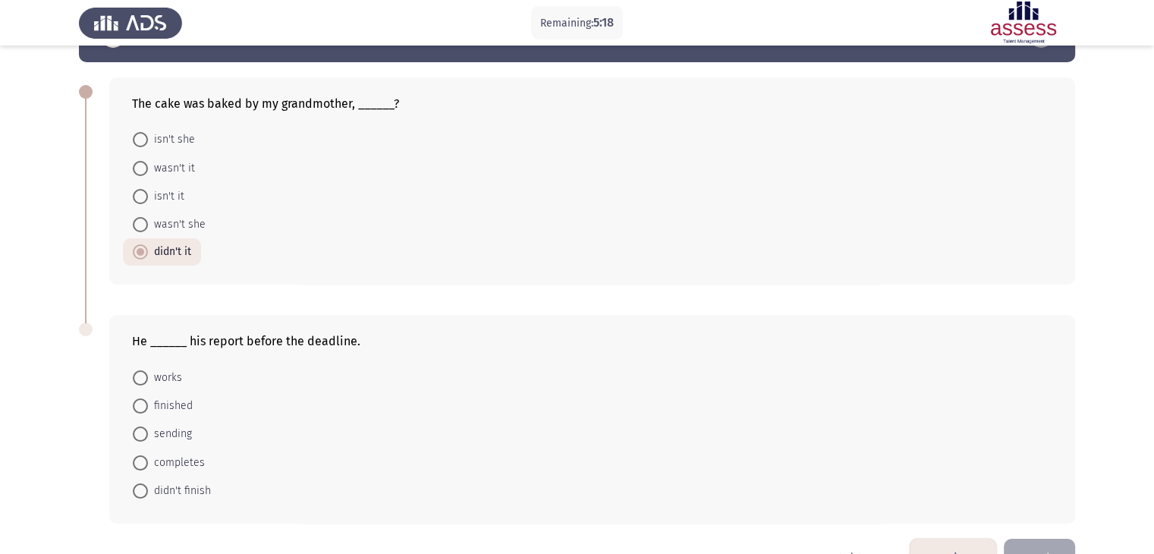
scroll to position [95, 0]
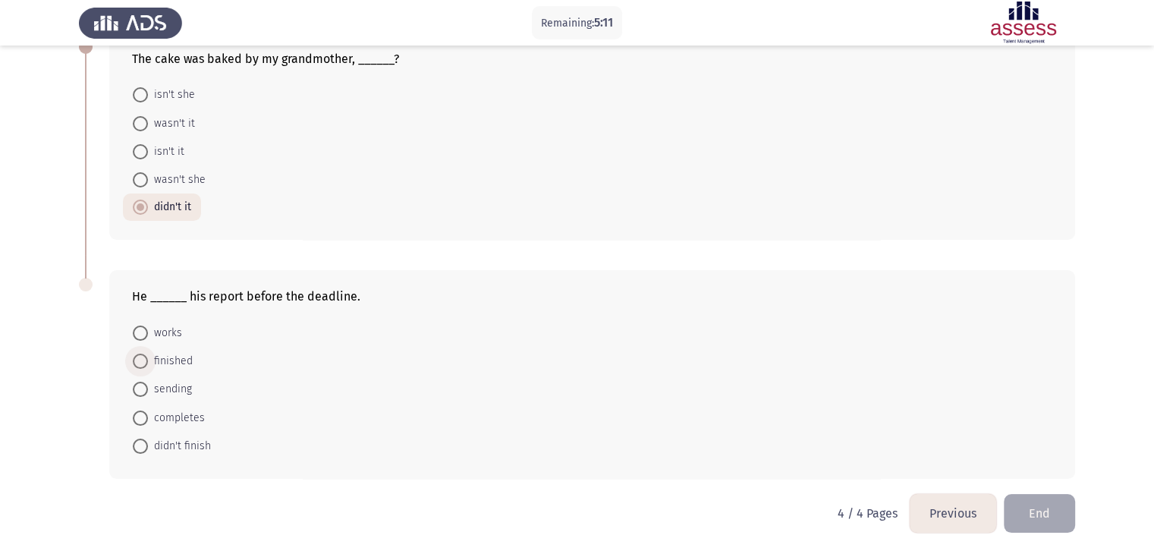
click at [143, 361] on span at bounding box center [140, 360] width 15 height 15
click at [143, 361] on input "finished" at bounding box center [140, 360] width 15 height 15
radio input "true"
click at [1047, 507] on button "End" at bounding box center [1039, 513] width 71 height 39
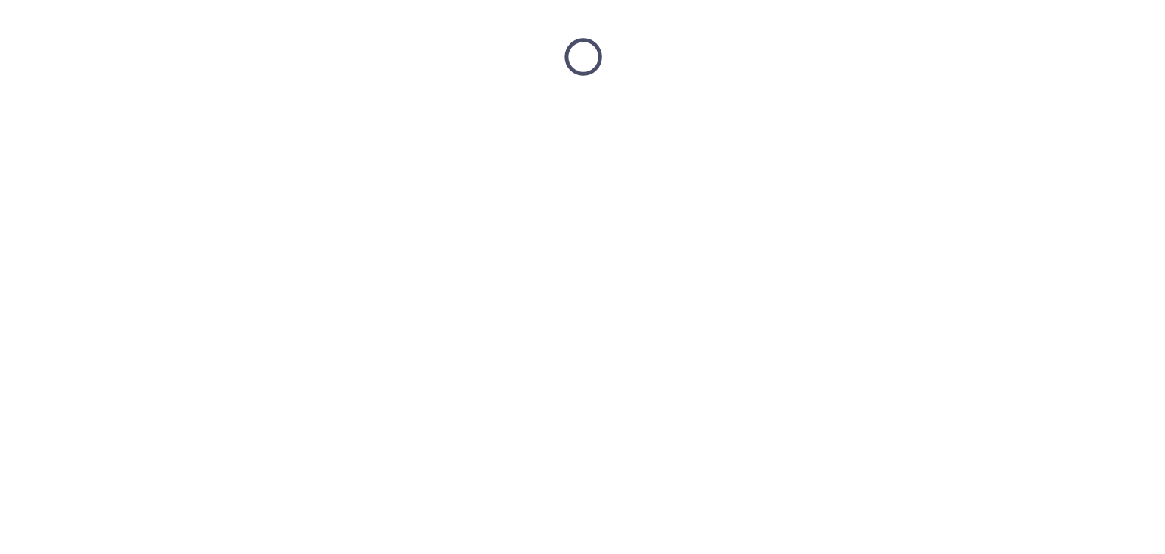
scroll to position [0, 0]
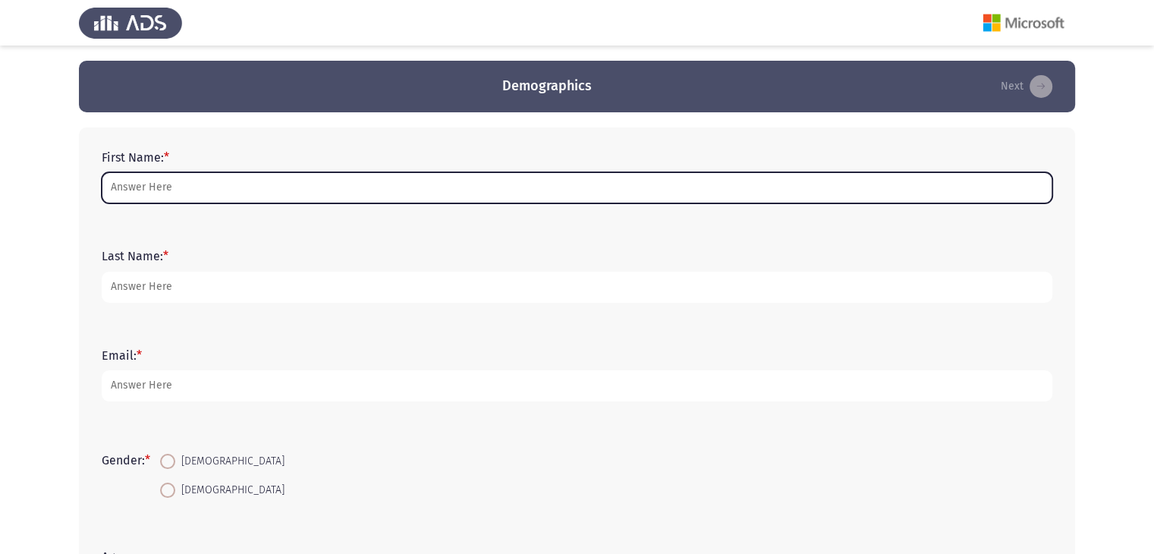
click at [294, 198] on input "First Name: *" at bounding box center [577, 187] width 950 height 31
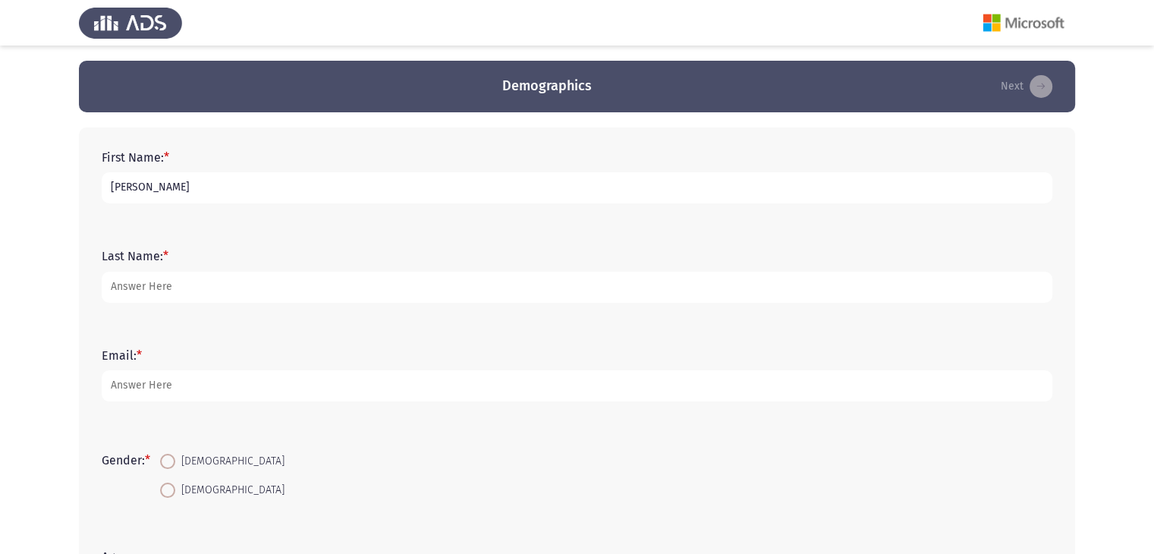
type input "[PERSON_NAME]"
type input "Shaalan"
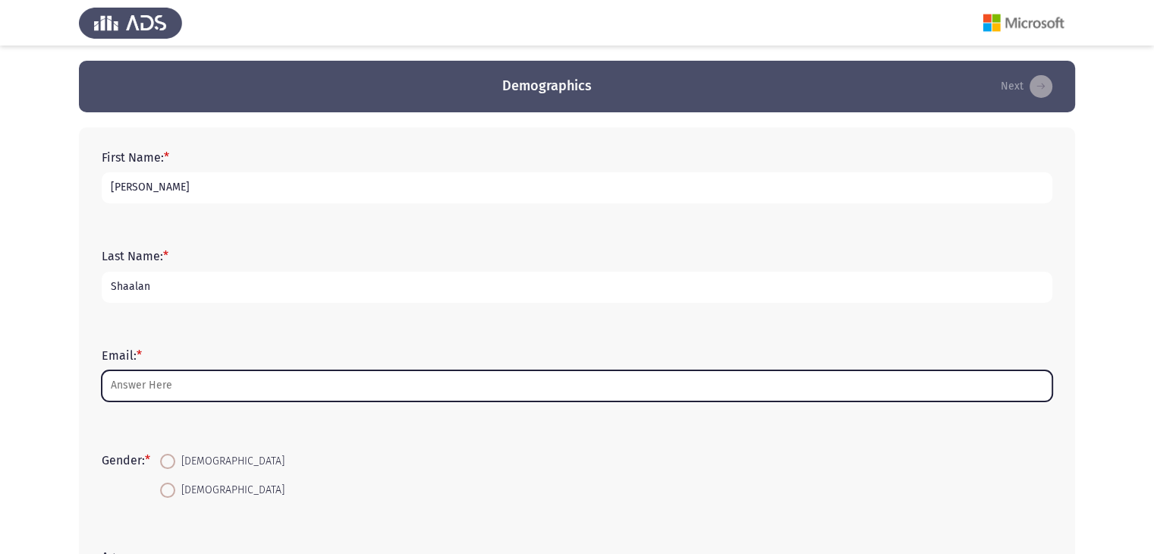
click at [287, 389] on input "Email: *" at bounding box center [577, 385] width 950 height 31
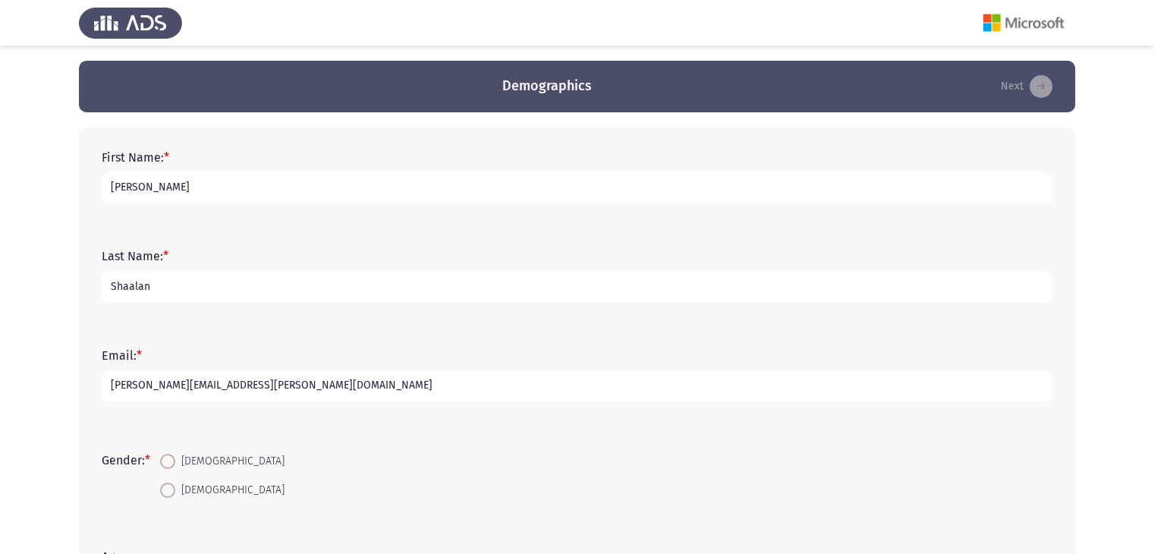
type input "[PERSON_NAME][EMAIL_ADDRESS][PERSON_NAME][DOMAIN_NAME]"
click at [173, 463] on span at bounding box center [167, 461] width 15 height 15
click at [173, 463] on input "[DEMOGRAPHIC_DATA]" at bounding box center [167, 461] width 15 height 15
radio input "true"
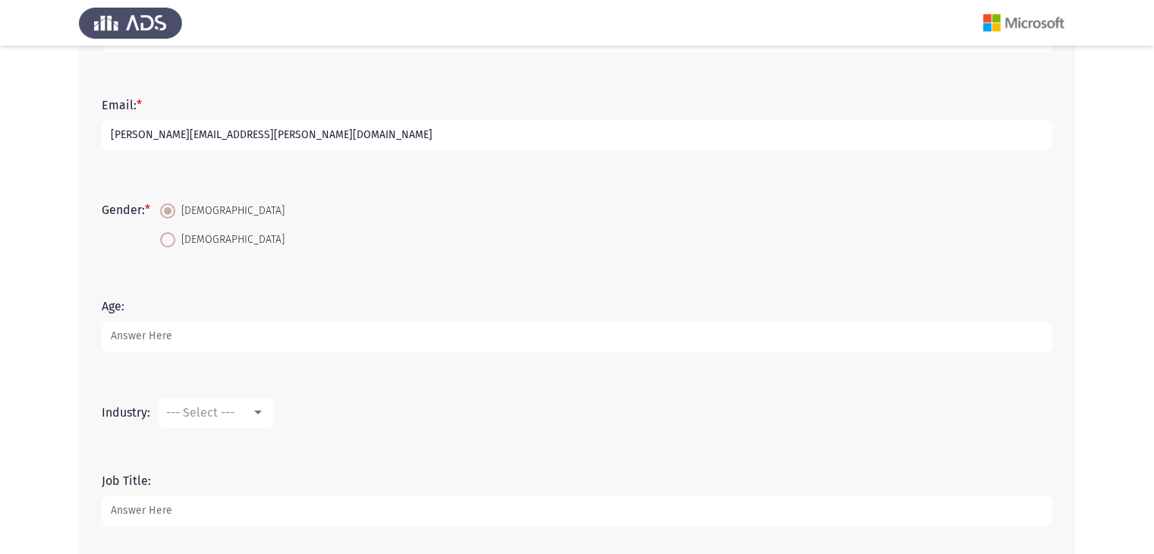
scroll to position [303, 0]
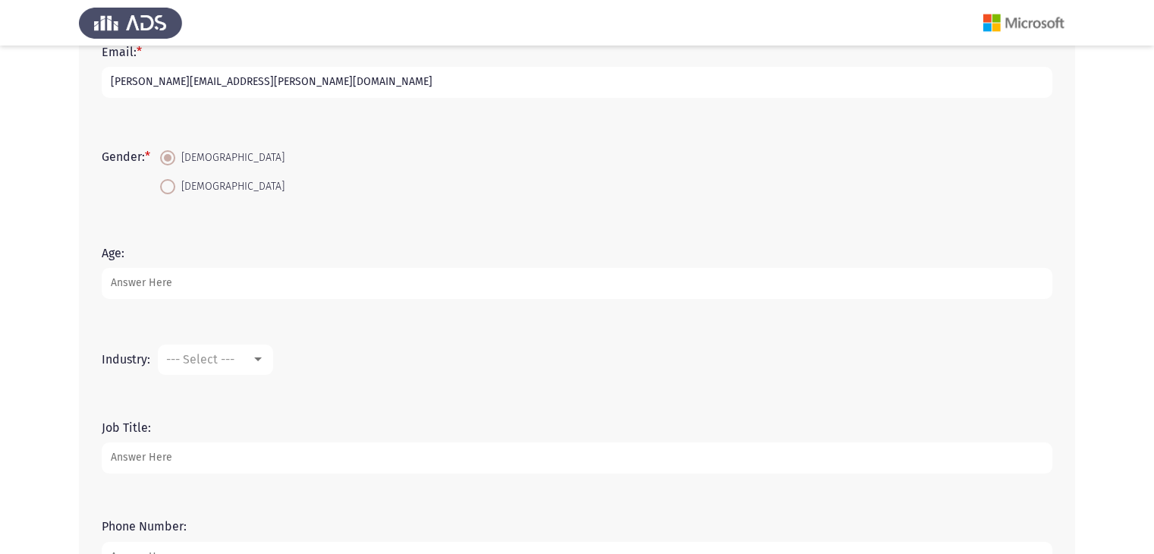
click at [194, 280] on input "Age:" at bounding box center [577, 283] width 950 height 31
type input "40"
click at [265, 357] on mat-select "--- Select ---" at bounding box center [215, 359] width 115 height 30
click at [252, 359] on div at bounding box center [258, 359] width 14 height 12
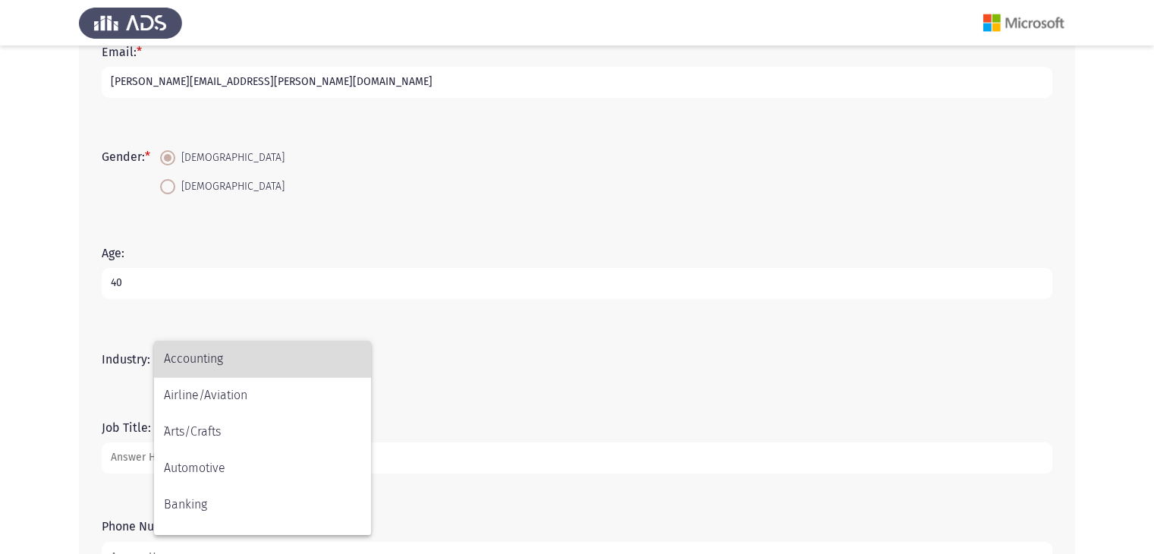
click at [250, 362] on span "Accounting" at bounding box center [262, 359] width 197 height 36
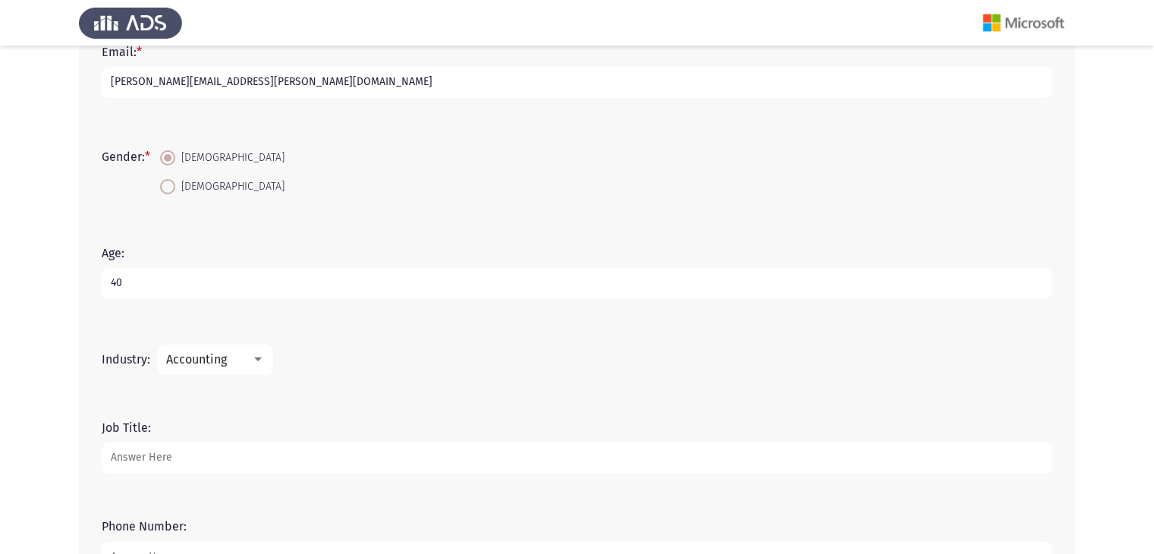
click at [0, 310] on app-assessment-container "Demographics Next First Name: * [PERSON_NAME] Last Name: * [PERSON_NAME]: * [PE…" at bounding box center [577, 183] width 1154 height 853
click at [155, 454] on input "Job Title:" at bounding box center [577, 457] width 950 height 31
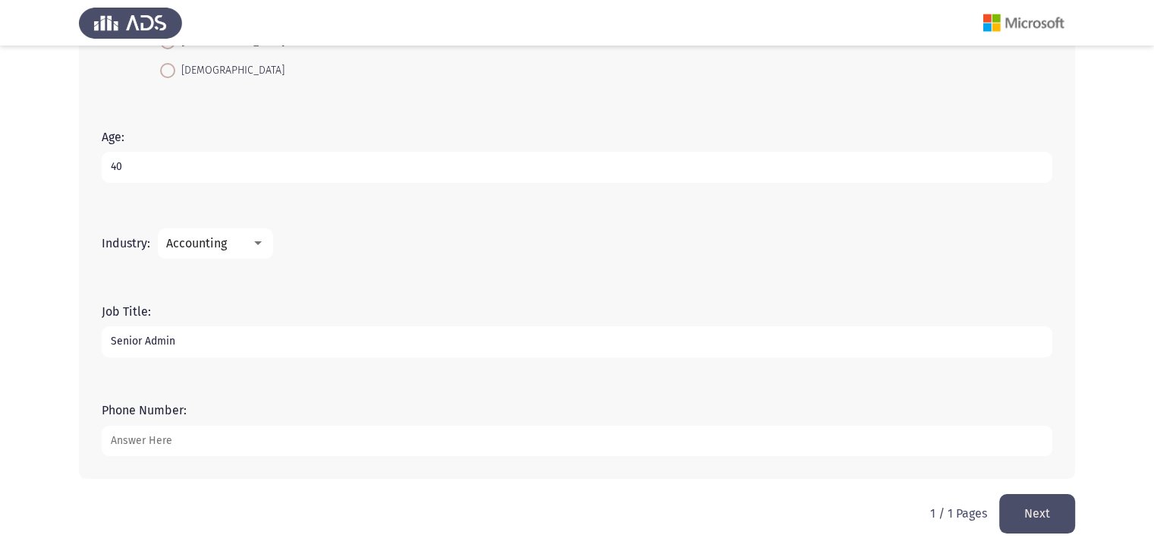
scroll to position [420, 0]
type input "Senior Admin"
click at [182, 431] on input "Phone Number:" at bounding box center [577, 440] width 950 height 31
type input "01098917999"
click at [1022, 507] on button "Next" at bounding box center [1037, 512] width 76 height 39
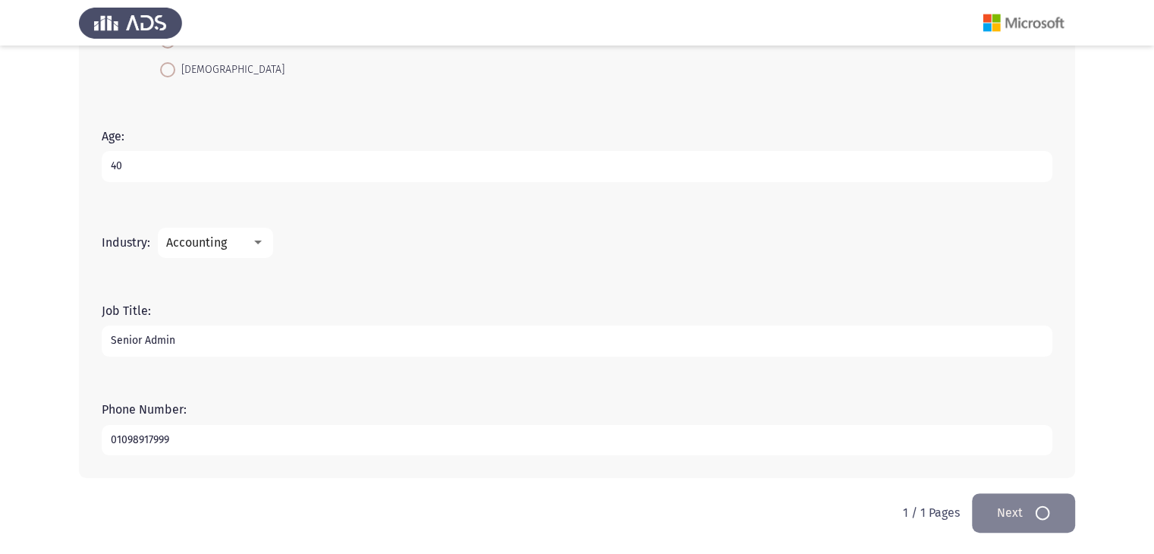
scroll to position [0, 0]
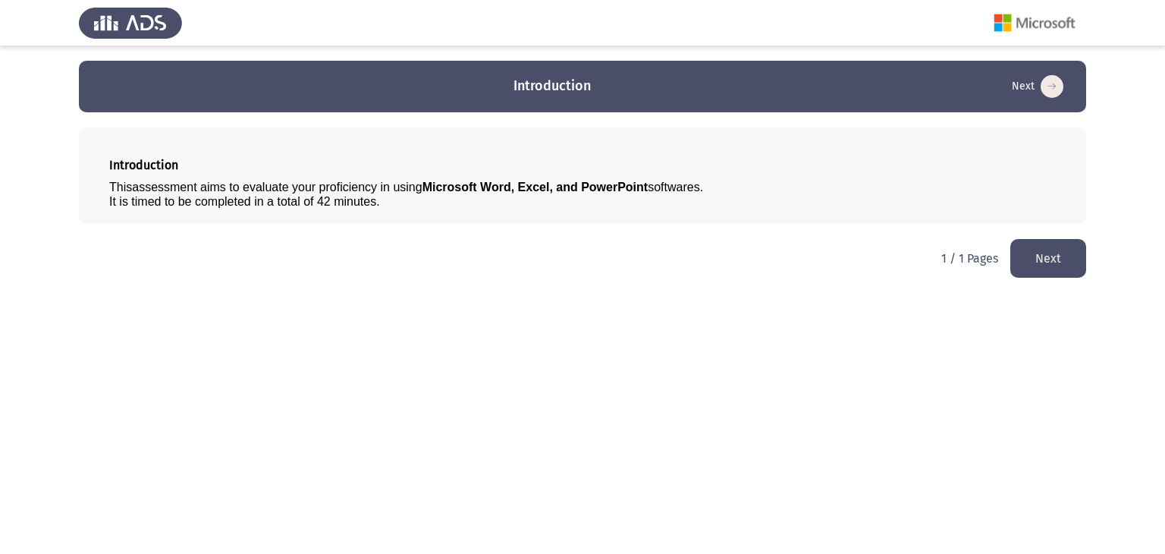
click at [1060, 262] on button "Next" at bounding box center [1048, 258] width 76 height 39
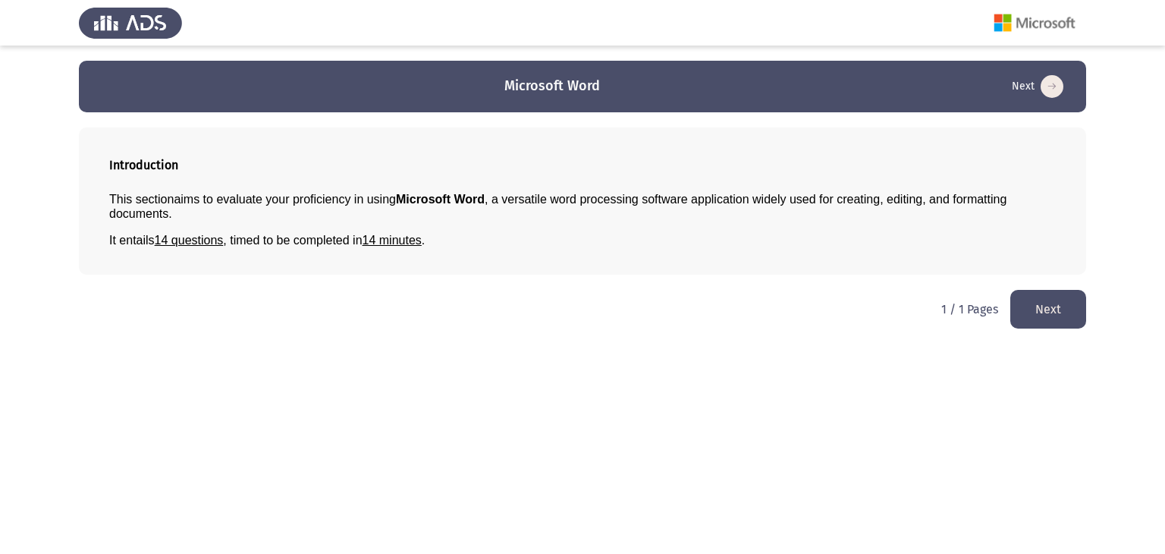
click at [1056, 322] on button "Next" at bounding box center [1048, 309] width 76 height 39
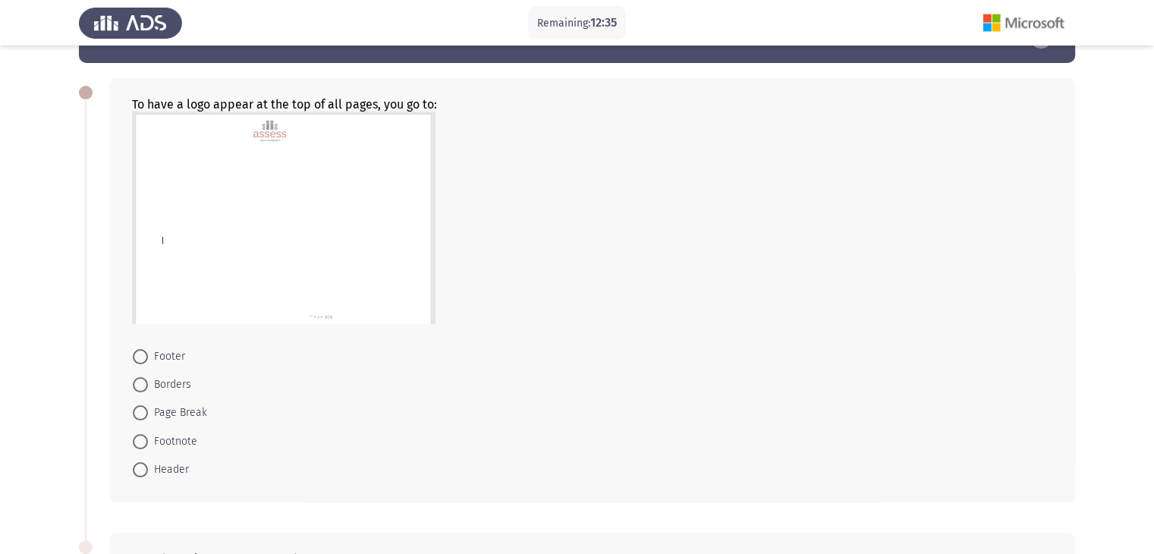
scroll to position [76, 0]
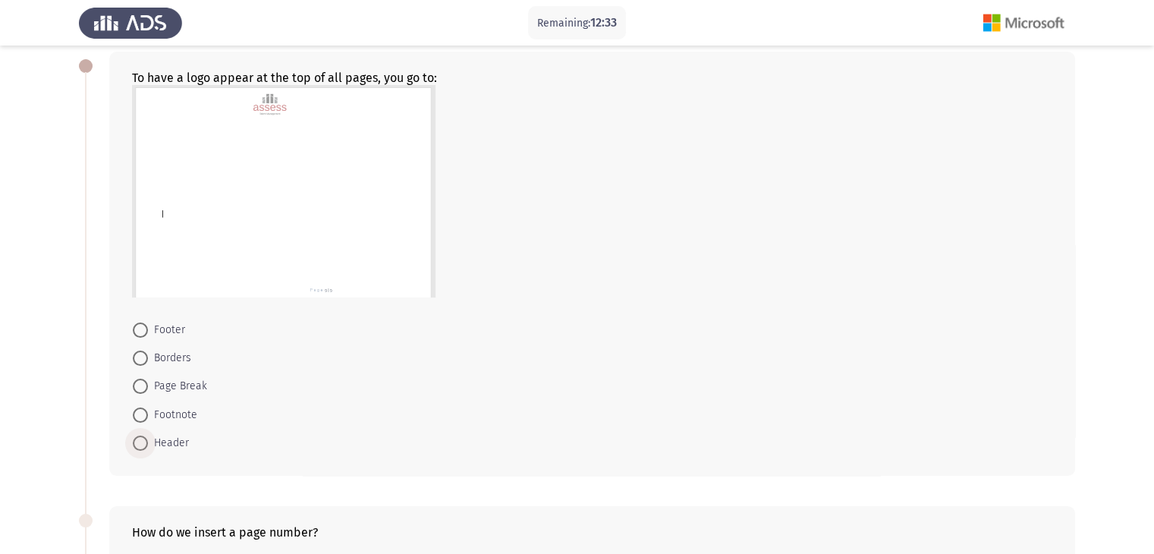
click at [136, 438] on span at bounding box center [140, 442] width 15 height 15
click at [136, 438] on input "Header" at bounding box center [140, 442] width 15 height 15
radio input "true"
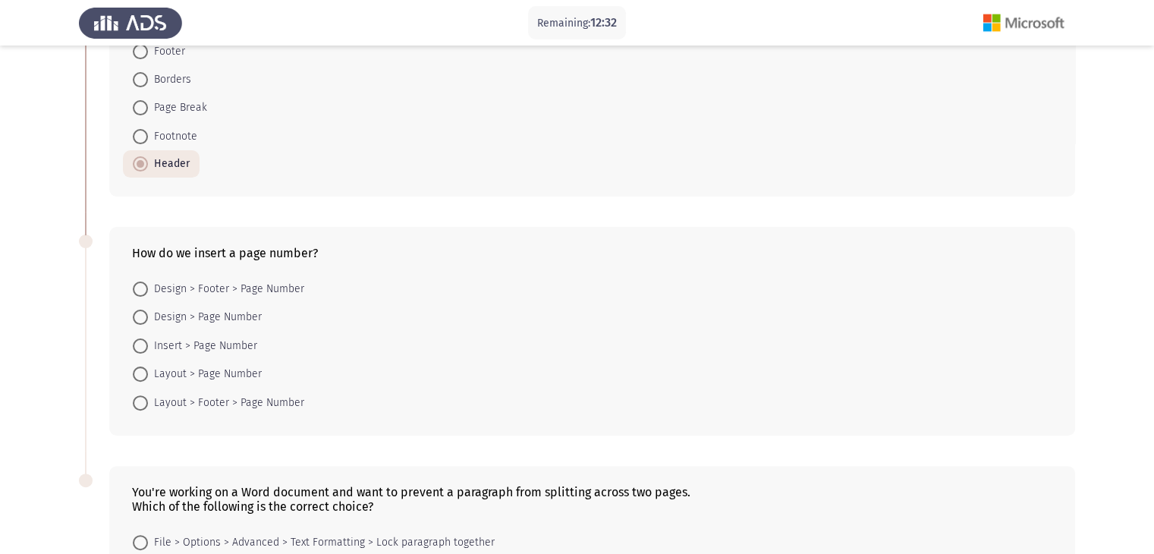
scroll to position [379, 0]
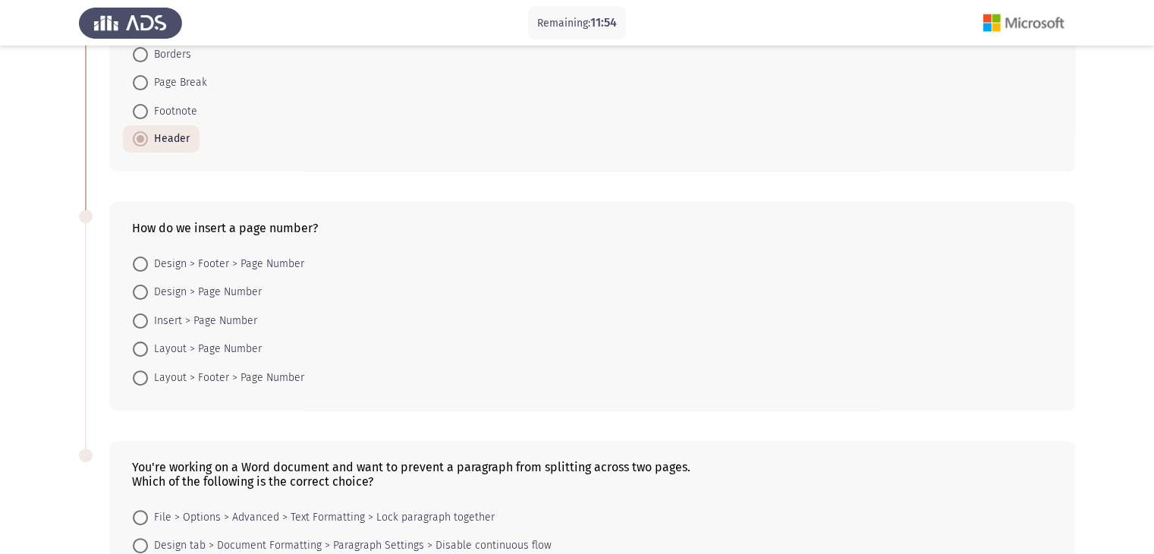
click at [142, 319] on span at bounding box center [140, 320] width 15 height 15
click at [142, 319] on input "Insert > Page Number" at bounding box center [140, 320] width 15 height 15
radio input "true"
click at [143, 375] on span at bounding box center [140, 376] width 15 height 15
click at [143, 375] on input "Layout > Footer > Page Number" at bounding box center [140, 376] width 15 height 15
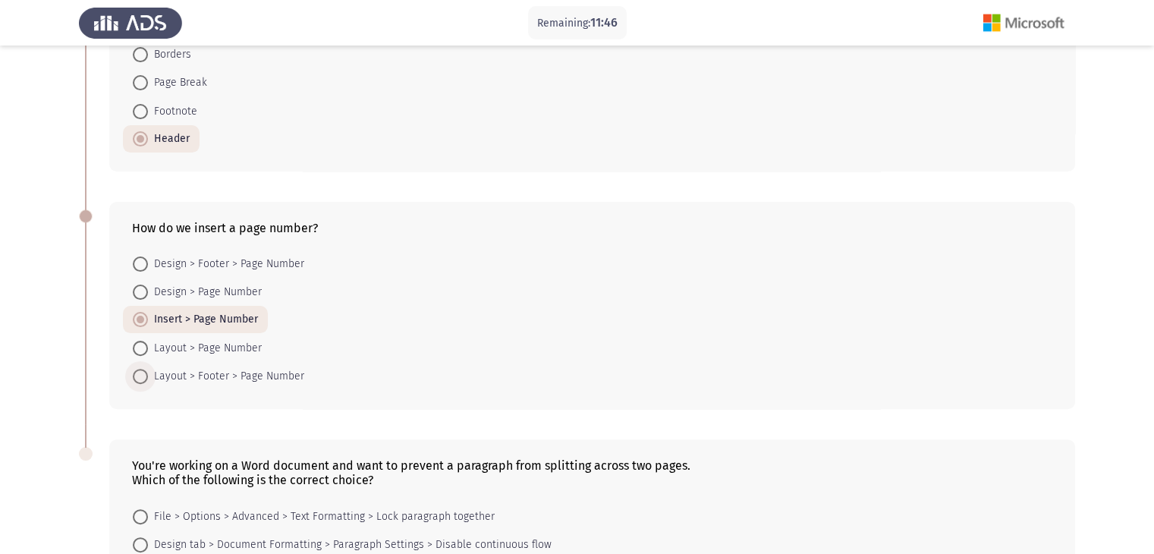
radio input "true"
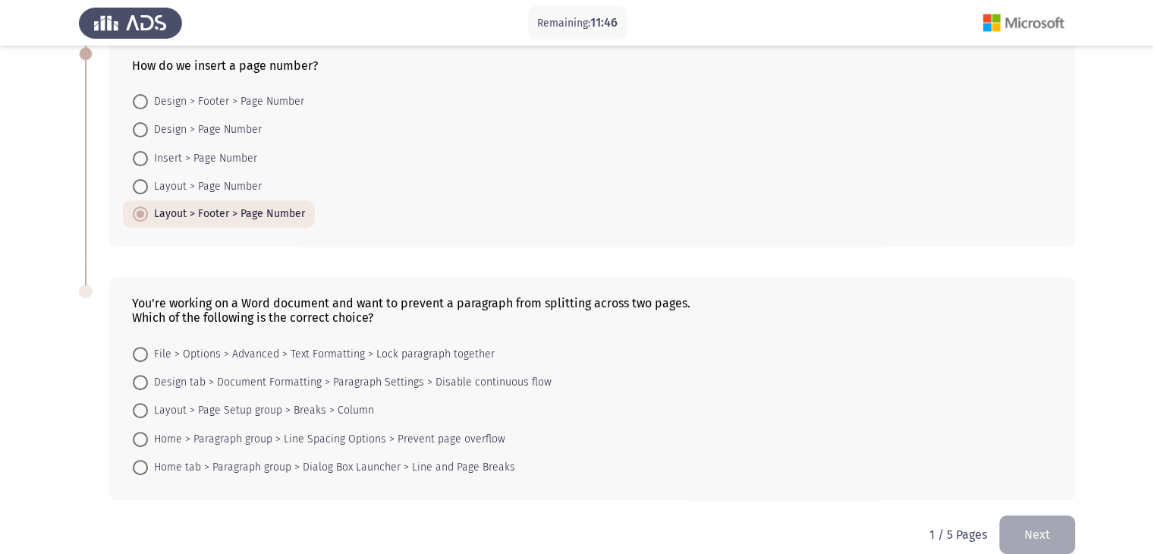
scroll to position [562, 0]
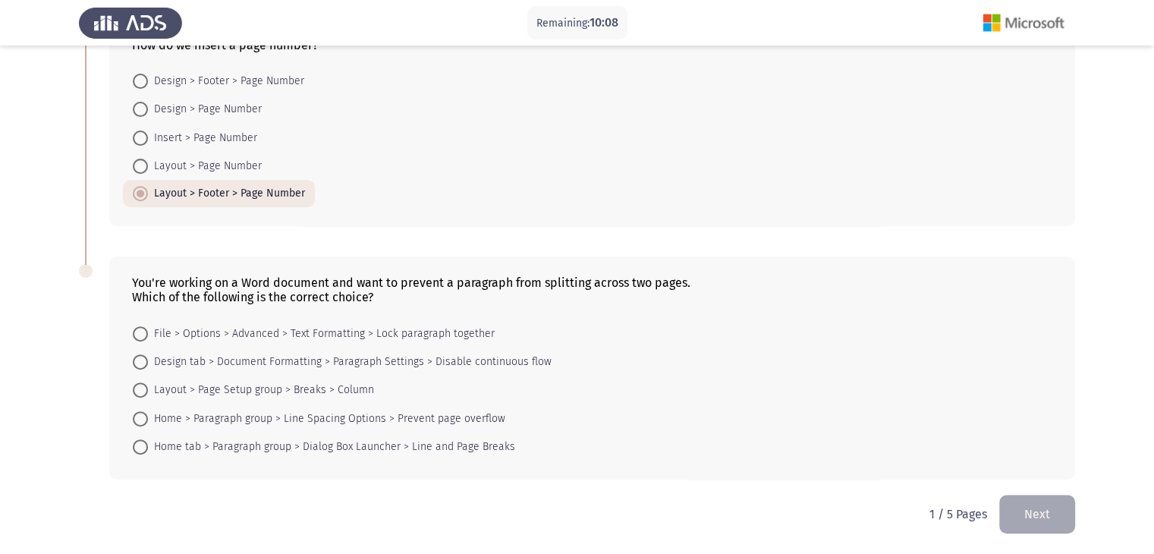
drag, startPoint x: 377, startPoint y: 295, endPoint x: 146, endPoint y: 295, distance: 231.4
click at [146, 295] on div "Which of the following is the correct choice?" at bounding box center [592, 297] width 920 height 14
click at [137, 443] on span at bounding box center [140, 446] width 15 height 15
click at [137, 443] on input "Home tab > Paragraph group > Dialog Box Launcher > Line and Page Breaks" at bounding box center [140, 446] width 15 height 15
radio input "true"
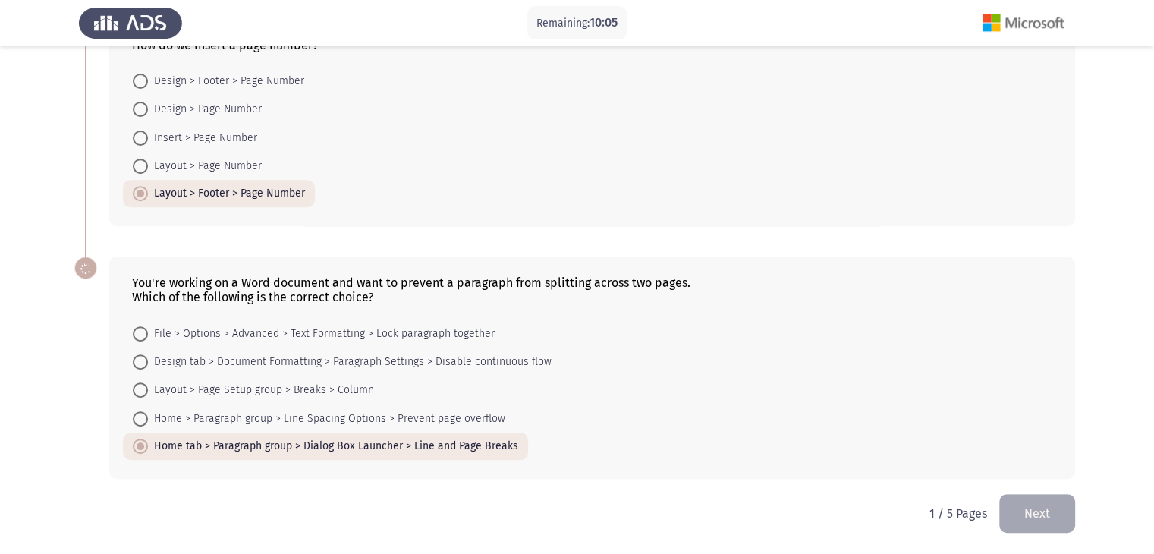
scroll to position [561, 0]
click at [1050, 507] on button "Next" at bounding box center [1037, 514] width 76 height 39
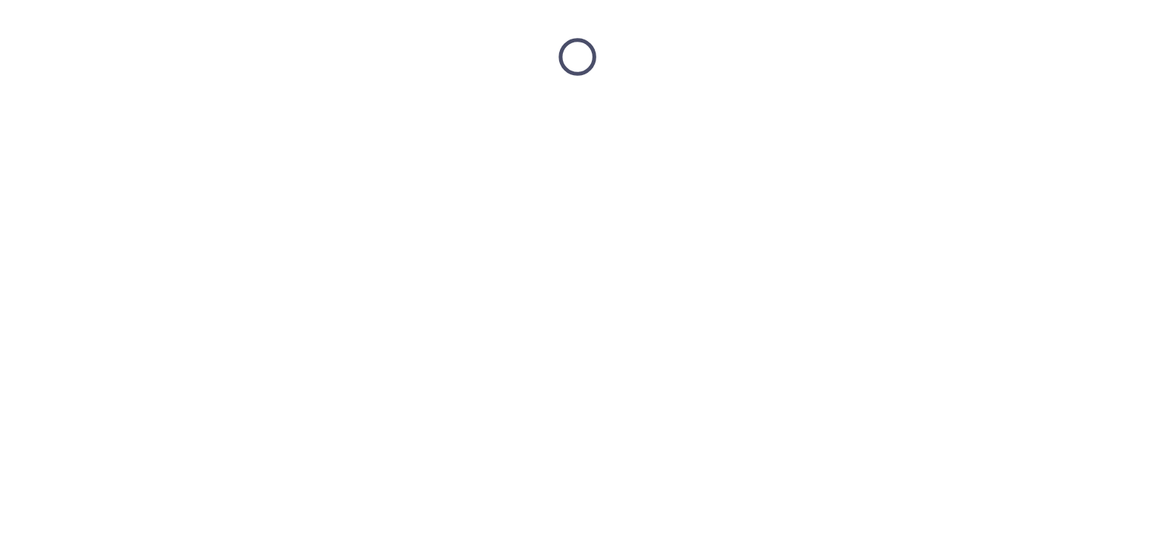
scroll to position [0, 0]
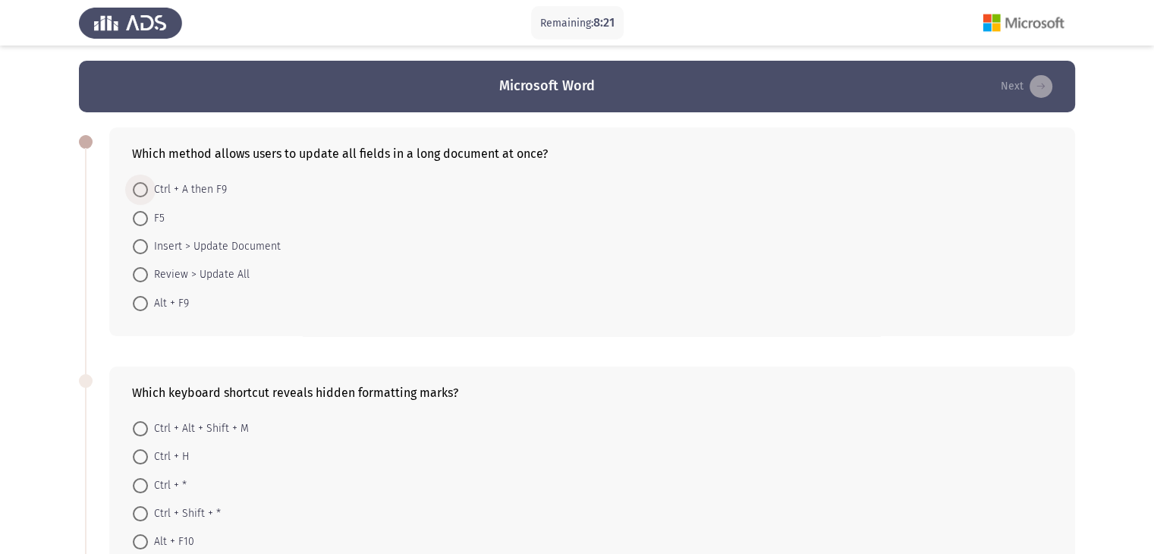
click at [141, 194] on span at bounding box center [140, 189] width 15 height 15
click at [141, 194] on input "Ctrl + A then F9" at bounding box center [140, 189] width 15 height 15
radio input "true"
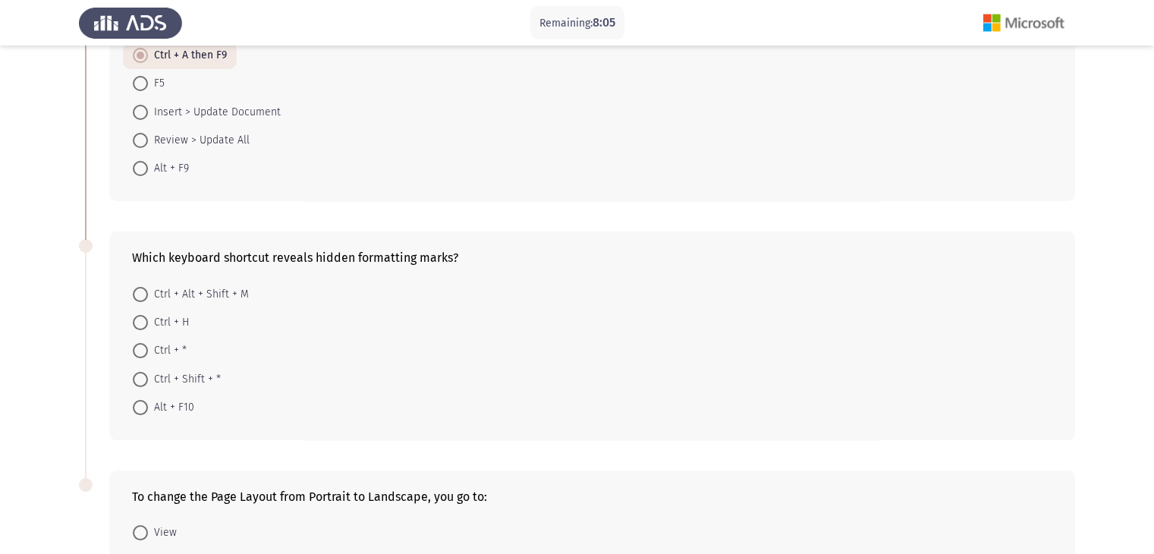
scroll to position [152, 0]
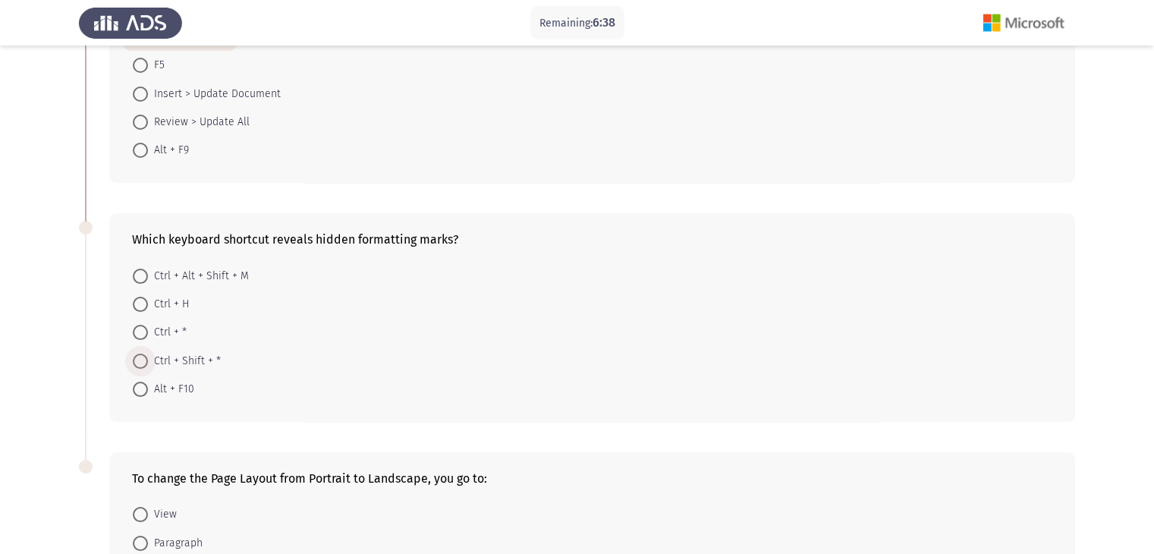
click at [143, 365] on span at bounding box center [140, 360] width 15 height 15
click at [143, 365] on input "Ctrl + Shift + *" at bounding box center [140, 360] width 15 height 15
radio input "true"
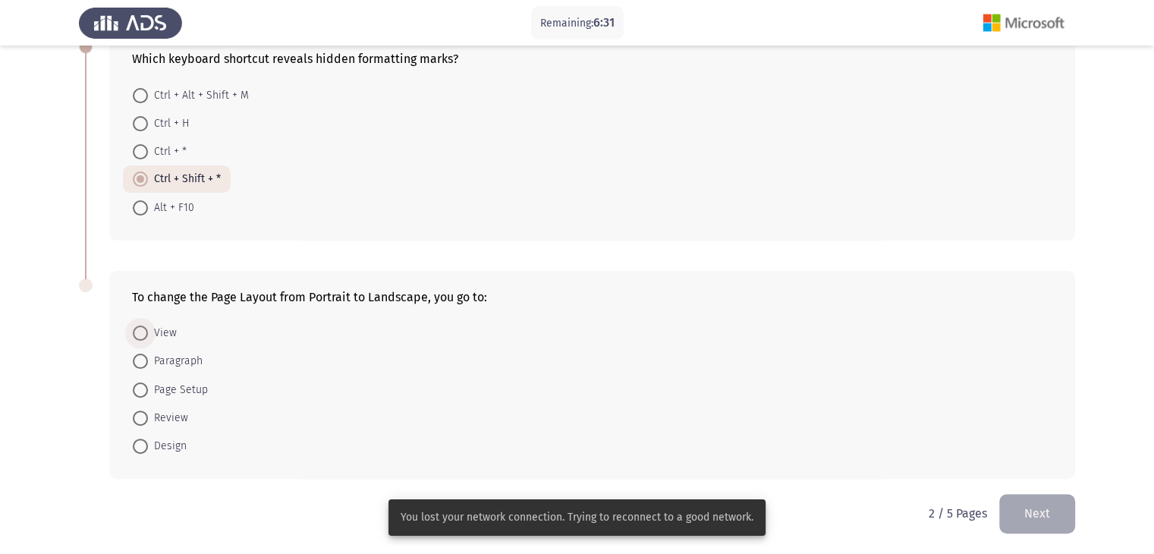
click at [140, 330] on span at bounding box center [140, 332] width 15 height 15
click at [140, 330] on input "View" at bounding box center [140, 332] width 15 height 15
radio input "true"
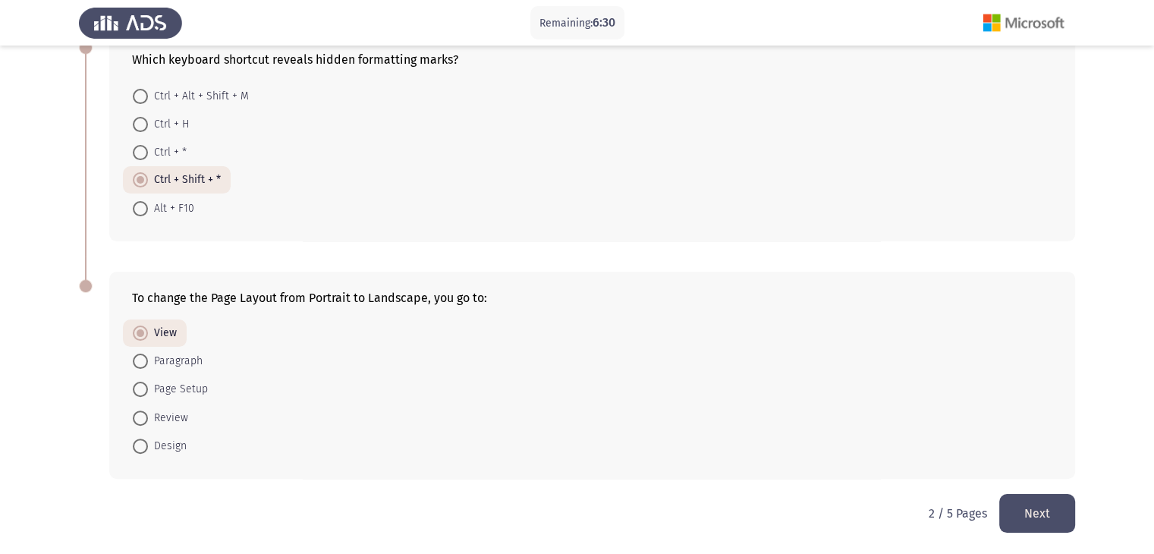
click at [1024, 504] on button "Next" at bounding box center [1037, 513] width 76 height 39
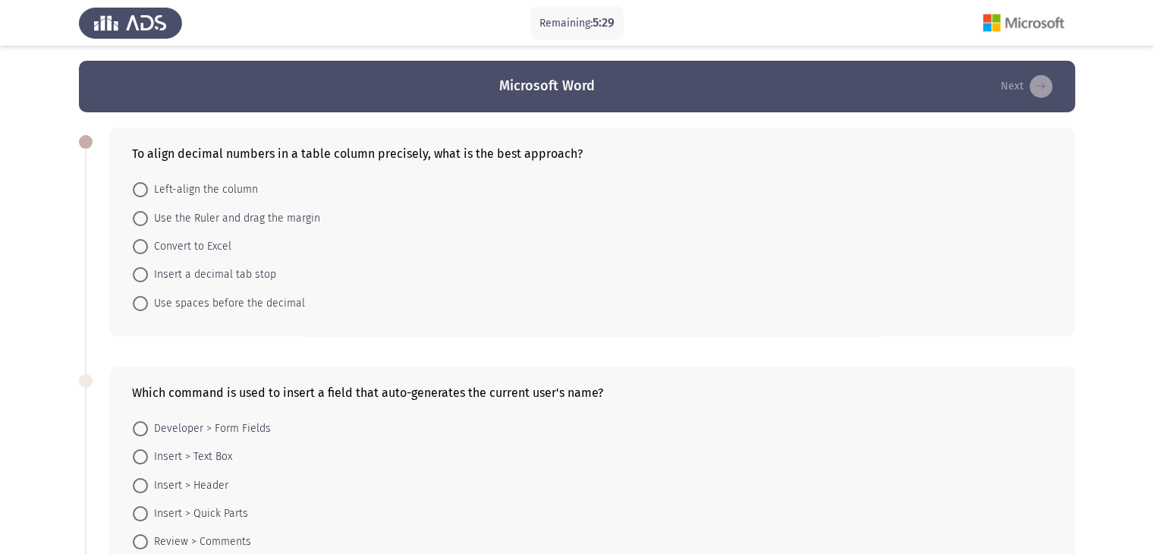
click at [0, 354] on app-assessment-container "Remaining: 5:29 Microsoft Word Next To align decimal numbers in a table column …" at bounding box center [577, 500] width 1154 height 878
click at [147, 306] on span at bounding box center [140, 303] width 15 height 15
click at [147, 306] on input "Use spaces before the decimal" at bounding box center [140, 303] width 15 height 15
radio input "true"
click at [21, 275] on app-assessment-container "Remaining: 4:56 Microsoft Word Next To align decimal numbers in a table column …" at bounding box center [577, 500] width 1154 height 878
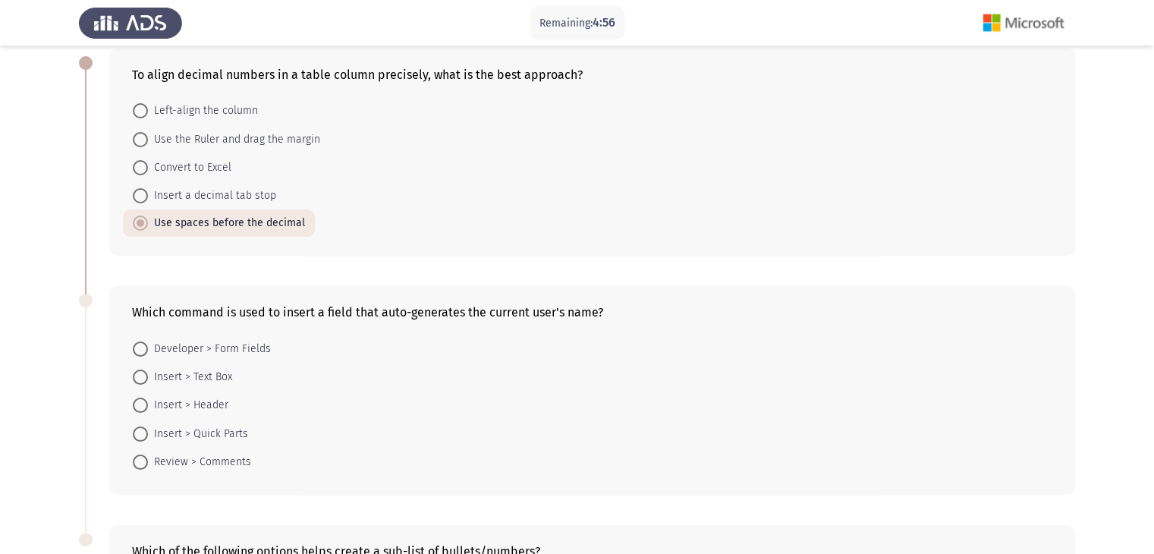
scroll to position [228, 0]
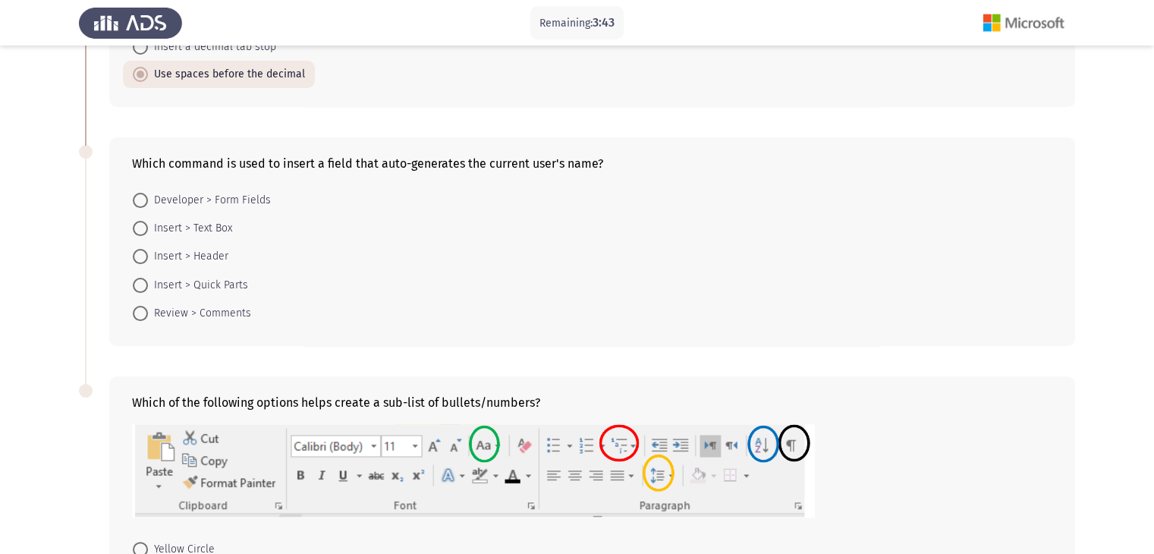
click at [134, 284] on span at bounding box center [140, 285] width 15 height 15
click at [134, 284] on input "Insert > Quick Parts" at bounding box center [140, 285] width 15 height 15
radio input "true"
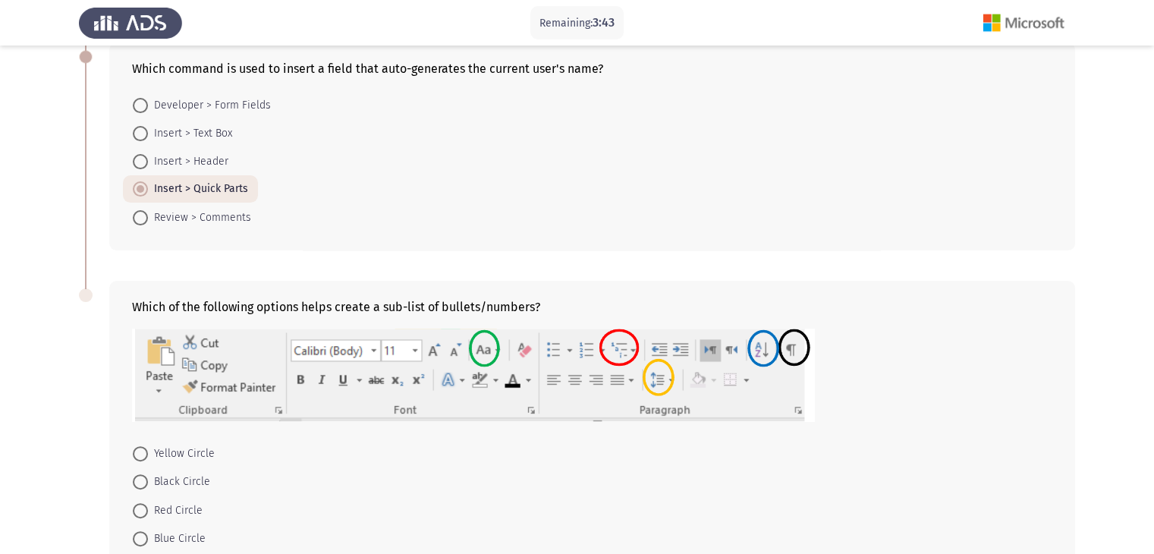
scroll to position [443, 0]
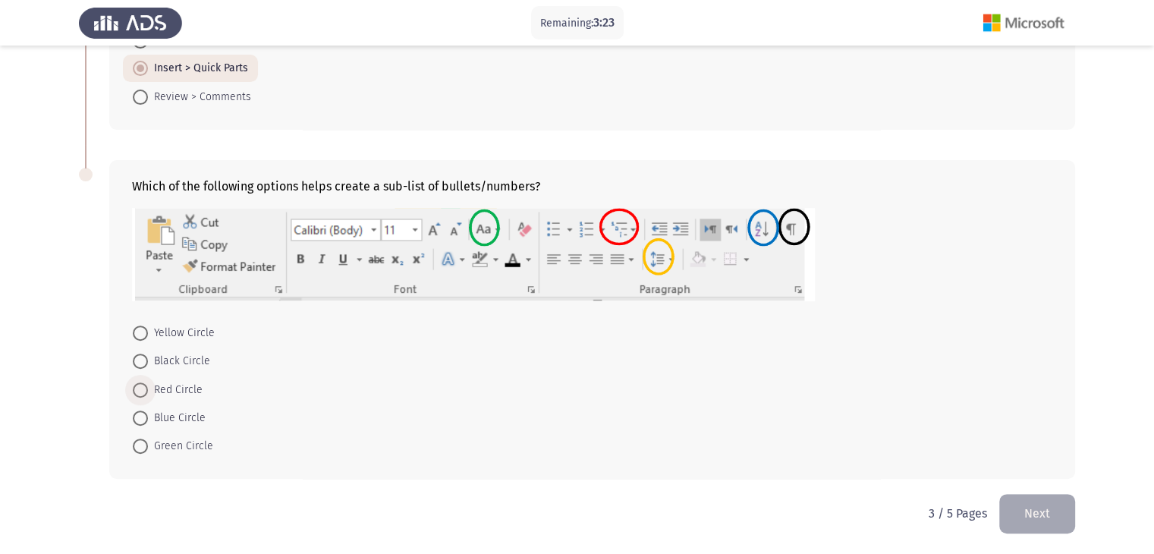
click at [142, 393] on span at bounding box center [140, 389] width 15 height 15
click at [142, 393] on input "Red Circle" at bounding box center [140, 389] width 15 height 15
radio input "true"
click at [1040, 507] on button "Next" at bounding box center [1037, 513] width 76 height 39
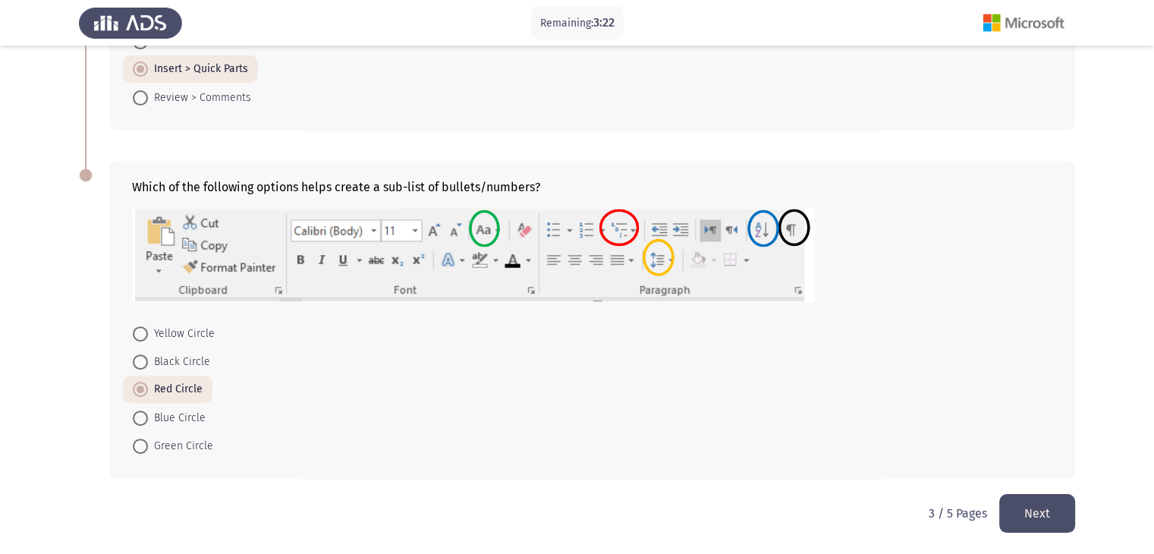
scroll to position [0, 0]
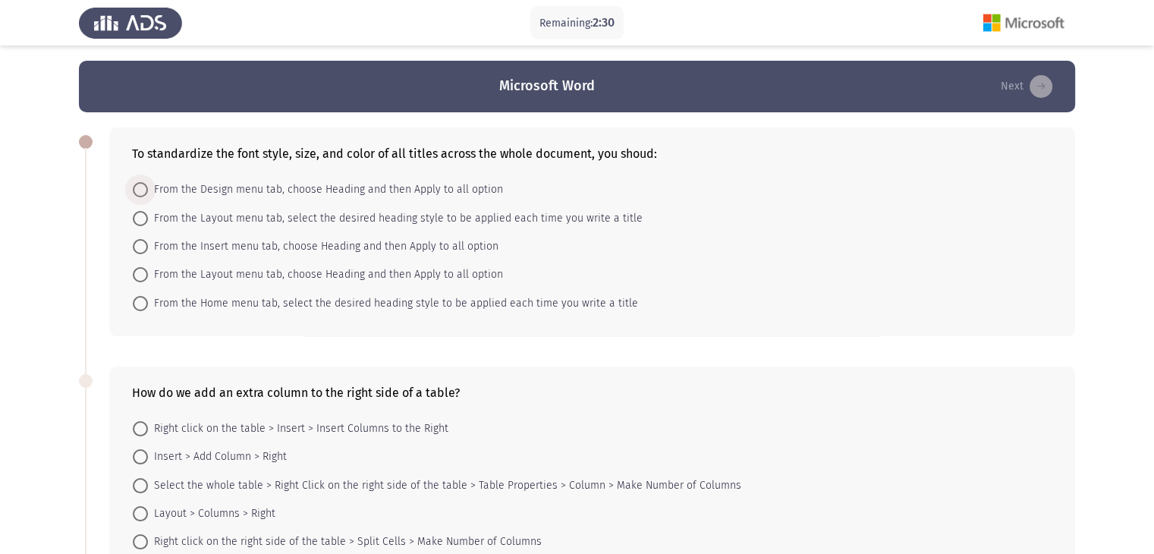
click at [202, 193] on span "From the Design menu tab, choose Heading and then Apply to all option" at bounding box center [325, 190] width 355 height 18
click at [148, 193] on input "From the Design menu tab, choose Heading and then Apply to all option" at bounding box center [140, 189] width 15 height 15
radio input "true"
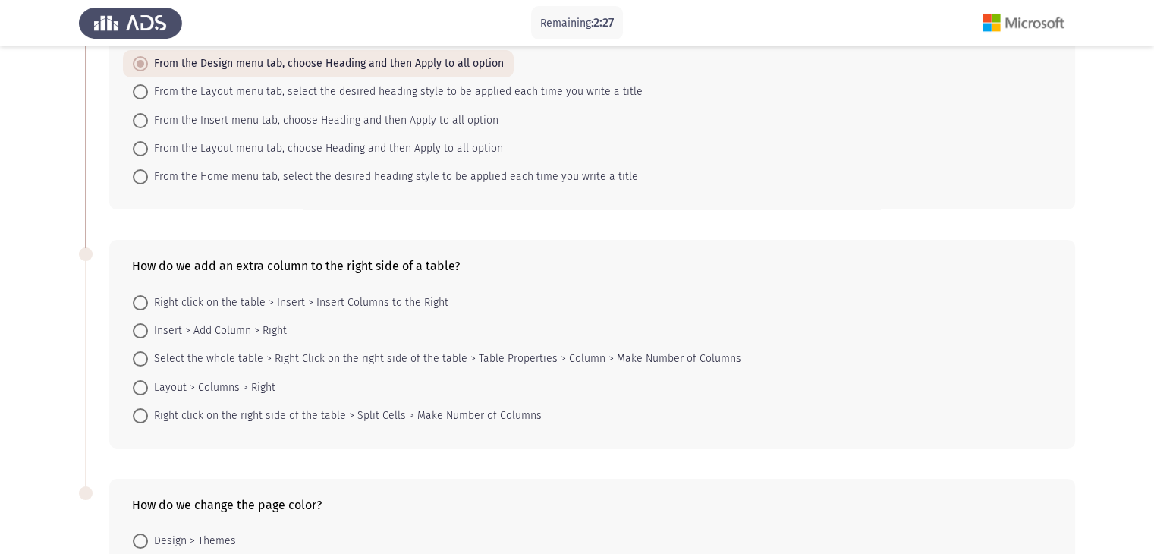
scroll to position [152, 0]
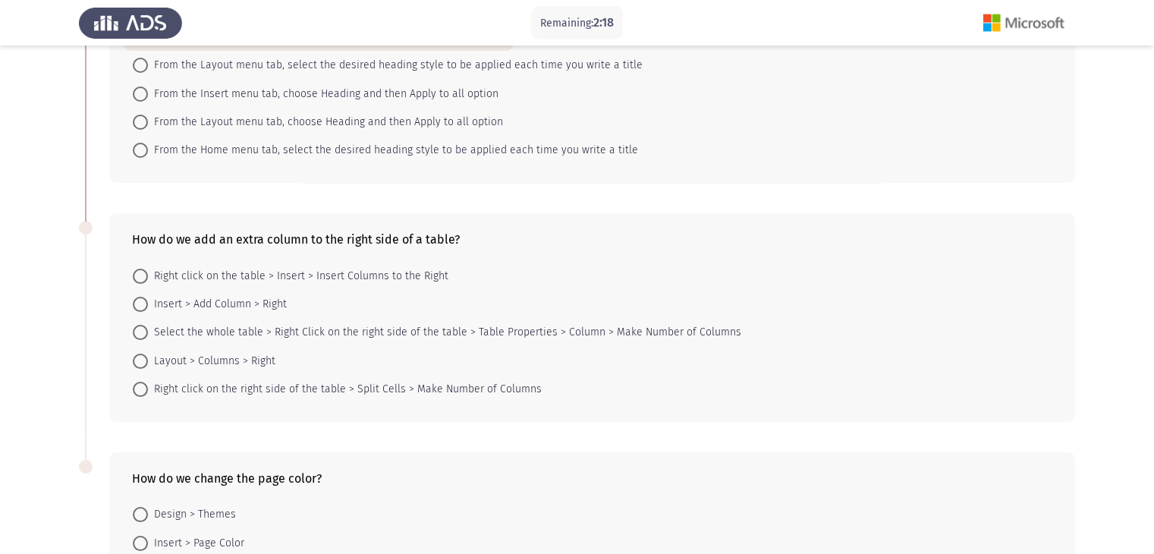
click at [139, 278] on span at bounding box center [140, 276] width 15 height 15
click at [139, 278] on input "Right click on the table > Insert > Insert Columns to the Right" at bounding box center [140, 276] width 15 height 15
radio input "true"
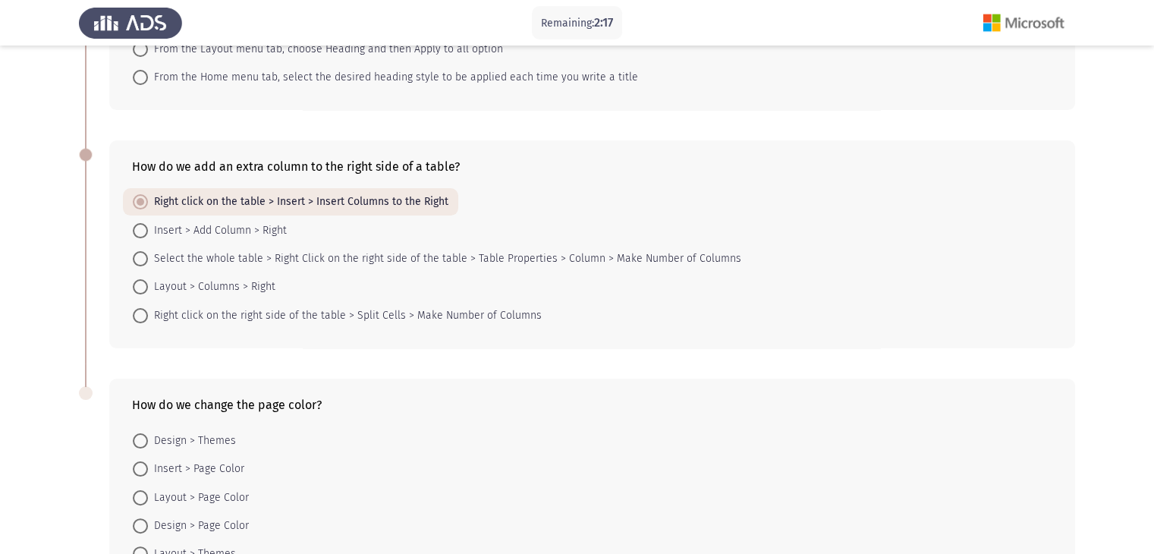
scroll to position [332, 0]
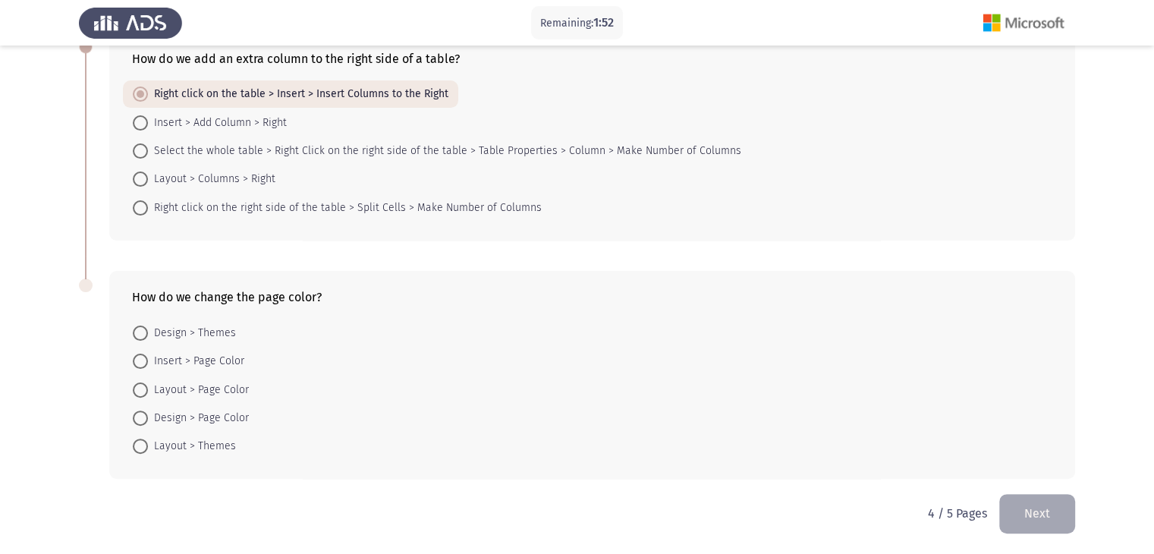
click at [139, 416] on span at bounding box center [140, 417] width 15 height 15
click at [139, 416] on input "Design > Page Color" at bounding box center [140, 417] width 15 height 15
radio input "true"
click at [1036, 515] on button "Next" at bounding box center [1037, 513] width 76 height 39
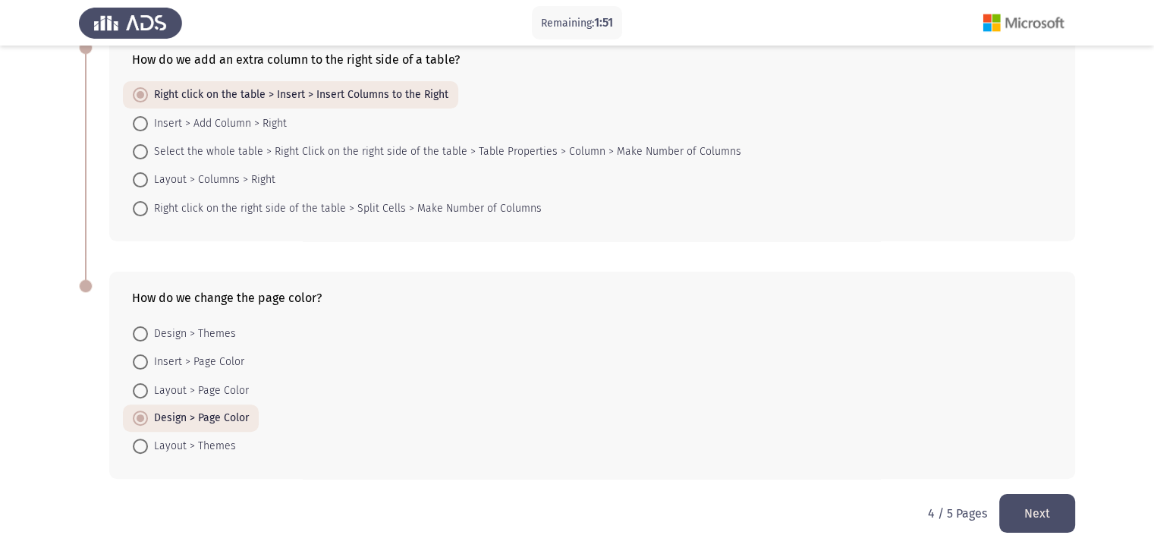
scroll to position [0, 0]
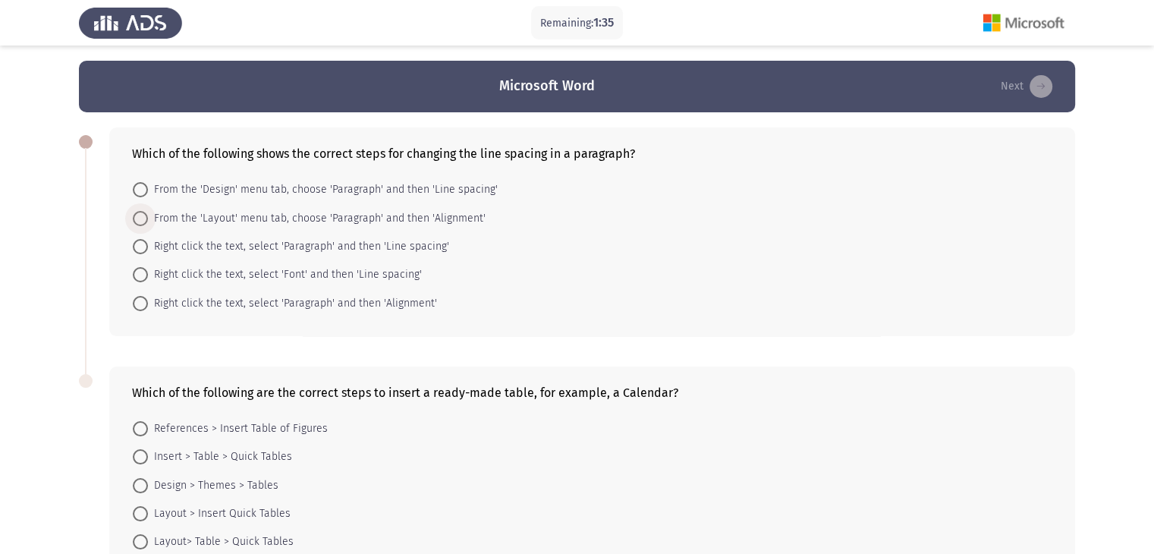
click at [145, 216] on span at bounding box center [140, 218] width 15 height 15
click at [145, 216] on input "From the 'Layout' menu tab, choose 'Paragraph' and then 'Alignment'" at bounding box center [140, 218] width 15 height 15
radio input "true"
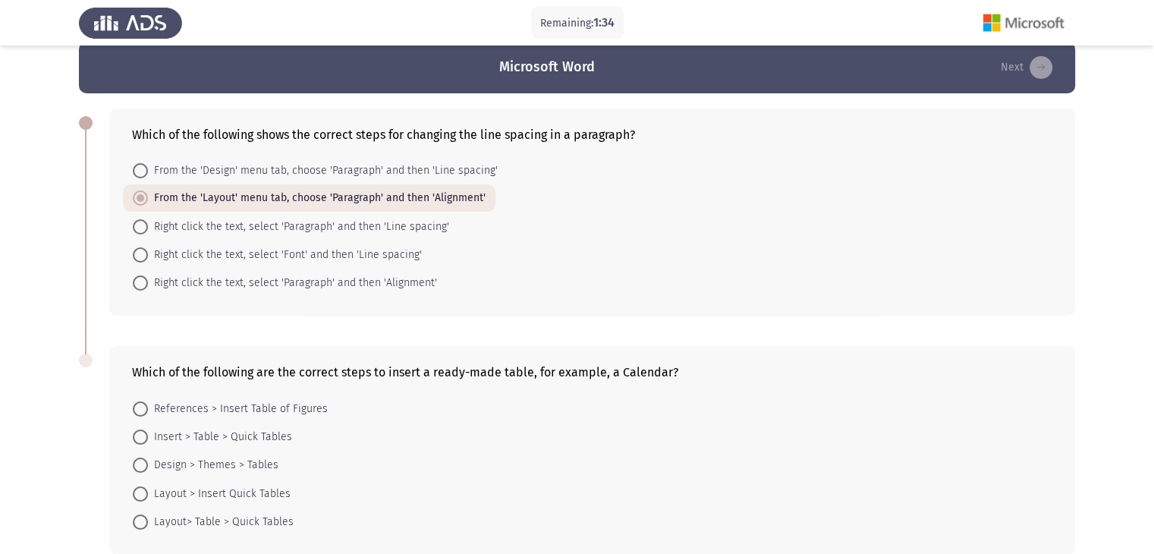
scroll to position [95, 0]
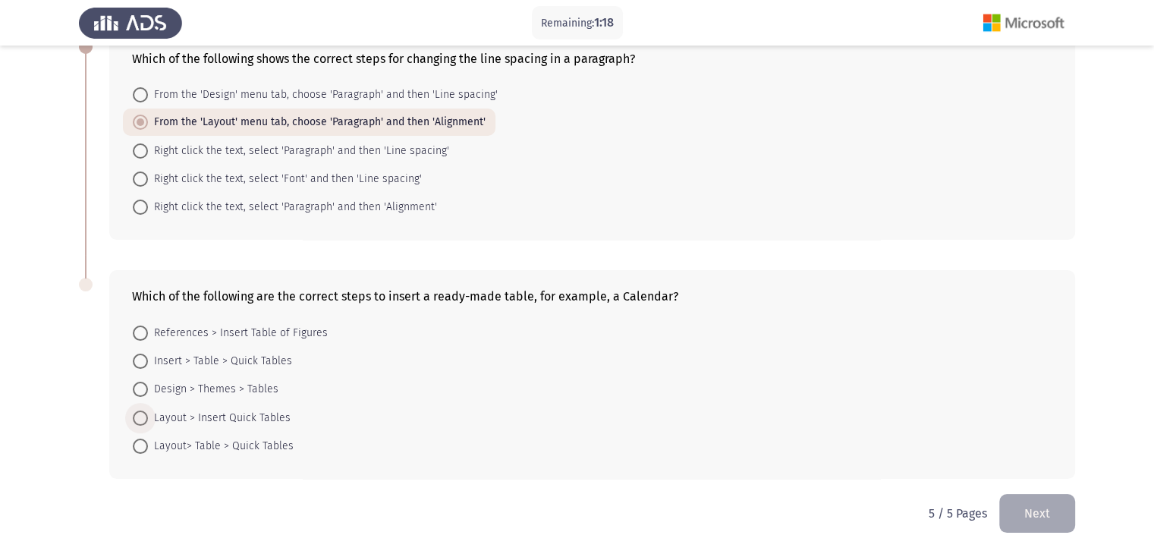
click at [143, 421] on span at bounding box center [140, 417] width 15 height 15
click at [143, 421] on input "Layout > Insert Quick Tables" at bounding box center [140, 417] width 15 height 15
radio input "true"
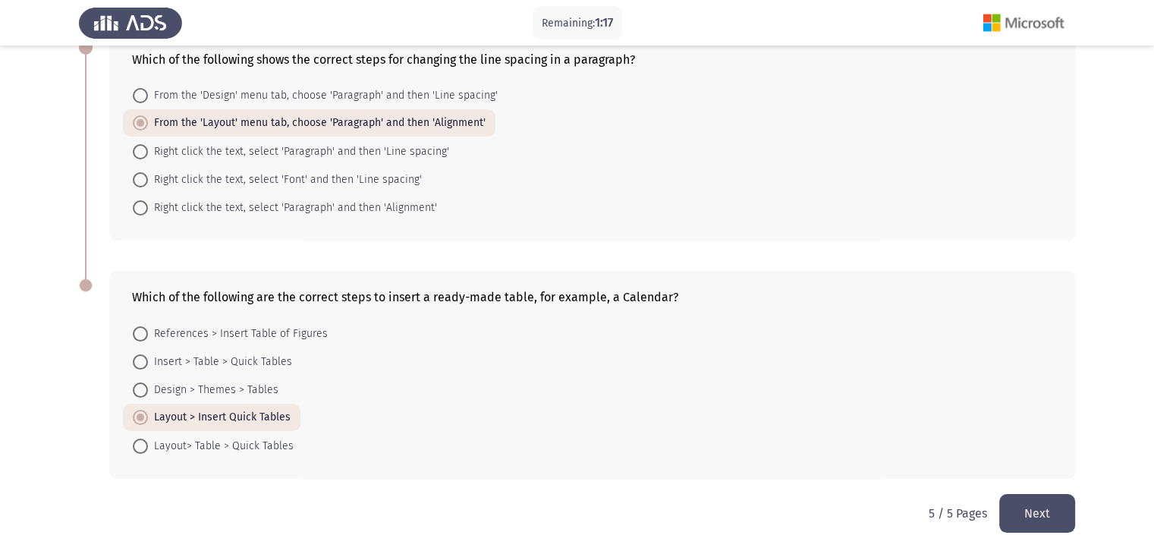
click at [1009, 516] on button "Next" at bounding box center [1037, 513] width 76 height 39
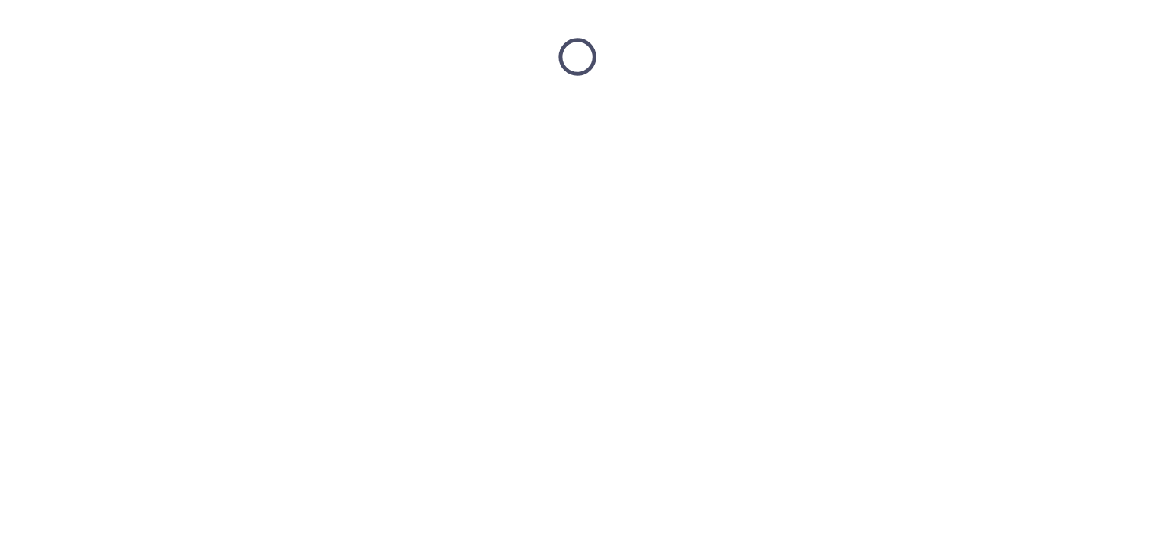
scroll to position [0, 0]
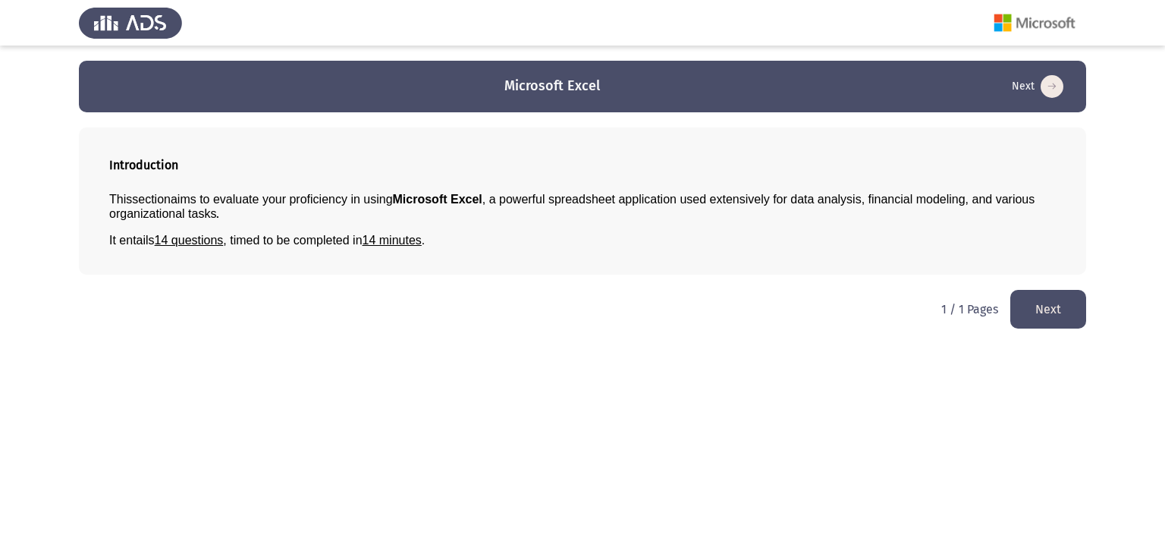
click at [1035, 311] on button "Next" at bounding box center [1048, 309] width 76 height 39
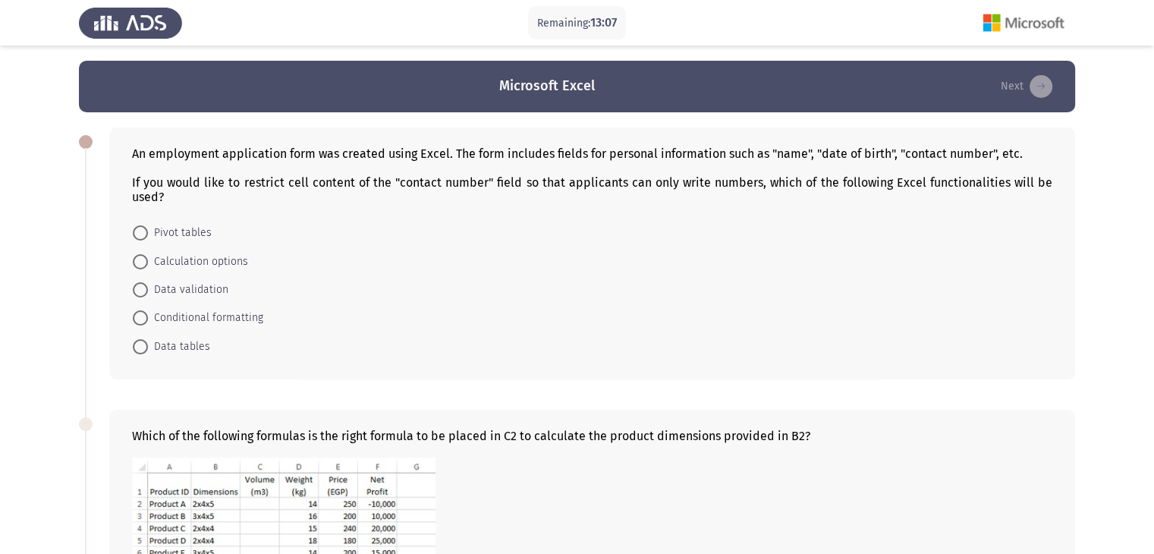
click at [154, 234] on span "Pivot tables" at bounding box center [180, 233] width 64 height 18
click at [148, 234] on input "Pivot tables" at bounding box center [140, 232] width 15 height 15
radio input "true"
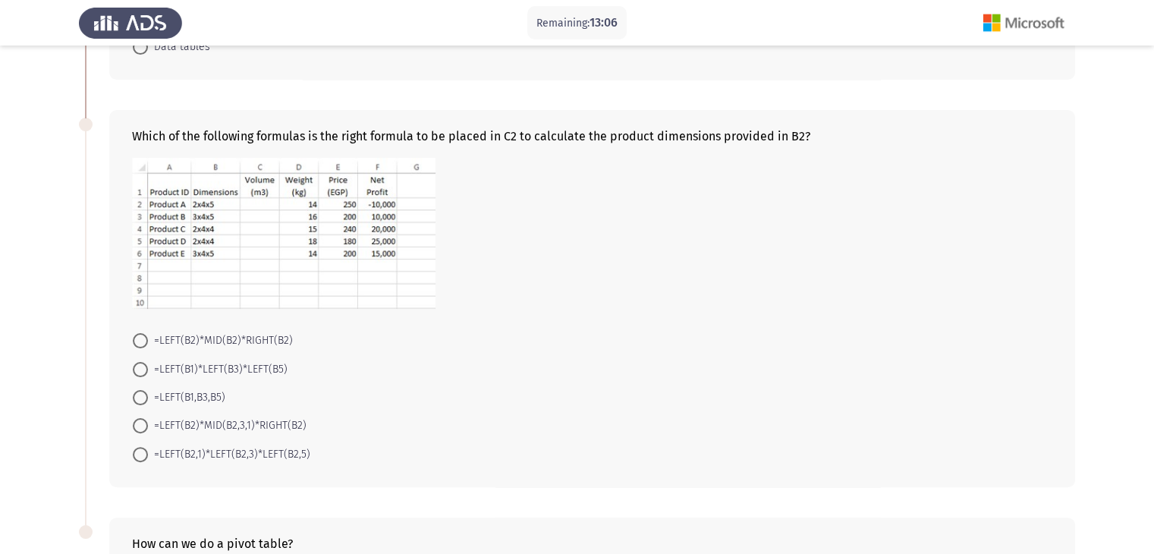
scroll to position [303, 0]
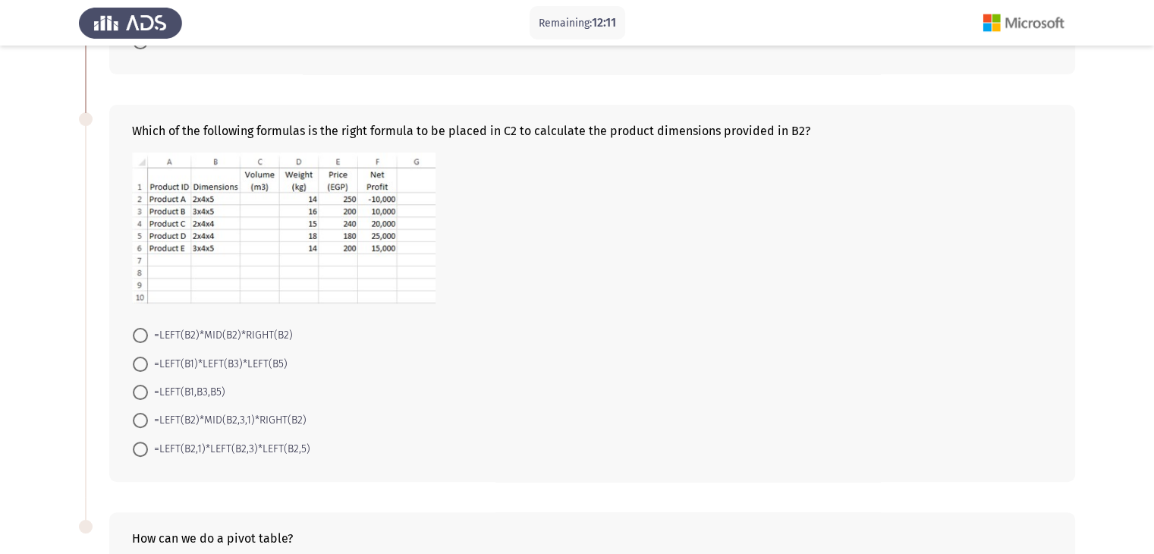
drag, startPoint x: 140, startPoint y: 390, endPoint x: 114, endPoint y: 374, distance: 30.3
click at [139, 389] on span at bounding box center [140, 392] width 15 height 15
click at [139, 389] on input "=LEFT(B1,B3,B5)" at bounding box center [140, 392] width 15 height 15
radio input "true"
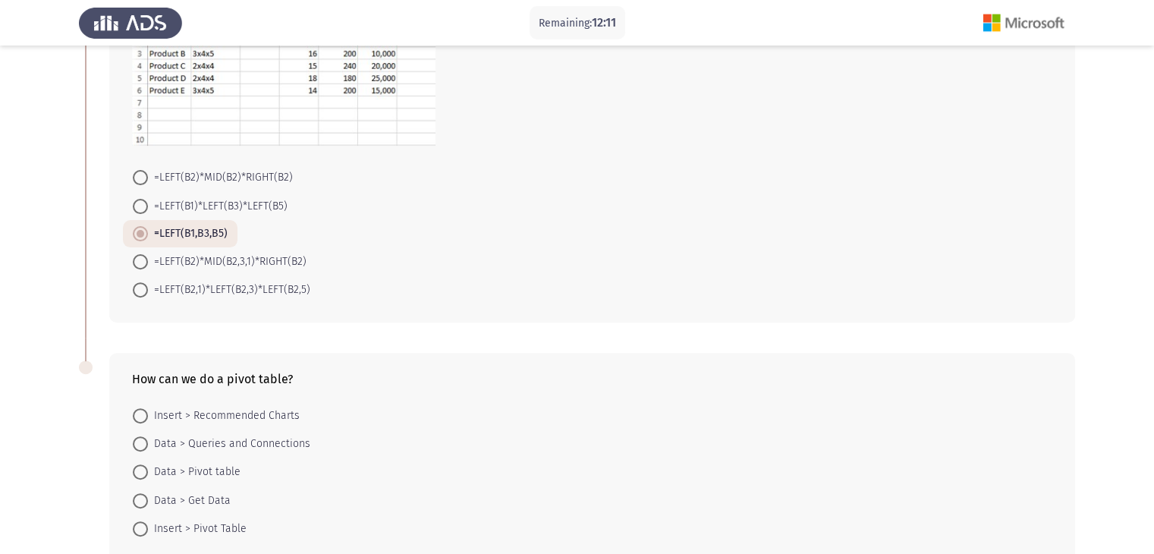
scroll to position [544, 0]
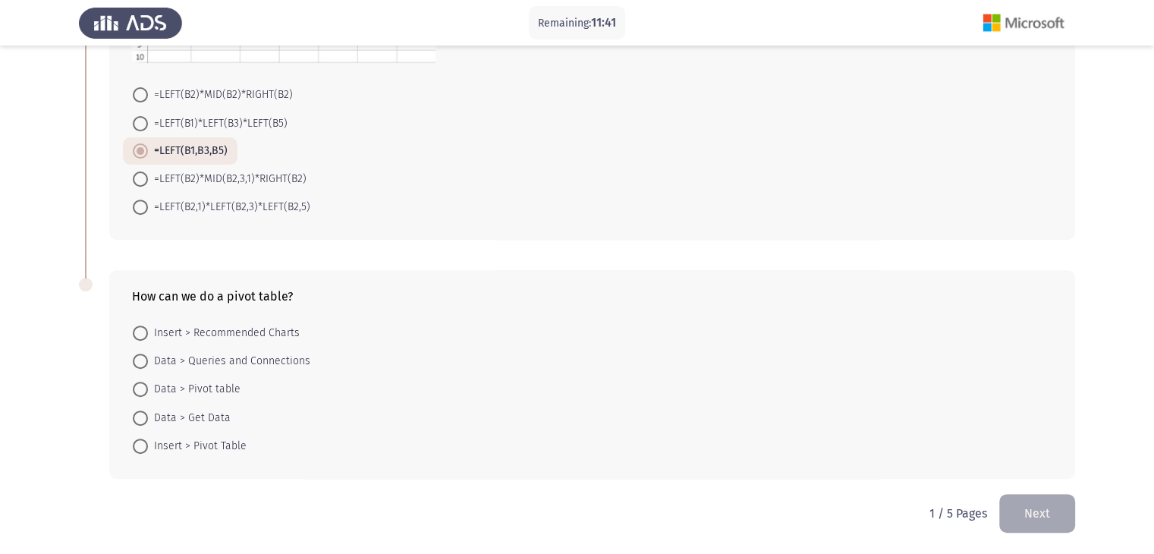
click at [165, 449] on span "Insert > Pivot Table" at bounding box center [197, 446] width 99 height 18
click at [148, 449] on input "Insert > Pivot Table" at bounding box center [140, 445] width 15 height 15
radio input "true"
click at [1037, 510] on button "Next" at bounding box center [1037, 513] width 76 height 39
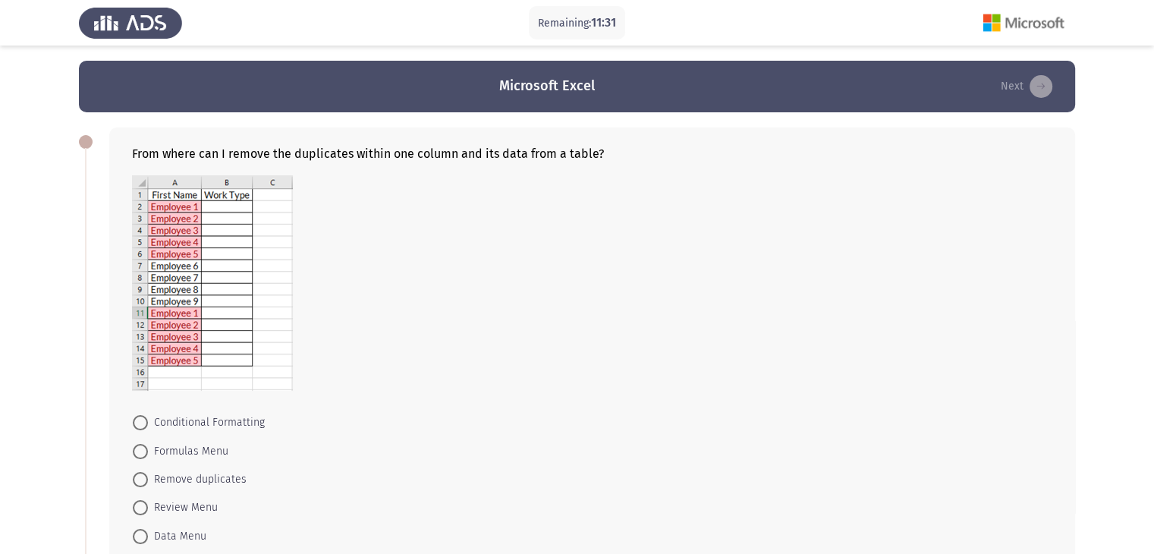
scroll to position [76, 0]
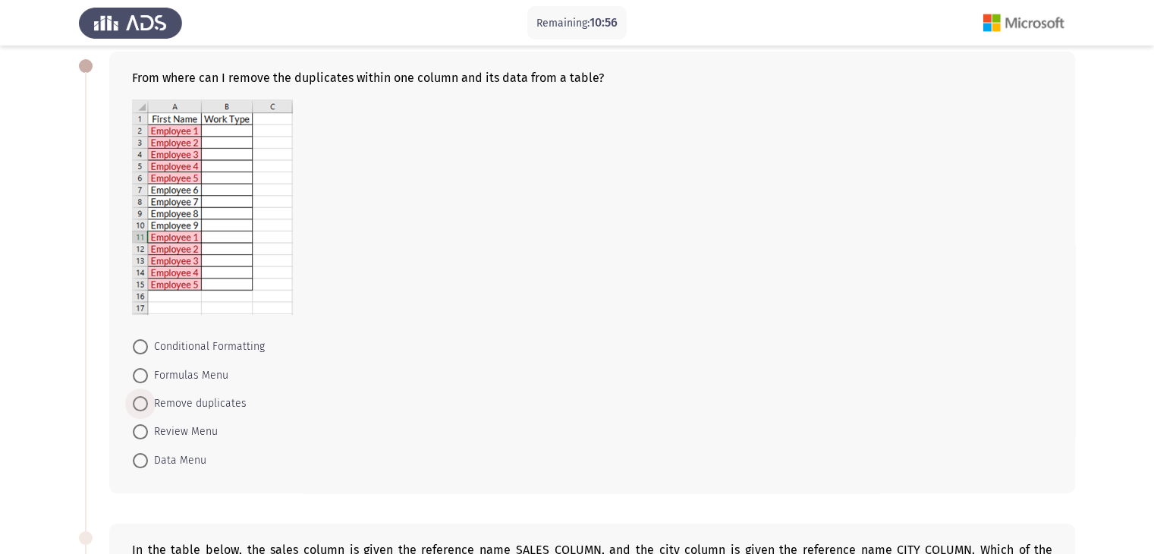
click at [179, 407] on span "Remove duplicates" at bounding box center [197, 403] width 99 height 18
click at [148, 407] on input "Remove duplicates" at bounding box center [140, 403] width 15 height 15
radio input "true"
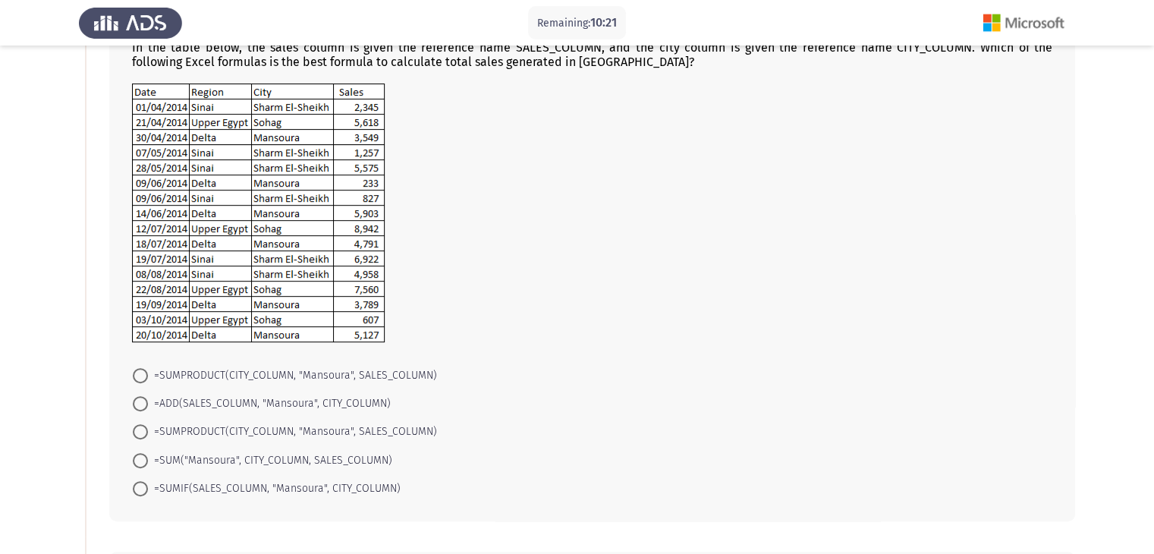
scroll to position [607, 0]
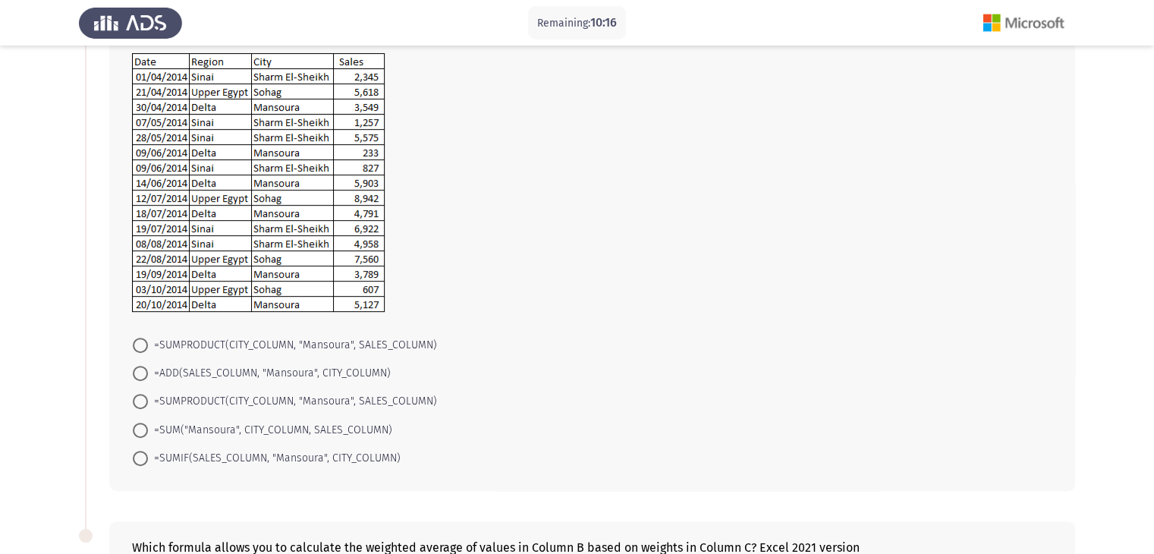
click at [139, 435] on span at bounding box center [140, 429] width 15 height 15
click at [139, 435] on input "=SUM("Mansoura", CITY_COLUMN, SALES_COLUMN)" at bounding box center [140, 429] width 15 height 15
radio input "true"
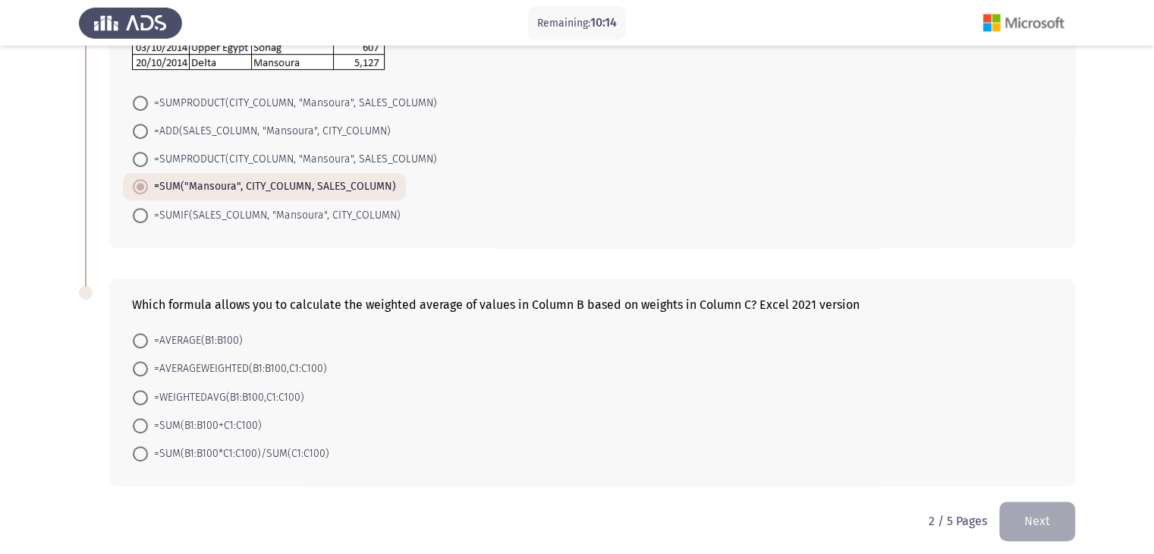
scroll to position [856, 0]
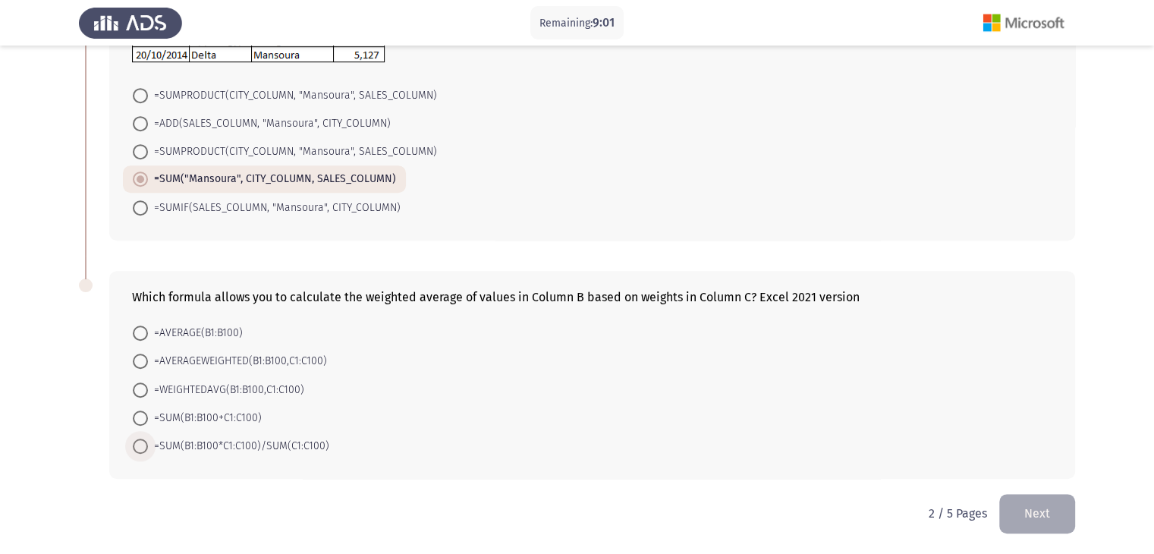
click at [142, 444] on span at bounding box center [140, 445] width 15 height 15
click at [142, 444] on input "=SUM(B1:B100*C1:C100)/SUM(C1:C100)" at bounding box center [140, 445] width 15 height 15
radio input "true"
click at [1060, 507] on button "Next" at bounding box center [1037, 513] width 76 height 39
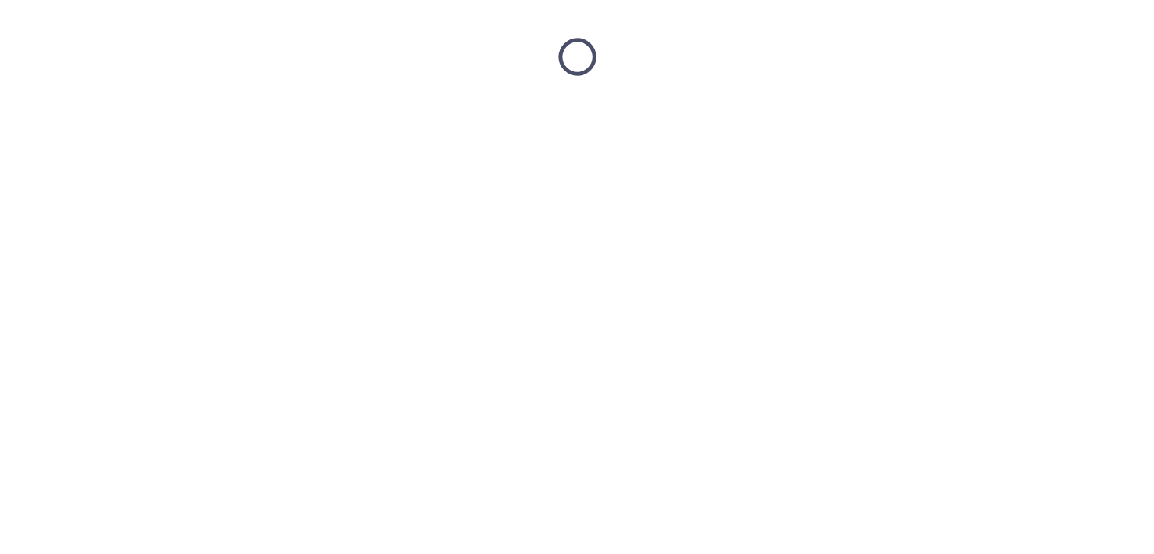
scroll to position [0, 0]
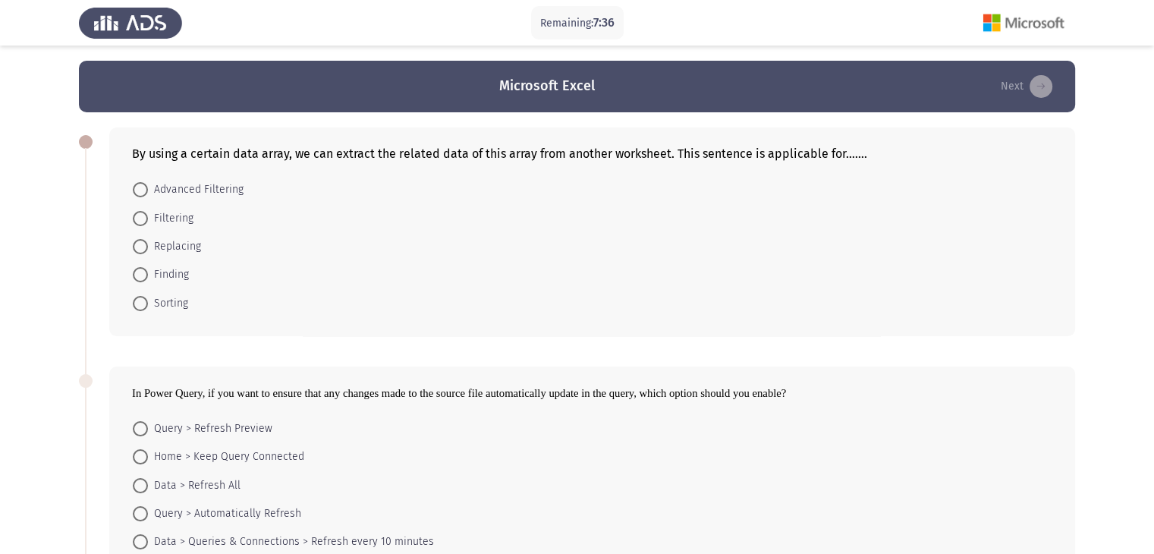
click at [152, 281] on span "Finding" at bounding box center [168, 274] width 41 height 18
click at [148, 281] on input "Finding" at bounding box center [140, 274] width 15 height 15
radio input "true"
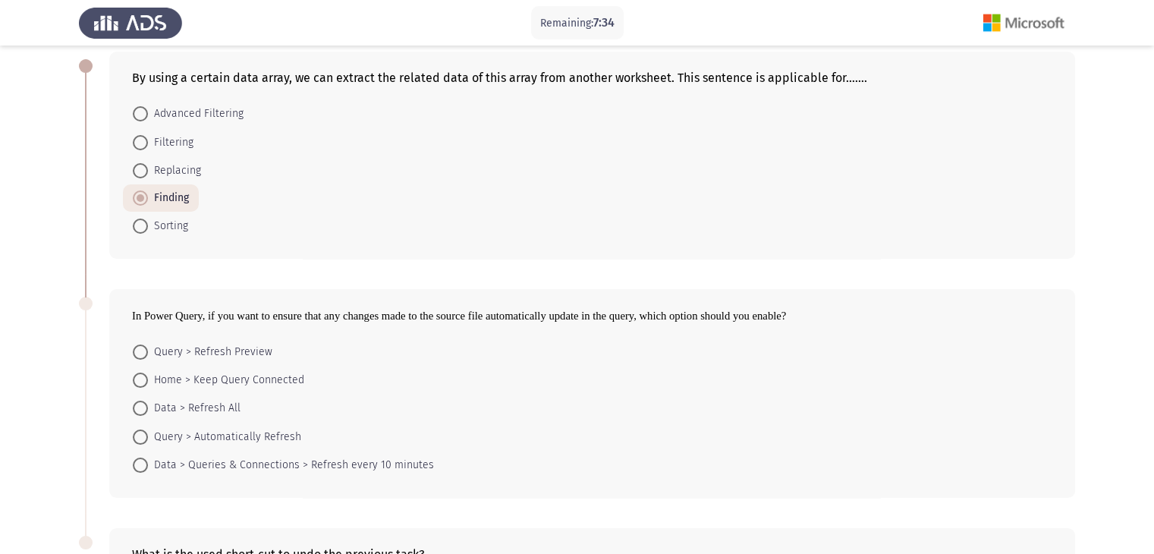
scroll to position [76, 0]
click at [206, 410] on span "Data > Refresh All" at bounding box center [194, 408] width 93 height 18
click at [148, 410] on input "Data > Refresh All" at bounding box center [140, 408] width 15 height 15
radio input "true"
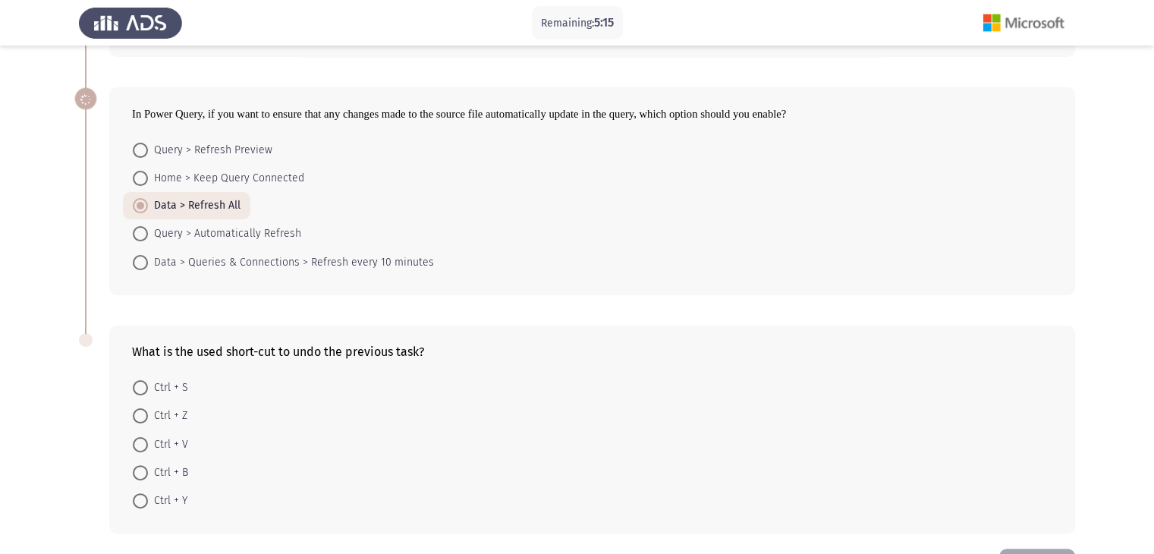
scroll to position [303, 0]
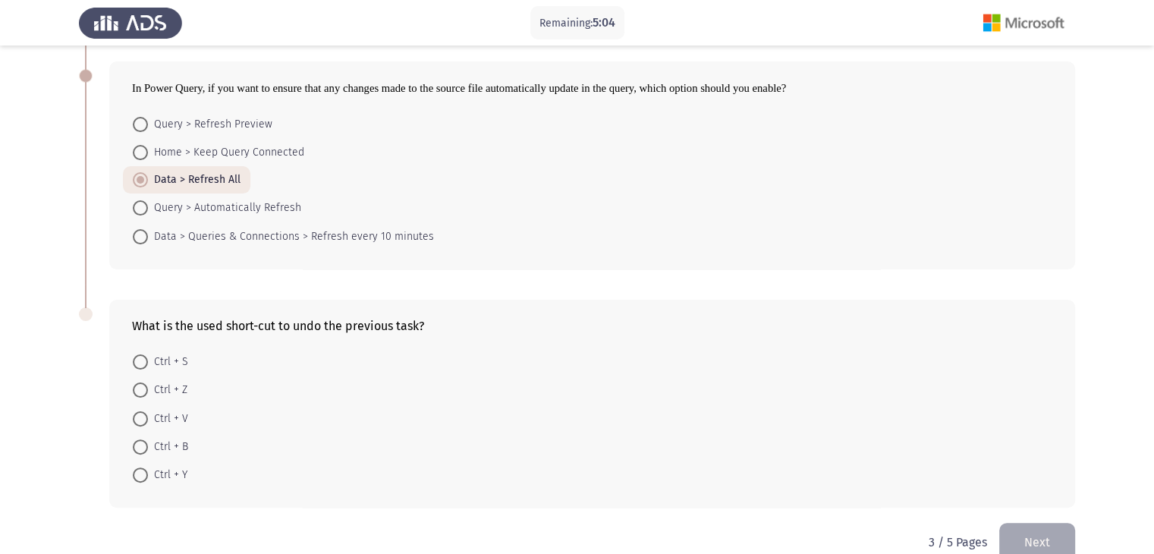
click at [144, 391] on span at bounding box center [140, 389] width 15 height 15
click at [144, 391] on input "Ctrl + Z" at bounding box center [140, 389] width 15 height 15
radio input "true"
click at [1058, 538] on button "Next" at bounding box center [1037, 541] width 76 height 39
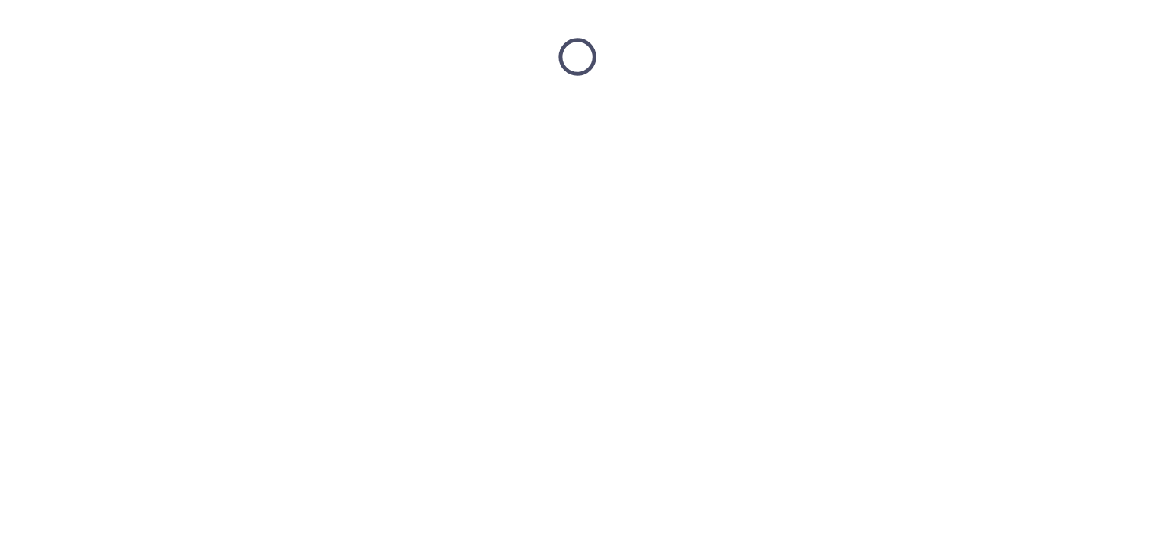
scroll to position [0, 0]
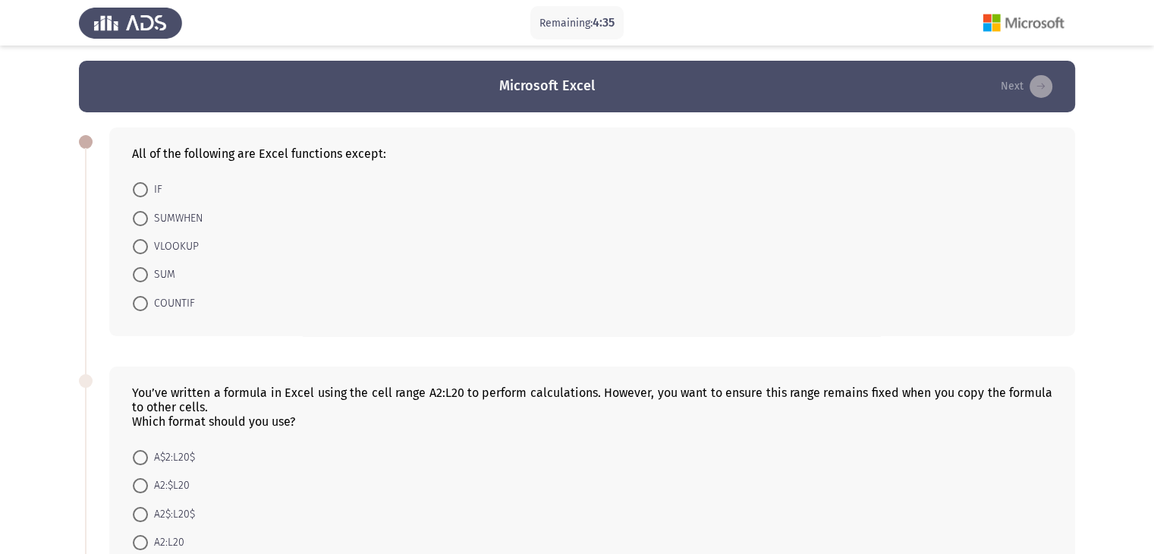
click at [186, 218] on span "SUMWHEN" at bounding box center [175, 218] width 55 height 18
click at [148, 218] on input "SUMWHEN" at bounding box center [140, 218] width 15 height 15
radio input "true"
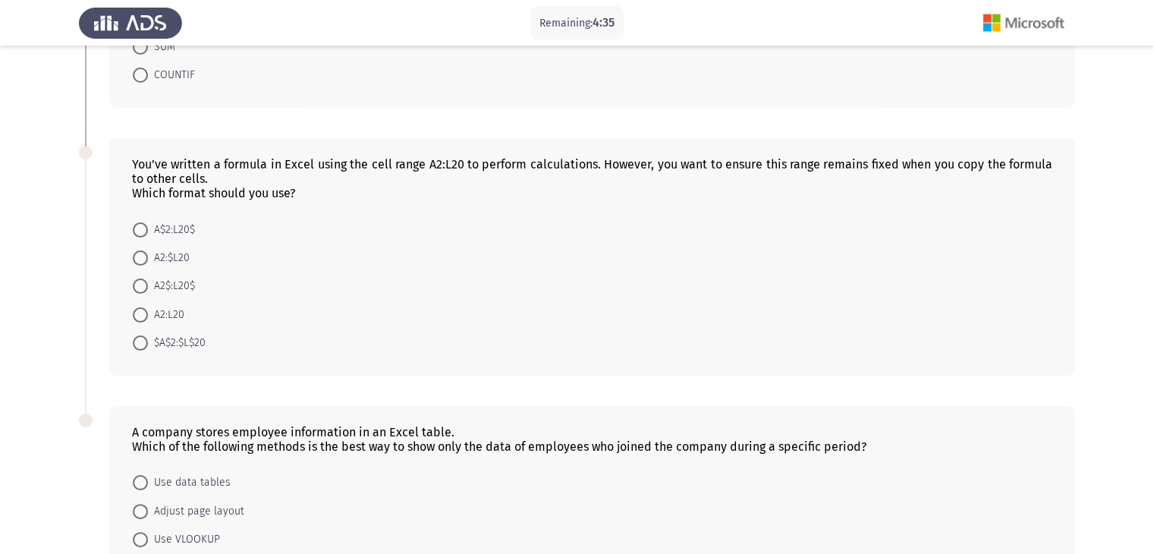
scroll to position [228, 0]
click at [152, 280] on span "A2$:L20$" at bounding box center [171, 285] width 47 height 18
click at [148, 280] on input "A2$:L20$" at bounding box center [140, 285] width 15 height 15
radio input "true"
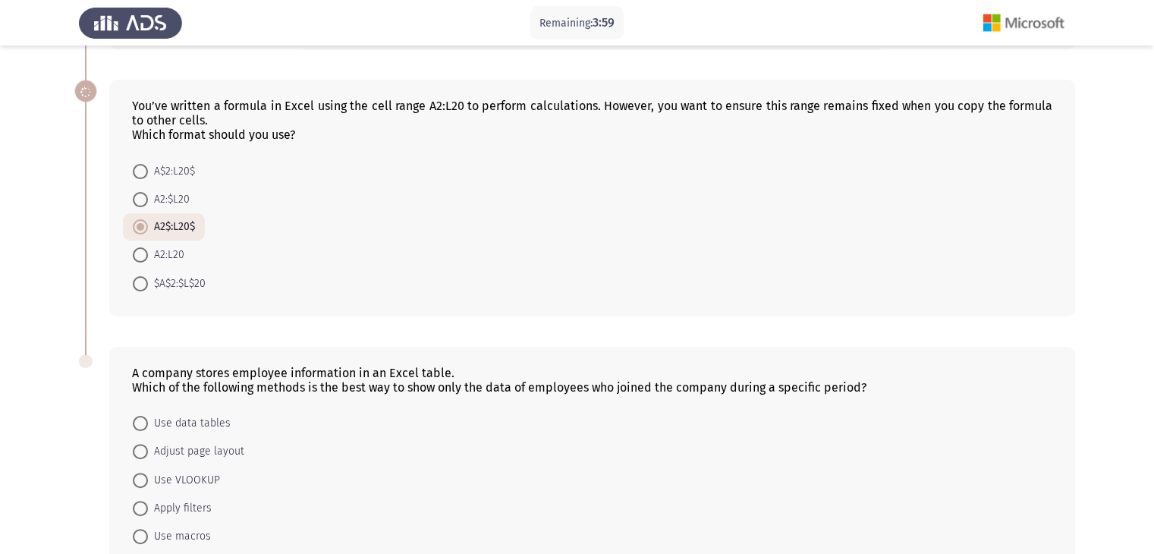
scroll to position [376, 0]
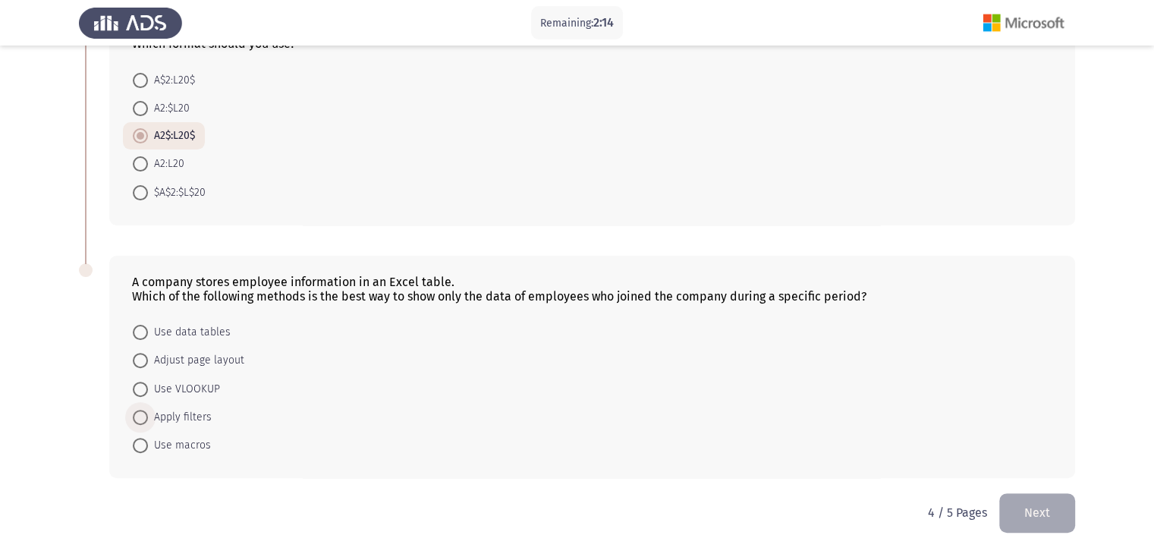
click at [185, 421] on span "Apply filters" at bounding box center [180, 417] width 64 height 18
click at [148, 421] on input "Apply filters" at bounding box center [140, 417] width 15 height 15
radio input "true"
click at [1026, 522] on button "Next" at bounding box center [1037, 512] width 76 height 39
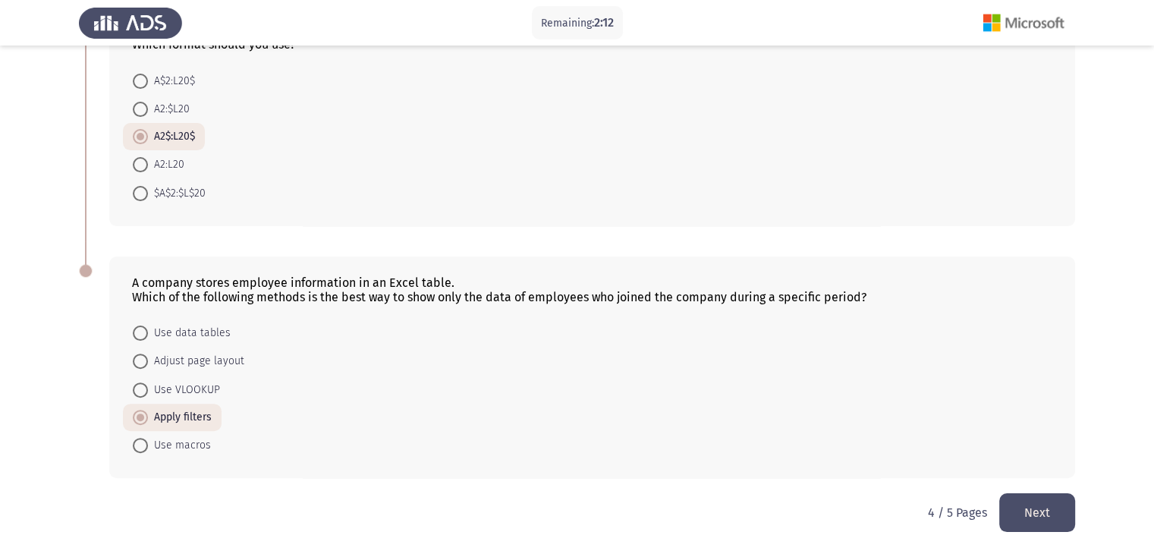
scroll to position [0, 0]
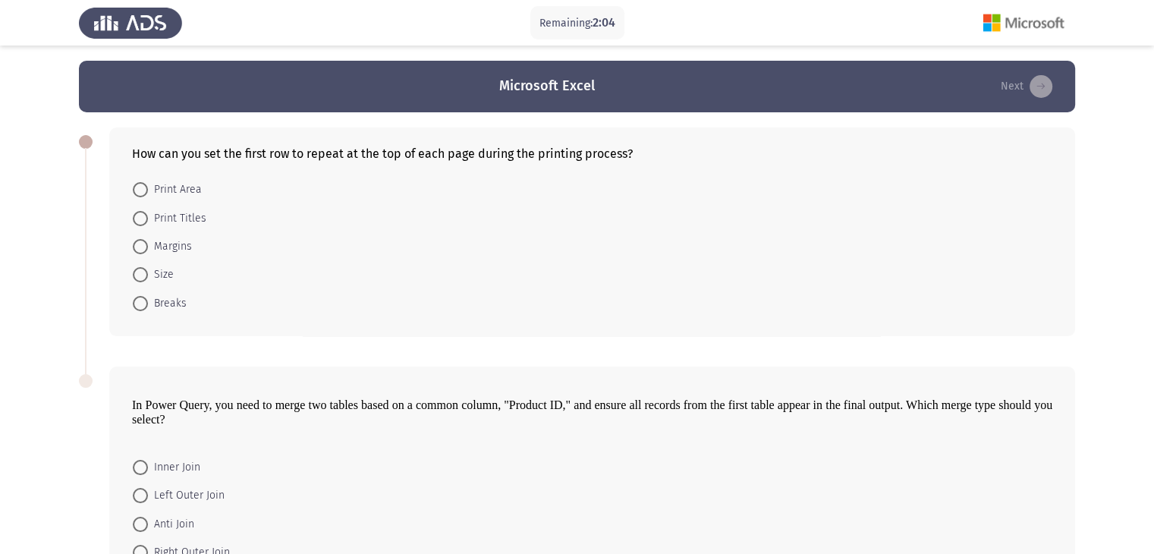
drag, startPoint x: 652, startPoint y: 139, endPoint x: 360, endPoint y: 174, distance: 294.1
click at [360, 174] on div "How can you set the first row to repeat at the top of each page during the prin…" at bounding box center [592, 231] width 966 height 209
click at [176, 221] on span "Print Titles" at bounding box center [177, 218] width 58 height 18
click at [148, 221] on input "Print Titles" at bounding box center [140, 218] width 15 height 15
radio input "true"
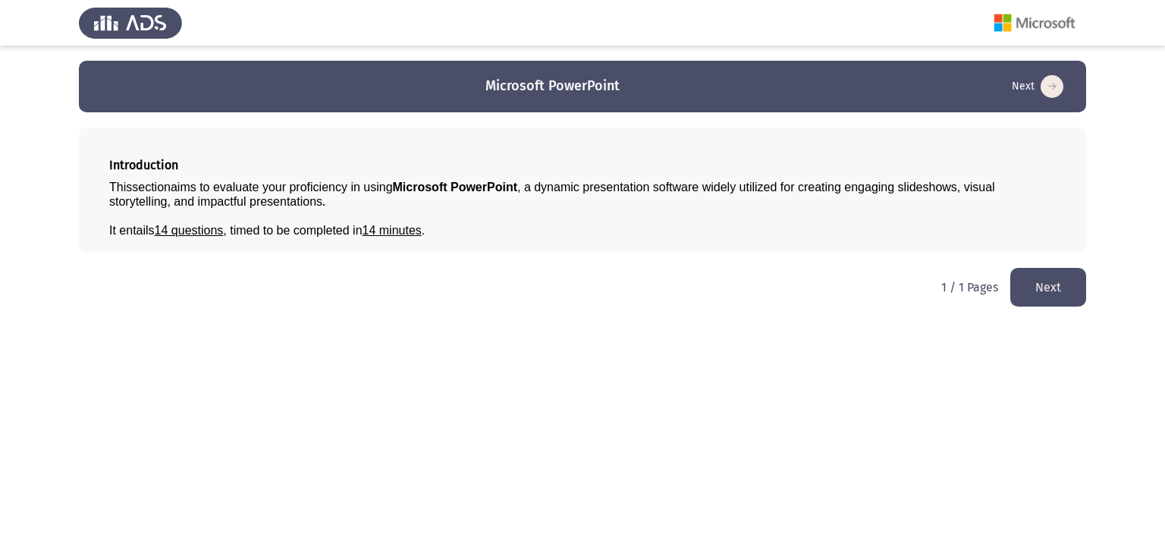
click at [1056, 294] on button "Next" at bounding box center [1048, 287] width 76 height 39
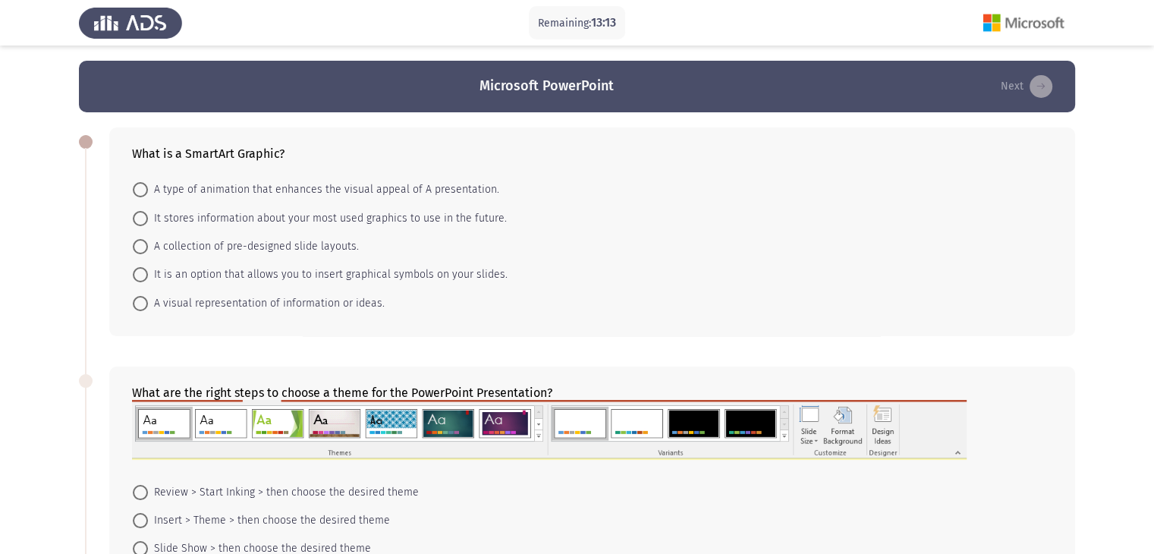
click at [369, 189] on span "A type of animation that enhances the visual appeal of A presentation." at bounding box center [323, 190] width 351 height 18
click at [148, 189] on input "A type of animation that enhances the visual appeal of A presentation." at bounding box center [140, 189] width 15 height 15
radio input "true"
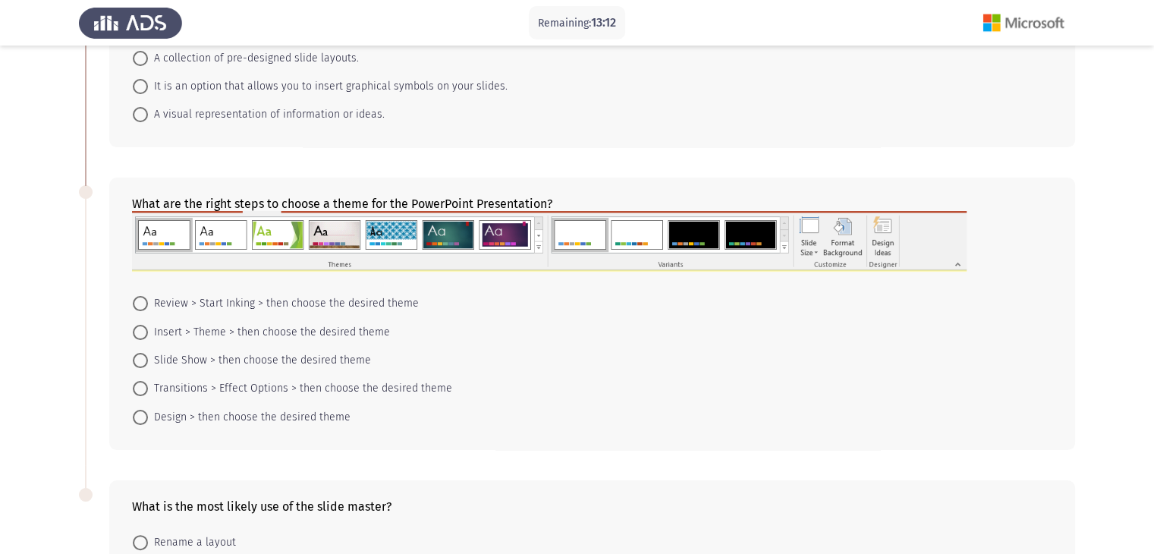
scroll to position [228, 0]
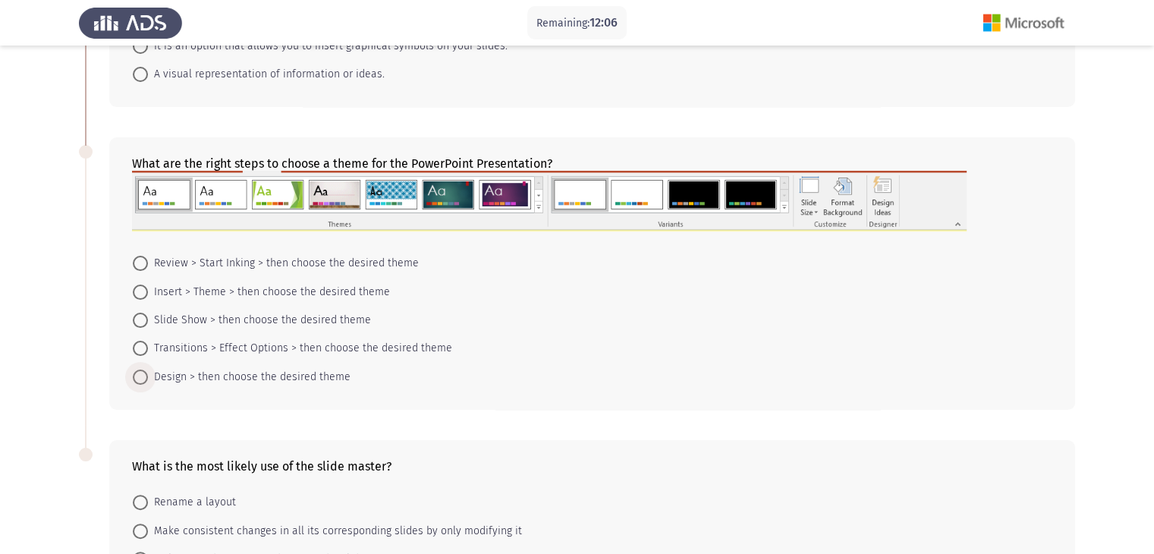
click at [213, 377] on span "Design > then choose the desired theme" at bounding box center [249, 377] width 203 height 18
click at [148, 377] on input "Design > then choose the desired theme" at bounding box center [140, 376] width 15 height 15
radio input "true"
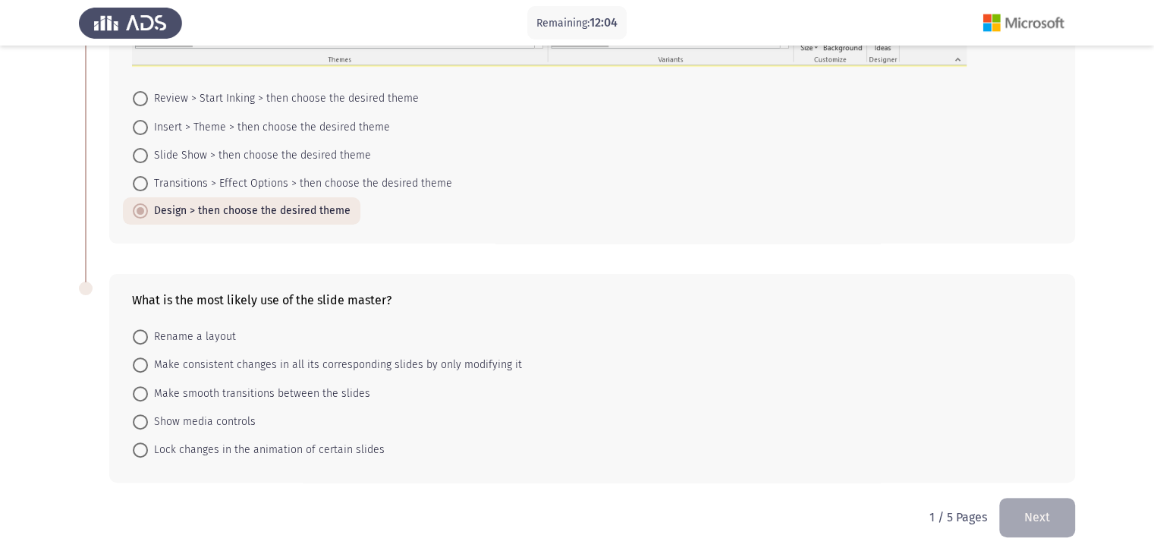
scroll to position [396, 0]
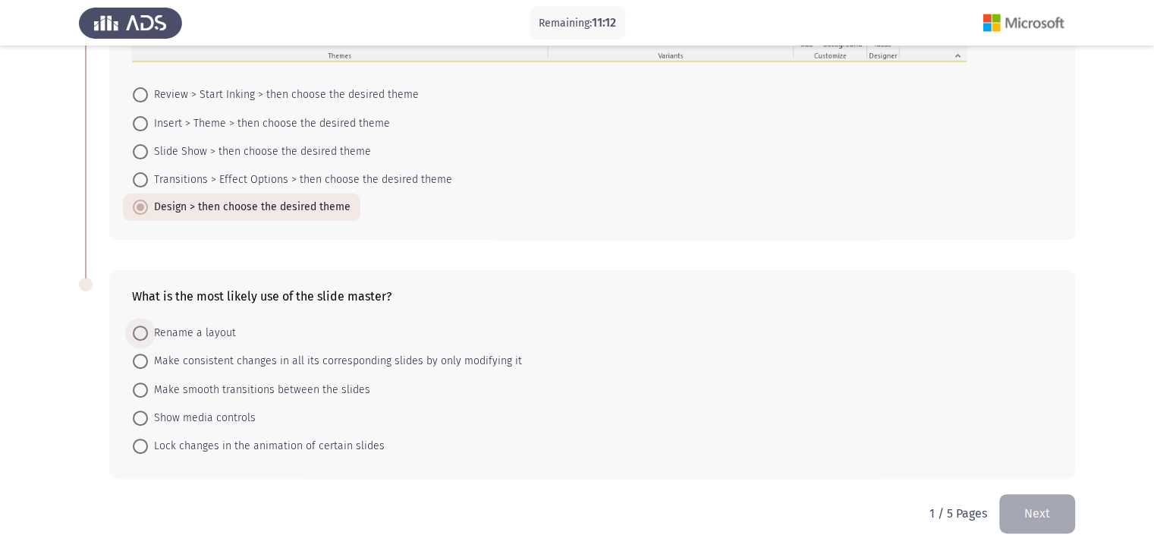
click at [194, 334] on span "Rename a layout" at bounding box center [192, 333] width 88 height 18
click at [148, 334] on input "Rename a layout" at bounding box center [140, 332] width 15 height 15
radio input "true"
click at [1045, 517] on button "Next" at bounding box center [1037, 514] width 76 height 39
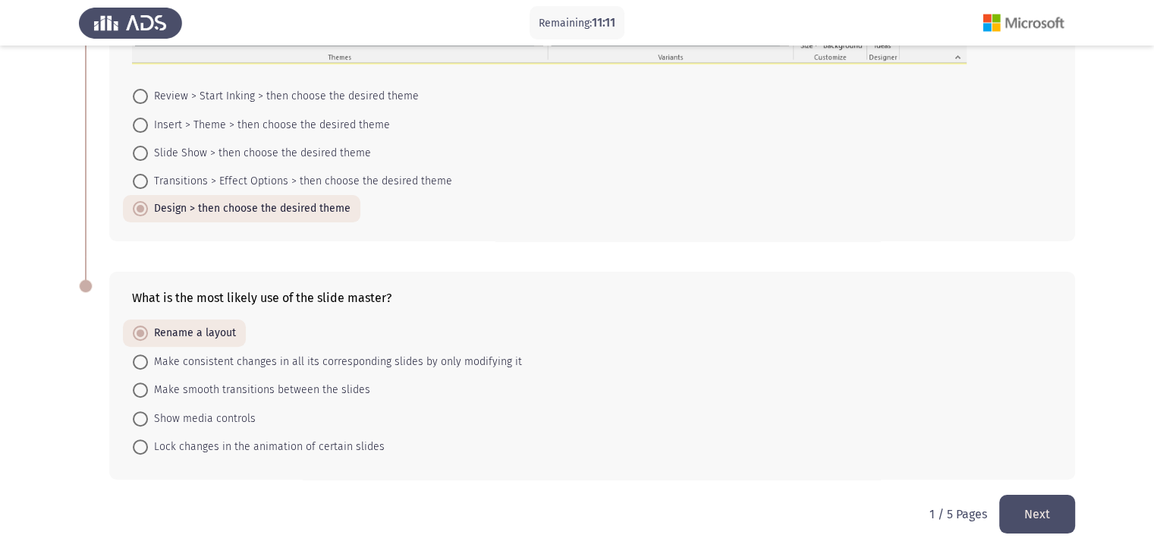
scroll to position [0, 0]
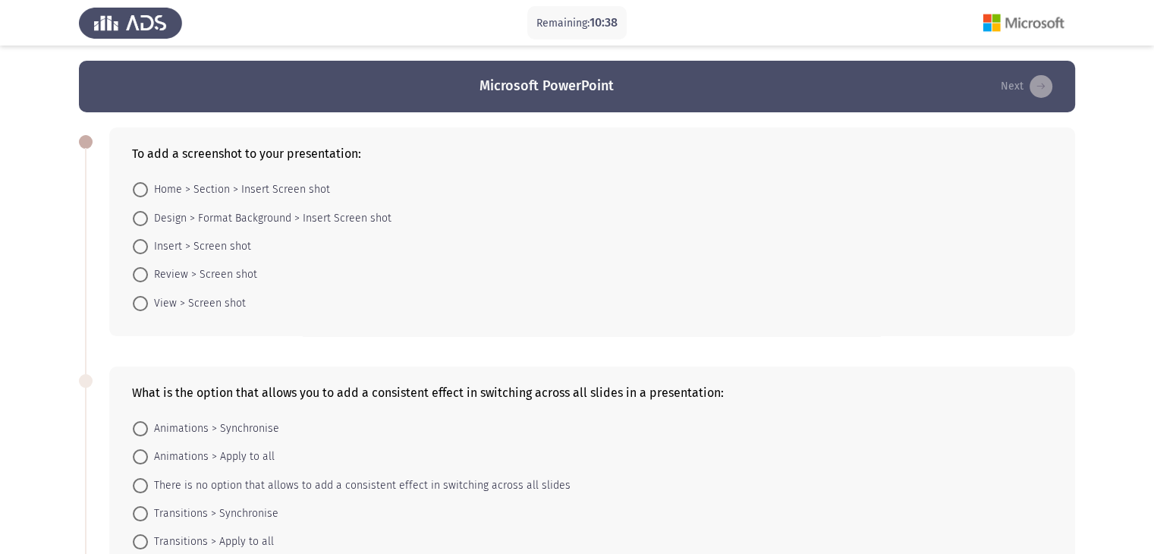
click at [212, 246] on span "Insert > Screen shot" at bounding box center [199, 246] width 103 height 18
click at [148, 246] on input "Insert > Screen shot" at bounding box center [140, 246] width 15 height 15
radio input "true"
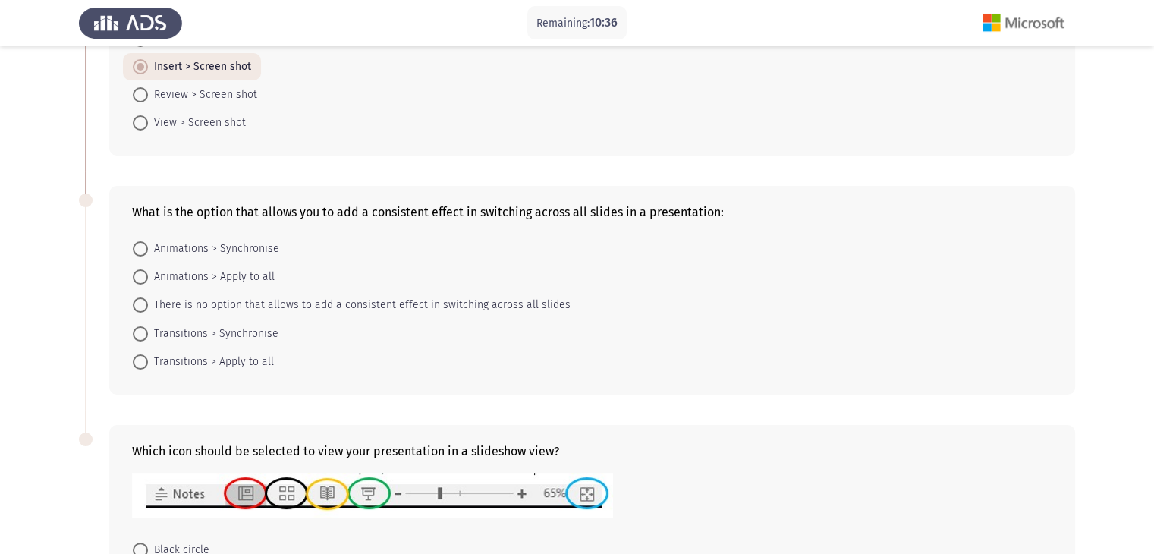
scroll to position [228, 0]
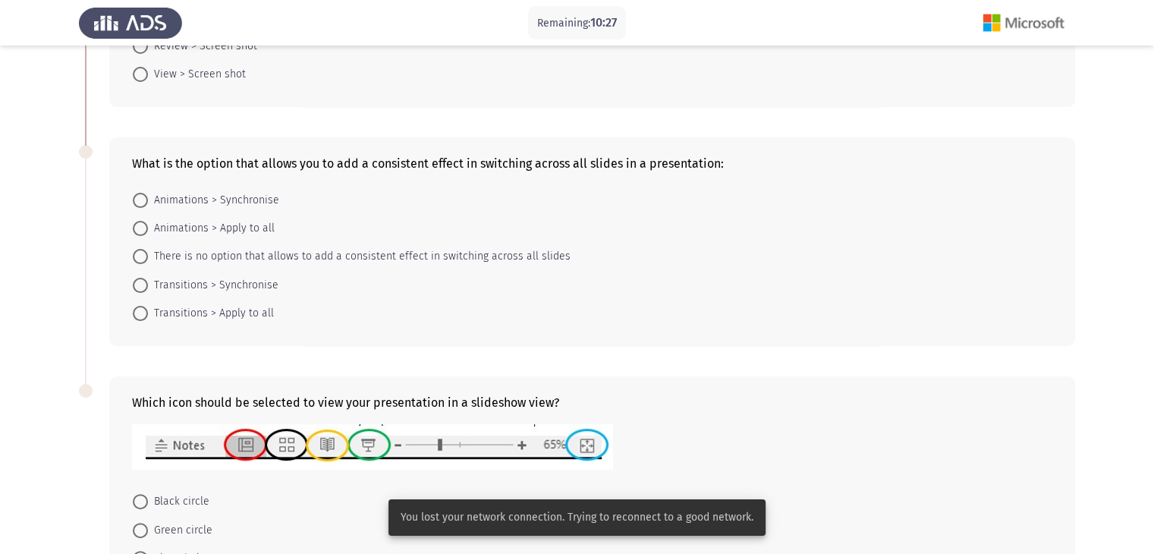
click at [146, 228] on span at bounding box center [140, 228] width 15 height 15
click at [146, 228] on input "Animations > Apply to all" at bounding box center [140, 228] width 15 height 15
radio input "true"
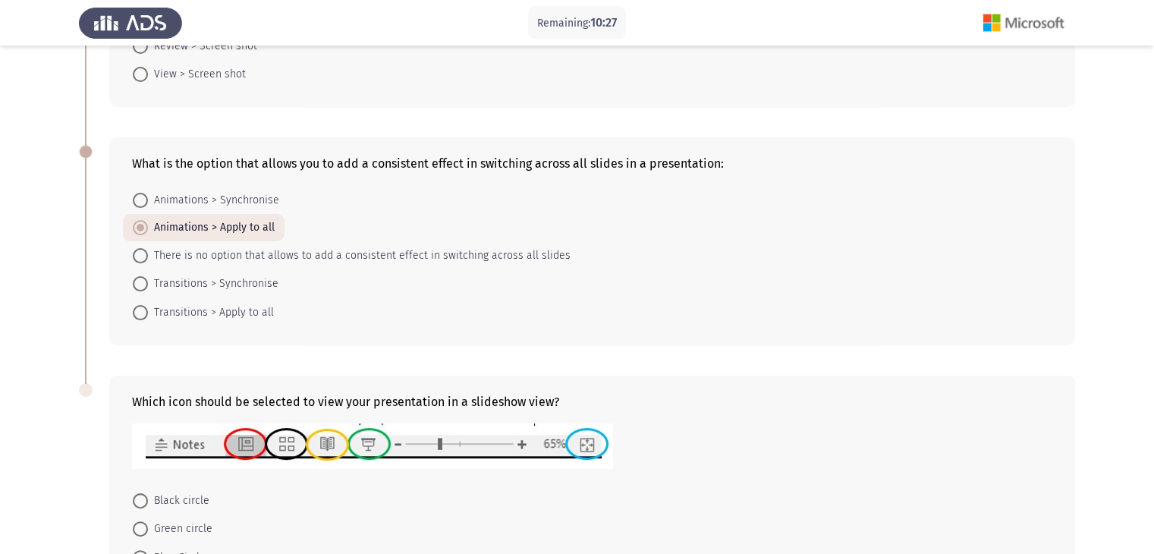
scroll to position [395, 0]
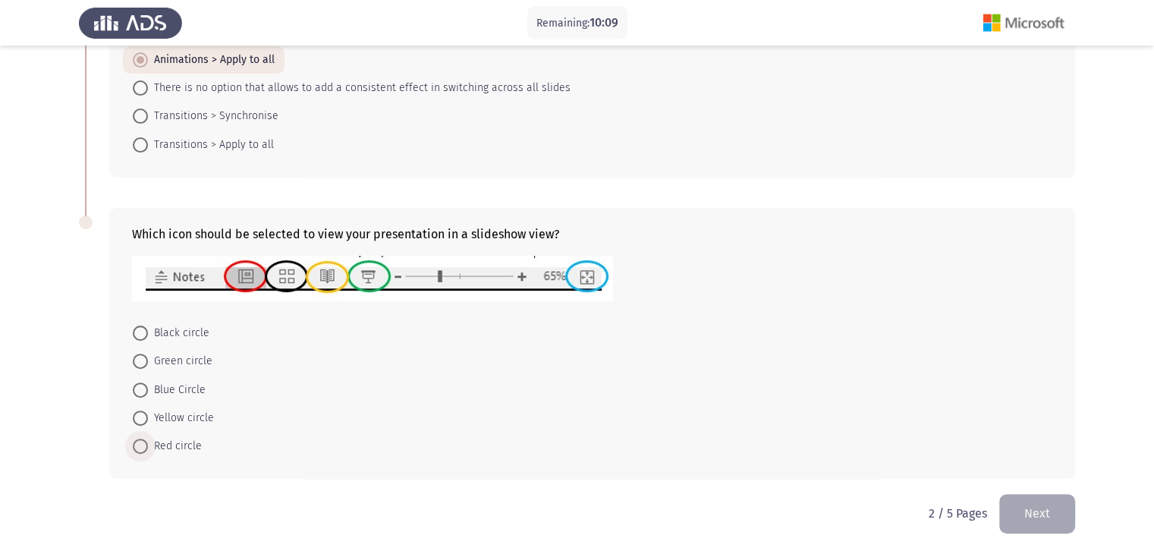
click at [140, 444] on span at bounding box center [140, 445] width 15 height 15
click at [140, 444] on input "Red circle" at bounding box center [140, 445] width 15 height 15
radio input "true"
click at [1021, 509] on button "Next" at bounding box center [1037, 513] width 76 height 39
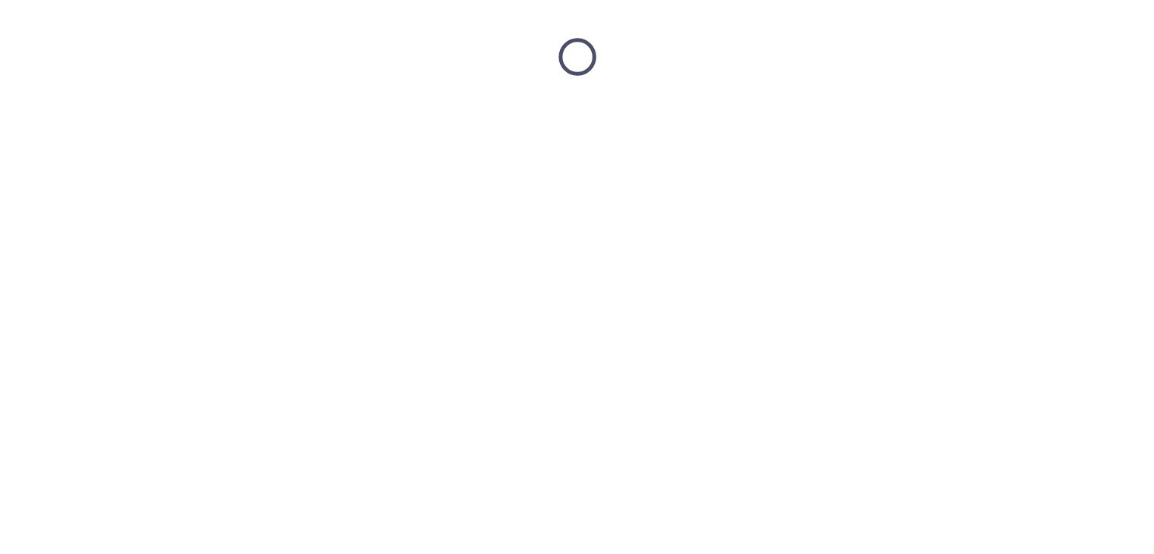
scroll to position [0, 0]
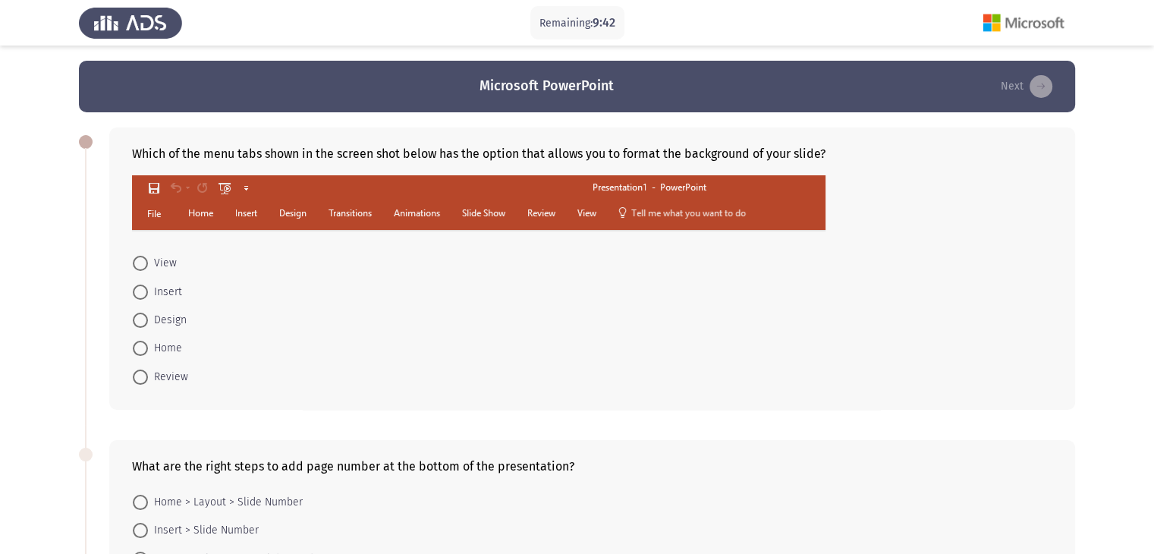
click at [135, 295] on span at bounding box center [140, 291] width 15 height 15
click at [135, 295] on input "Insert" at bounding box center [140, 291] width 15 height 15
radio input "true"
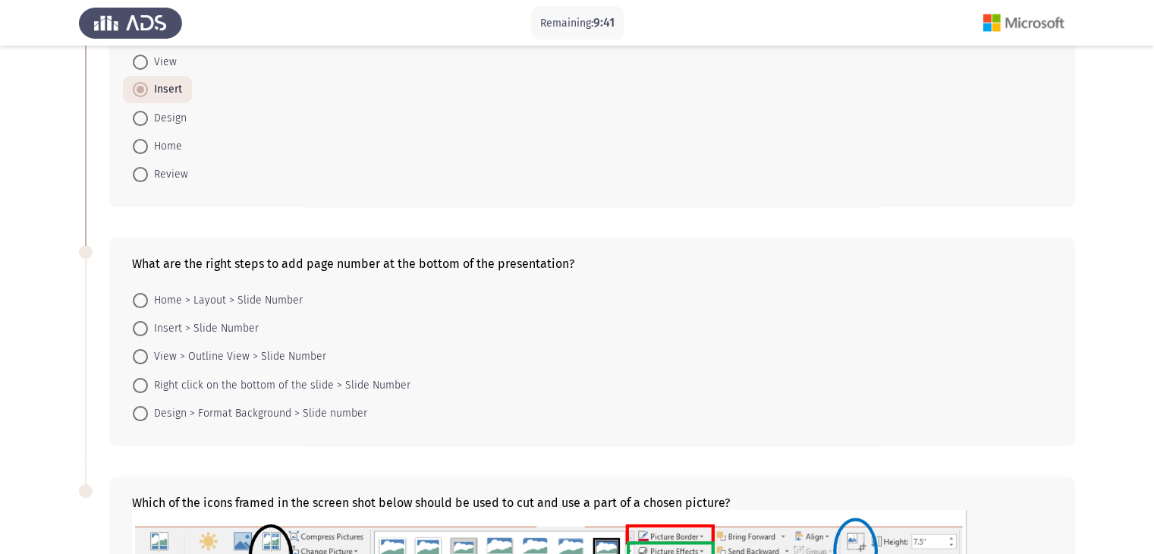
scroll to position [228, 0]
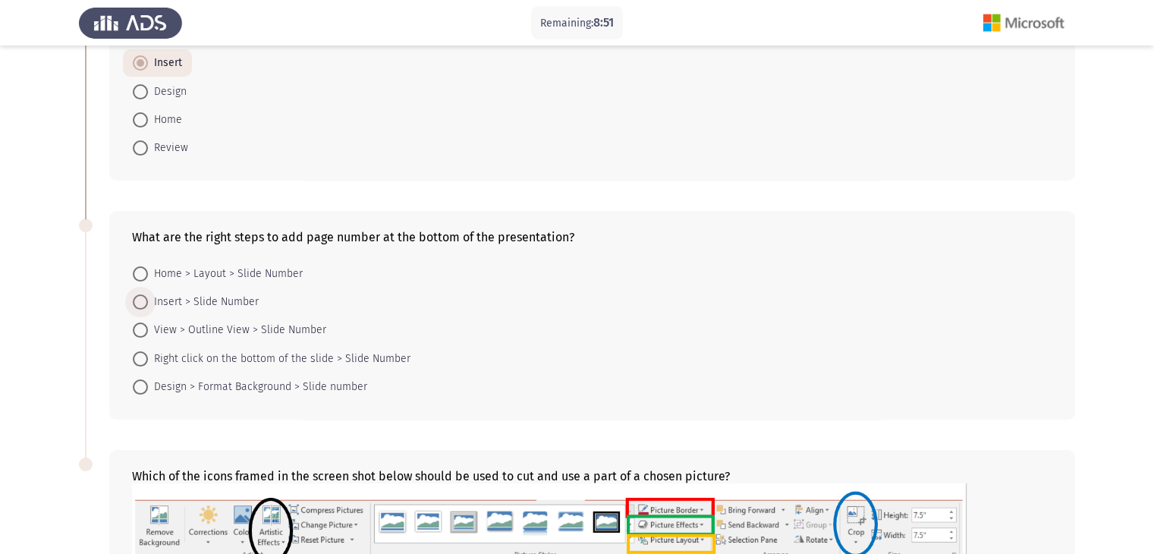
click at [147, 300] on span at bounding box center [140, 301] width 15 height 15
click at [147, 300] on input "Insert > Slide Number" at bounding box center [140, 301] width 15 height 15
radio input "true"
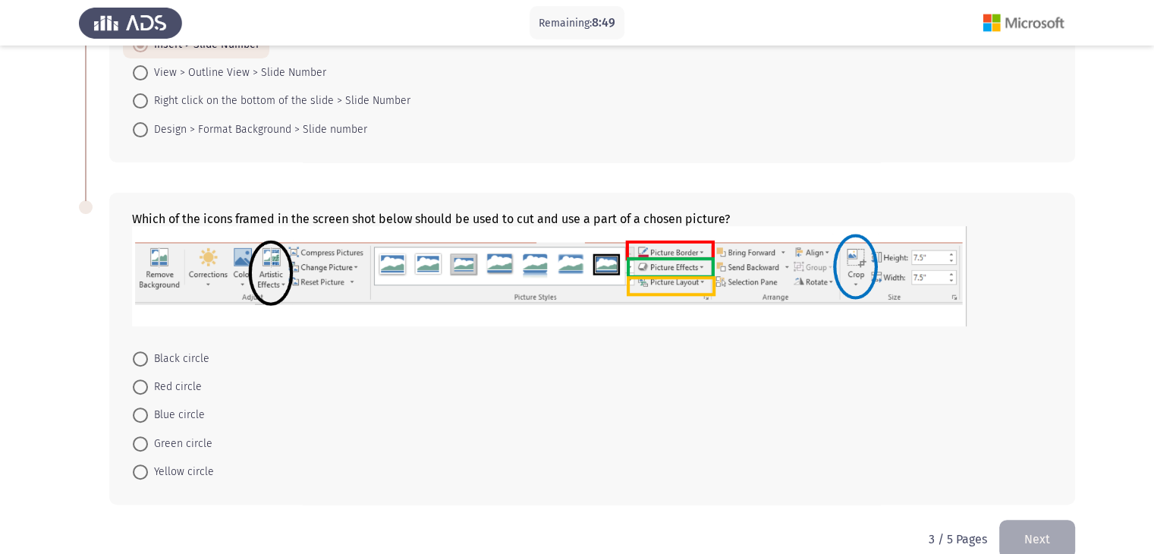
scroll to position [510, 0]
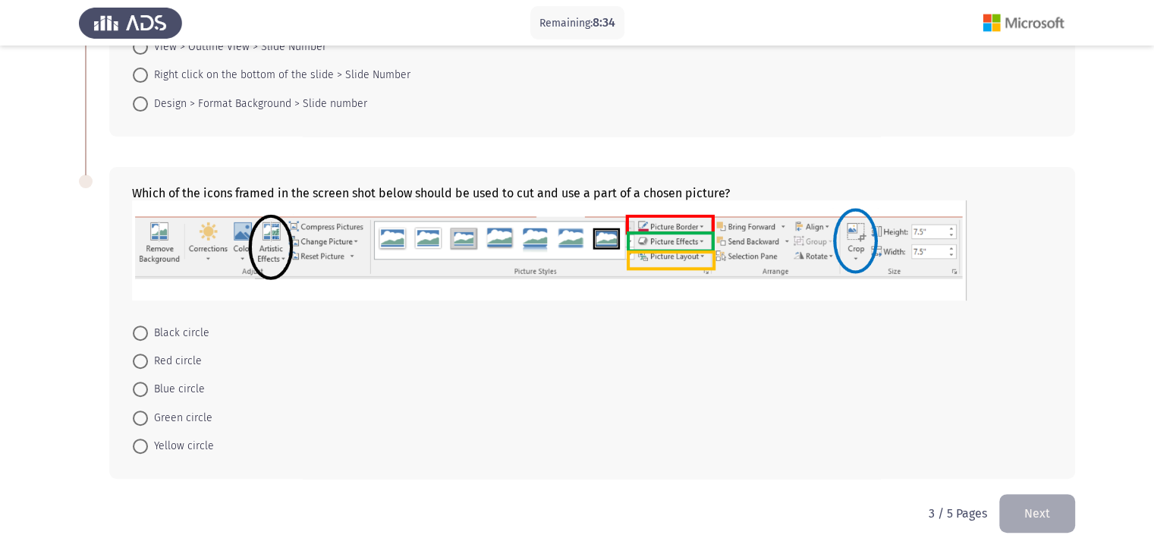
click at [141, 398] on mat-radio-button "Blue circle" at bounding box center [169, 389] width 92 height 28
click at [144, 388] on span at bounding box center [140, 389] width 15 height 15
click at [144, 388] on input "Blue circle" at bounding box center [140, 389] width 15 height 15
radio input "true"
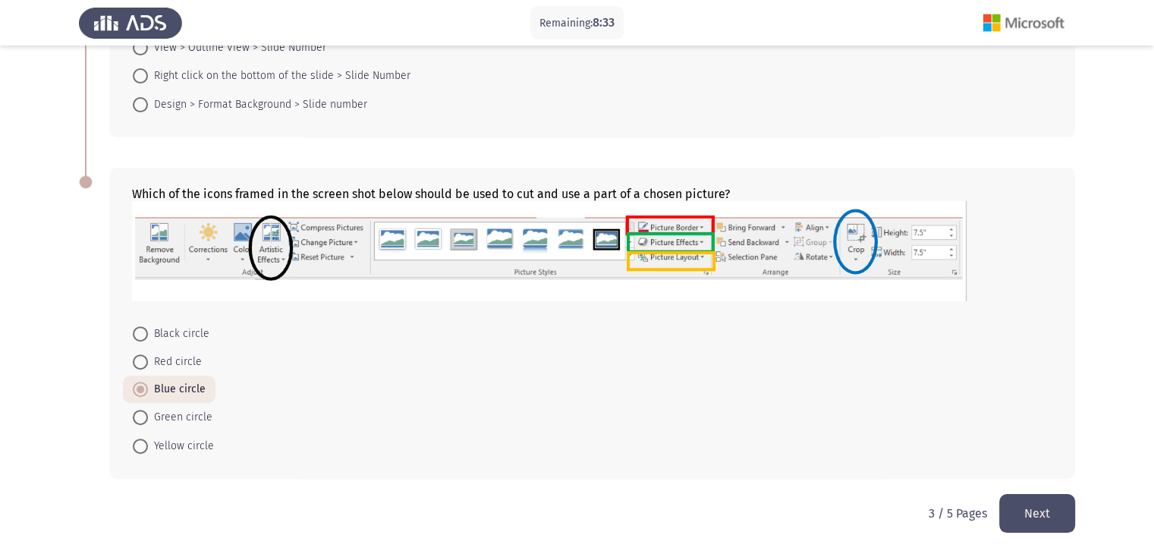
click at [1059, 514] on button "Next" at bounding box center [1037, 513] width 76 height 39
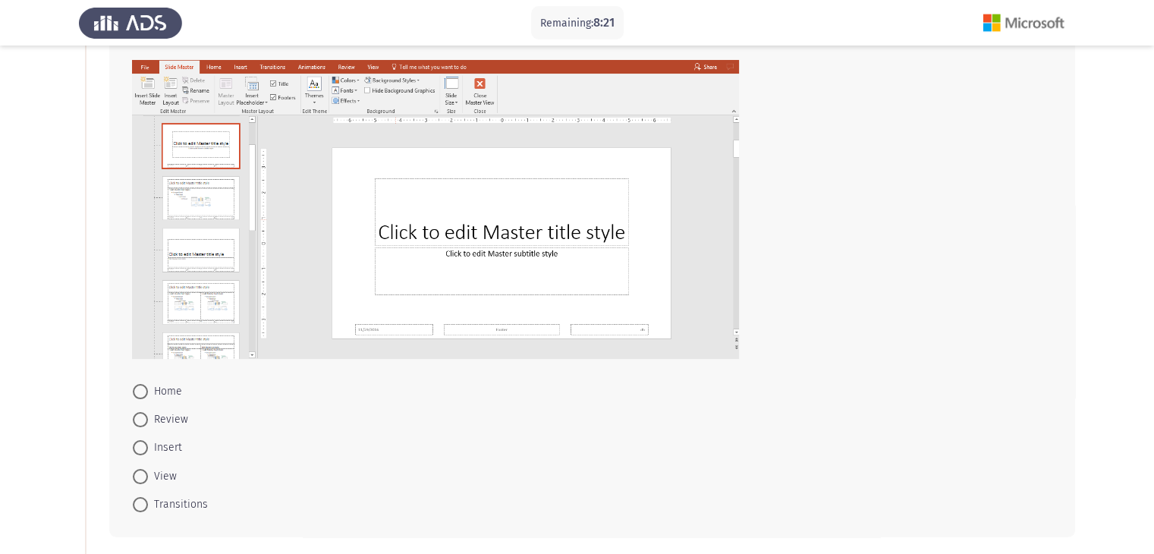
scroll to position [152, 0]
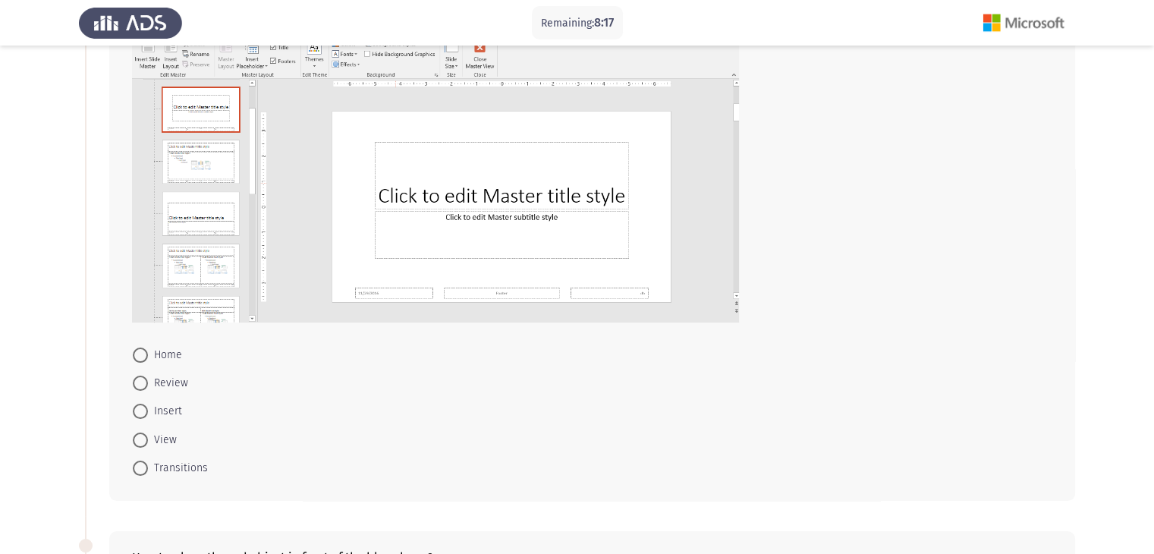
click at [140, 349] on span at bounding box center [140, 354] width 15 height 15
click at [140, 349] on input "Home" at bounding box center [140, 354] width 15 height 15
radio input "true"
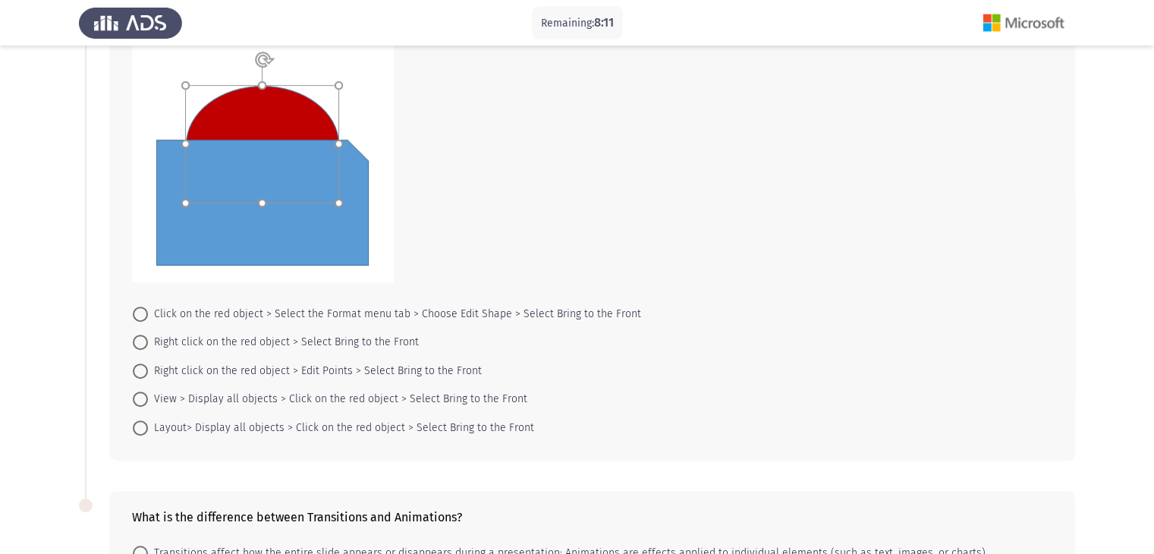
scroll to position [683, 0]
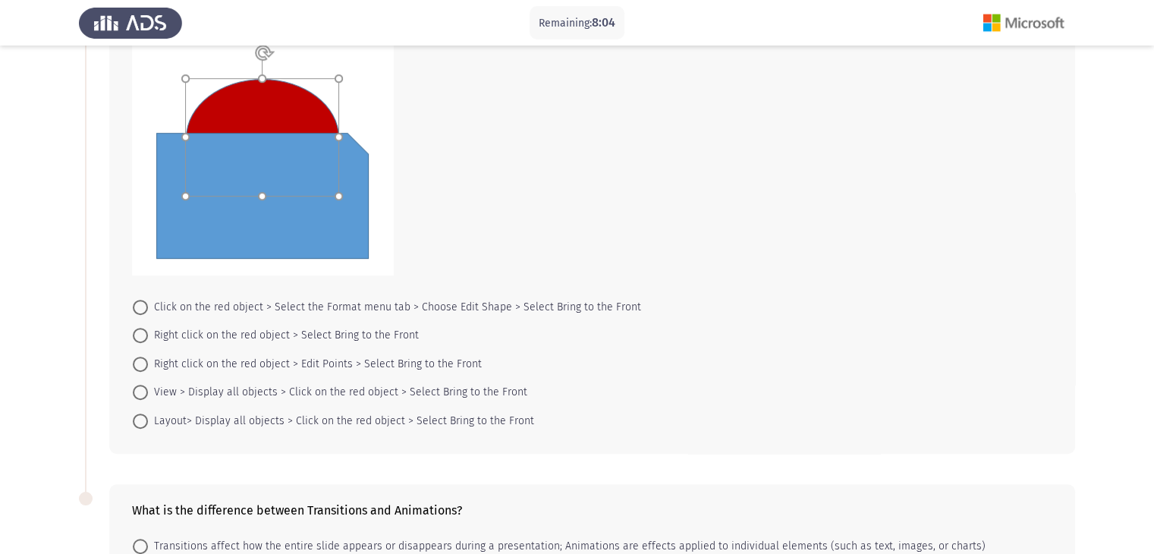
click at [140, 303] on span at bounding box center [140, 307] width 15 height 15
click at [140, 303] on input "Click on the red object > Select the Format menu tab > Choose Edit Shape > Sele…" at bounding box center [140, 307] width 15 height 15
radio input "true"
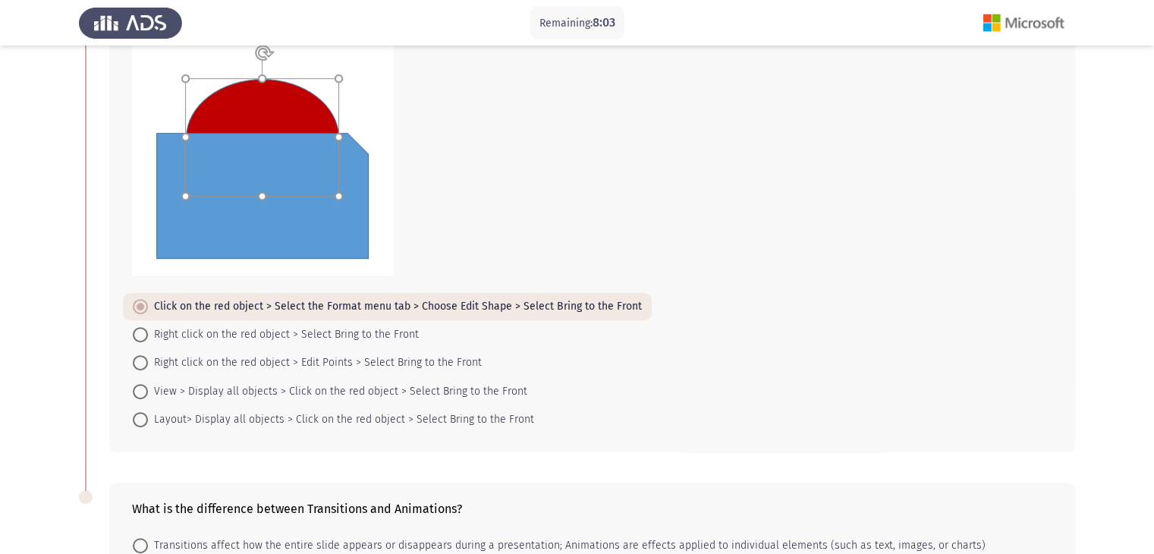
scroll to position [895, 0]
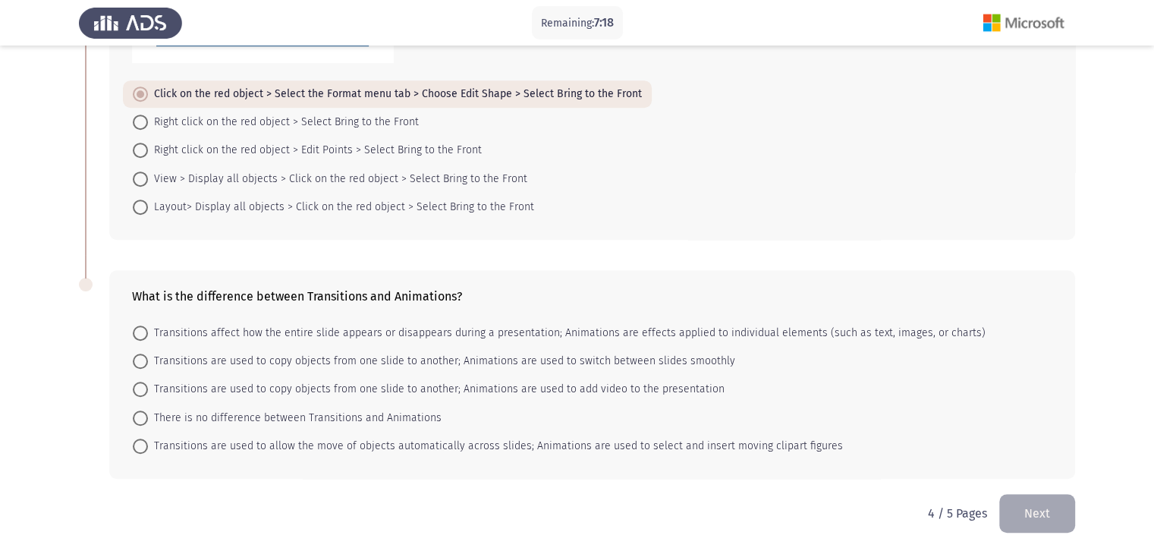
click at [149, 388] on span "Transitions are used to copy objects from one slide to another; Animations are …" at bounding box center [436, 389] width 576 height 18
click at [148, 388] on input "Transitions are used to copy objects from one slide to another; Animations are …" at bounding box center [140, 389] width 15 height 15
radio input "true"
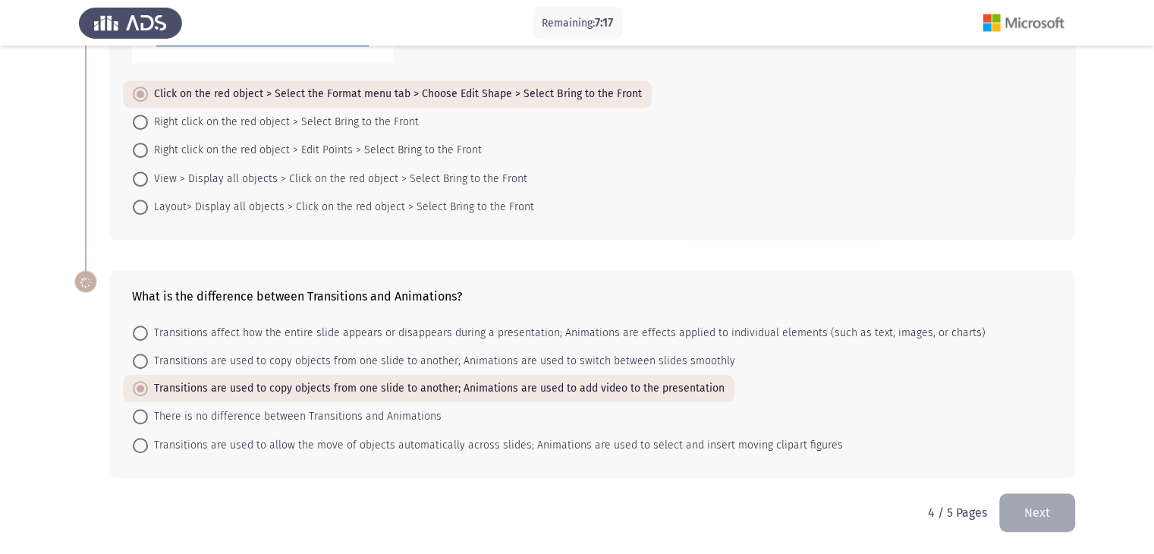
scroll to position [894, 0]
click at [1054, 514] on button "Next" at bounding box center [1037, 513] width 76 height 39
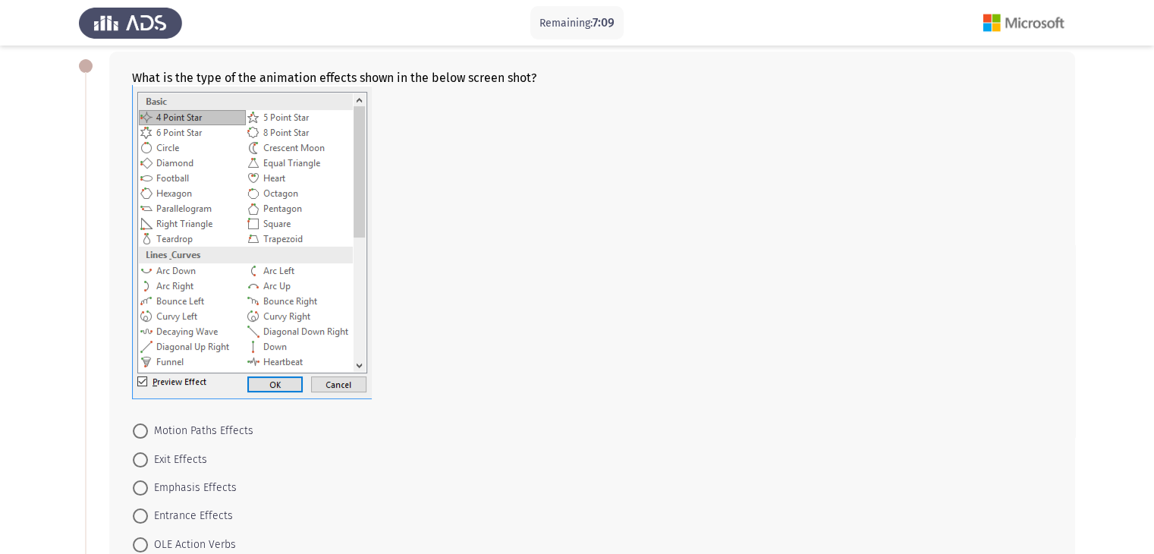
scroll to position [152, 0]
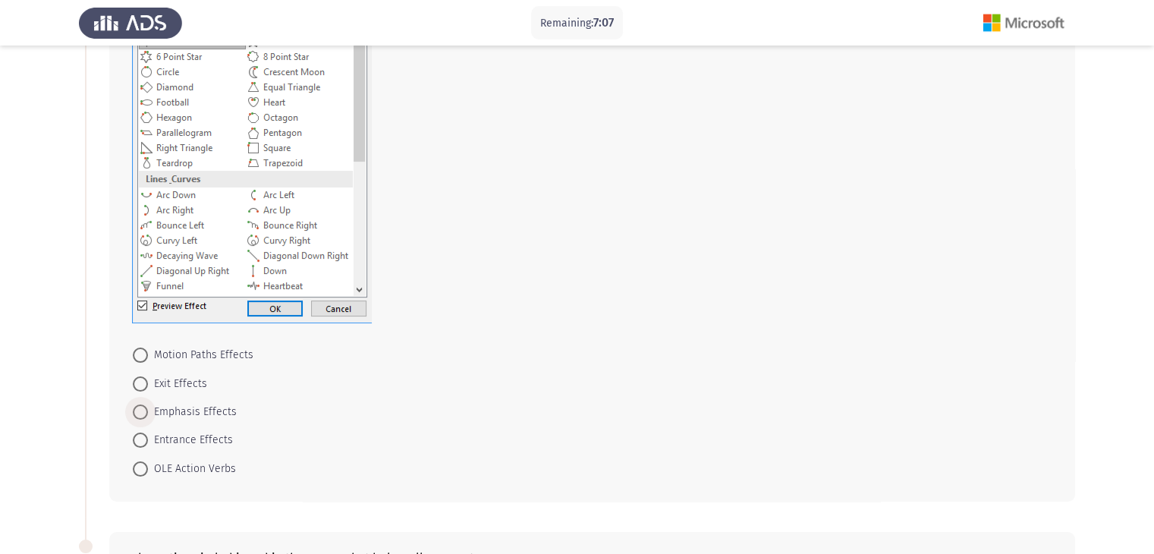
drag, startPoint x: 142, startPoint y: 415, endPoint x: 334, endPoint y: 435, distance: 192.9
click at [142, 416] on span at bounding box center [140, 411] width 15 height 15
click at [142, 416] on input "Emphasis Effects" at bounding box center [140, 411] width 15 height 15
radio input "true"
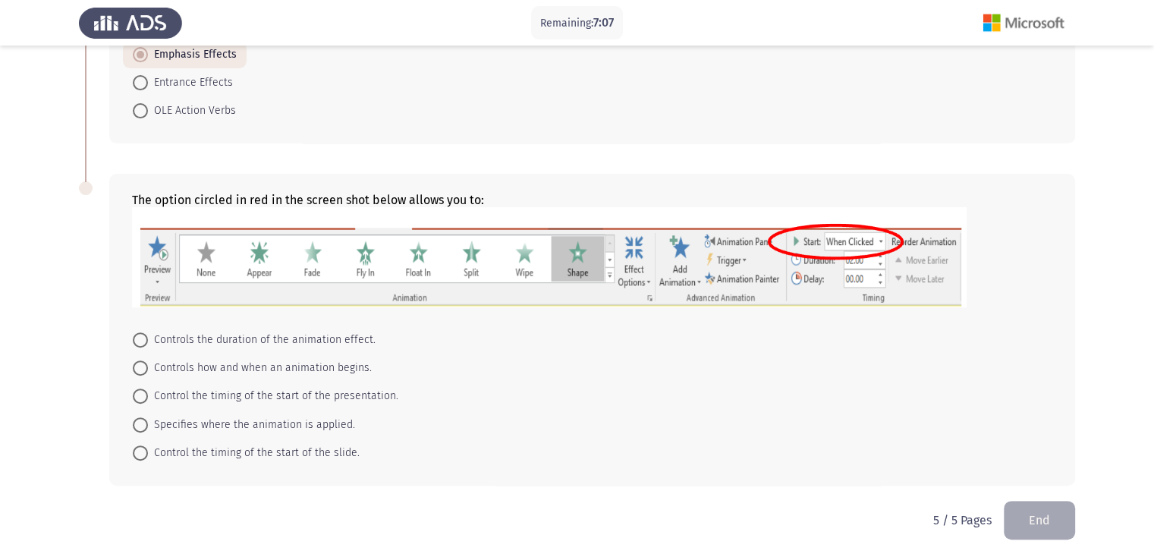
scroll to position [515, 0]
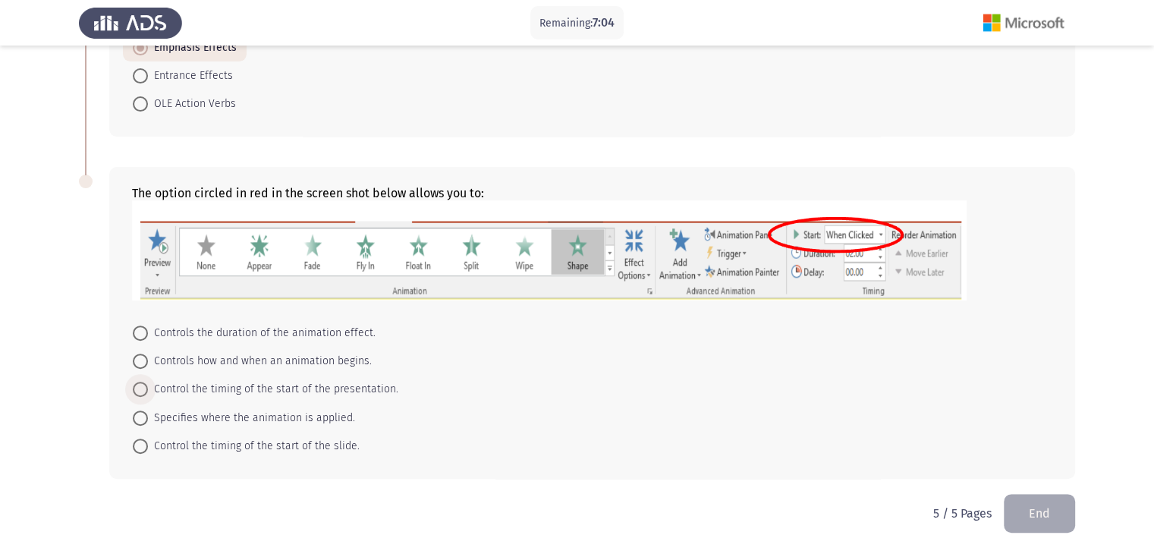
click at [137, 386] on span at bounding box center [140, 389] width 15 height 15
click at [137, 386] on input "Control the timing of the start of the presentation." at bounding box center [140, 389] width 15 height 15
radio input "true"
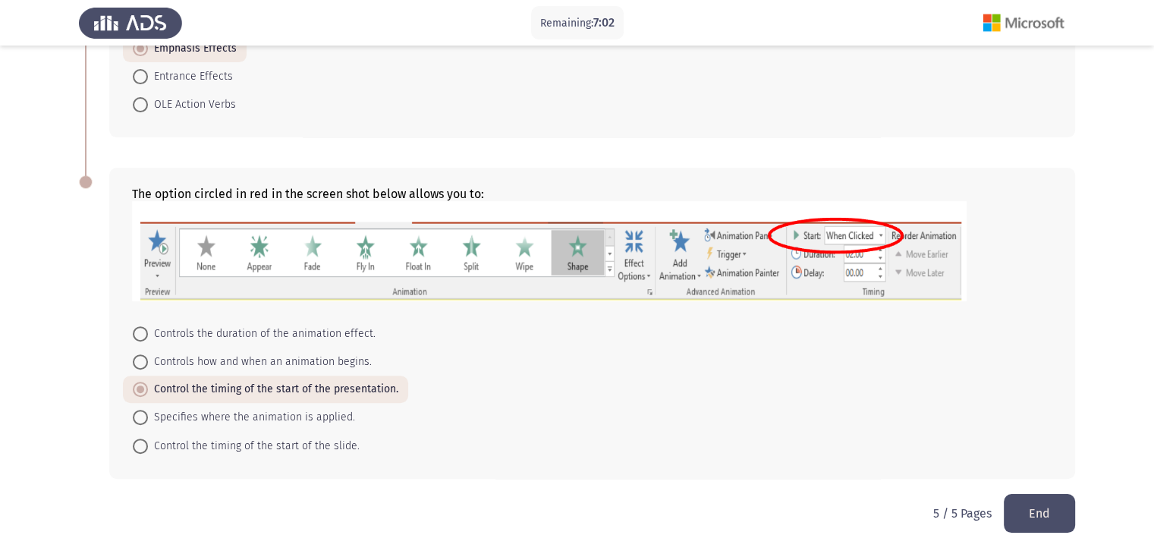
click at [1053, 510] on button "End" at bounding box center [1039, 513] width 71 height 39
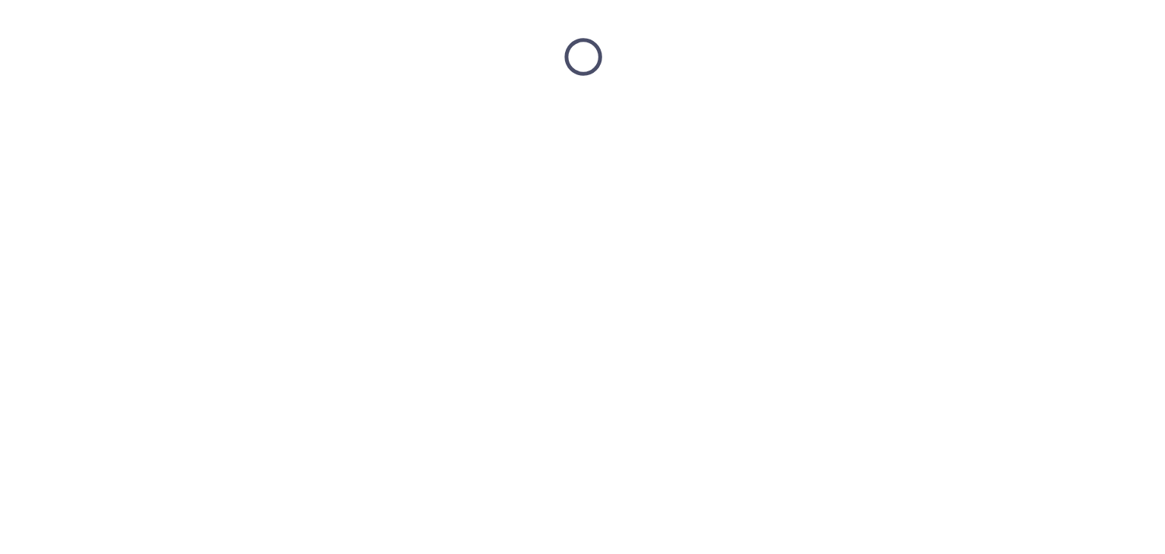
scroll to position [0, 0]
